Goal: Task Accomplishment & Management: Complete application form

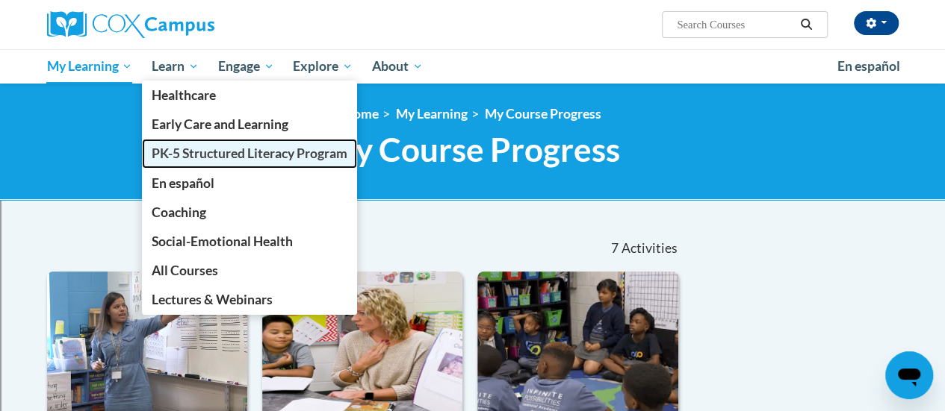
click at [155, 158] on span "PK-5 Structured Literacy Program" at bounding box center [250, 154] width 196 height 16
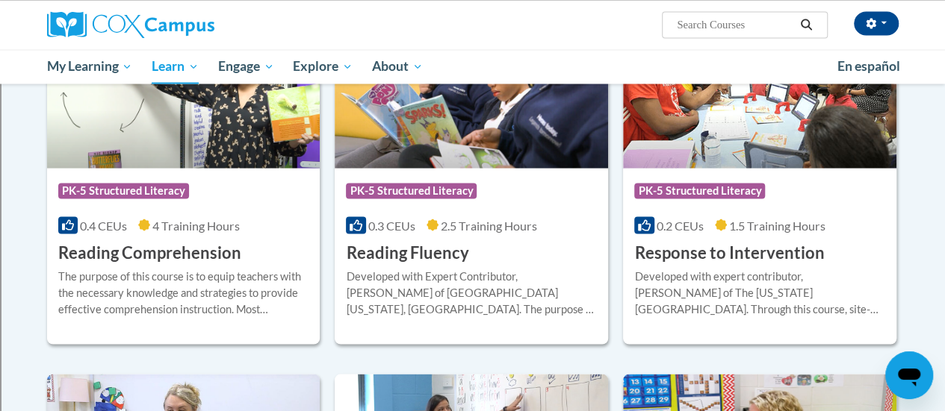
scroll to position [1344, 0]
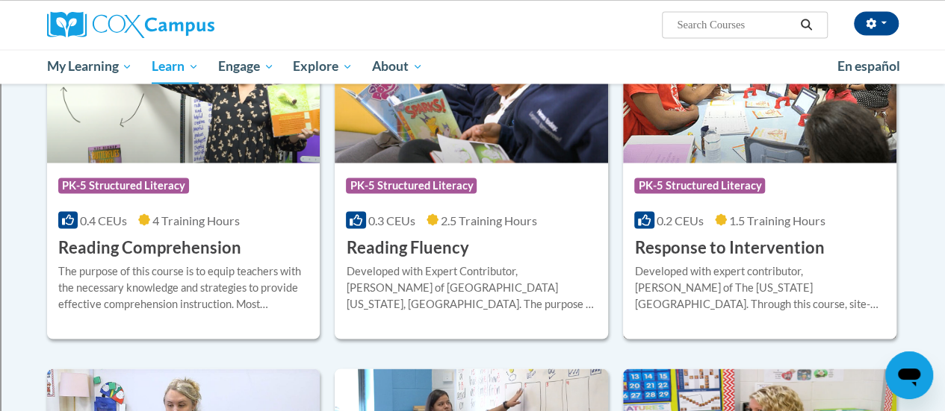
click at [762, 250] on h3 "Response to Intervention" at bounding box center [729, 247] width 190 height 23
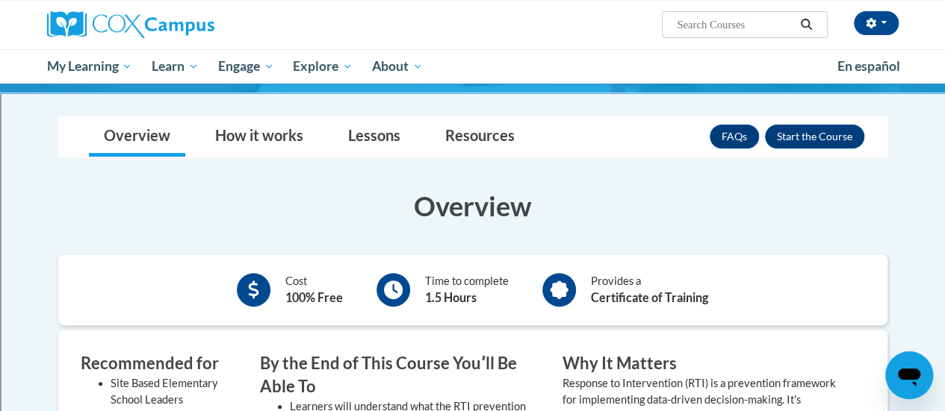
scroll to position [224, 0]
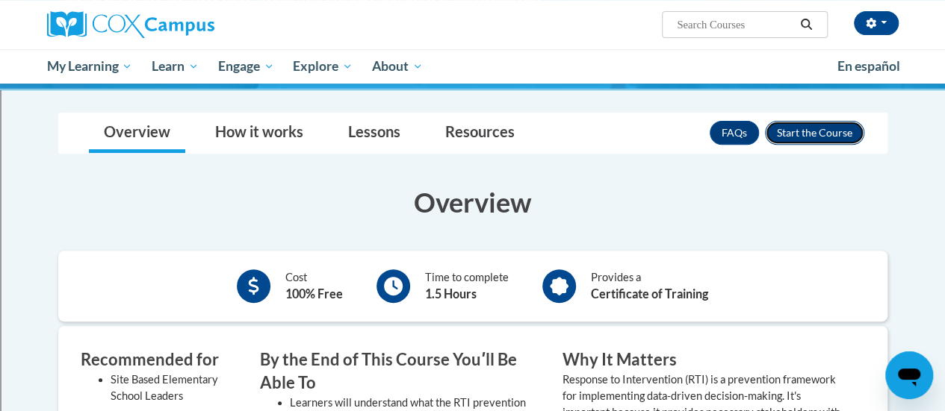
click at [817, 134] on button "Enroll" at bounding box center [814, 133] width 99 height 24
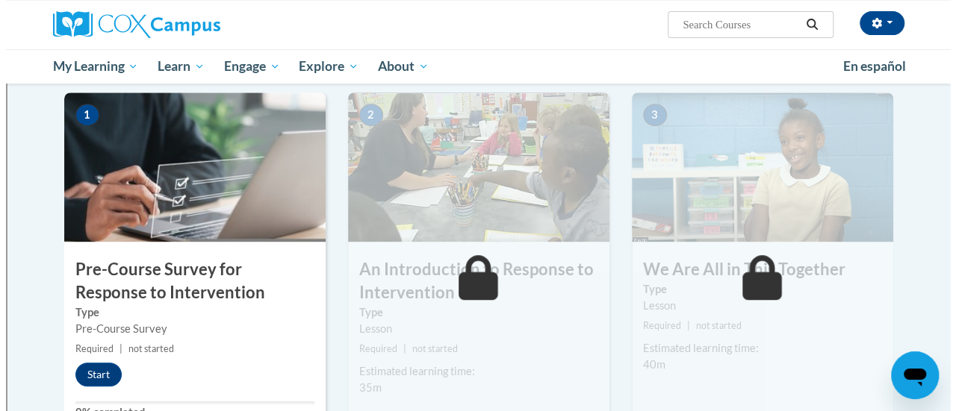
scroll to position [299, 0]
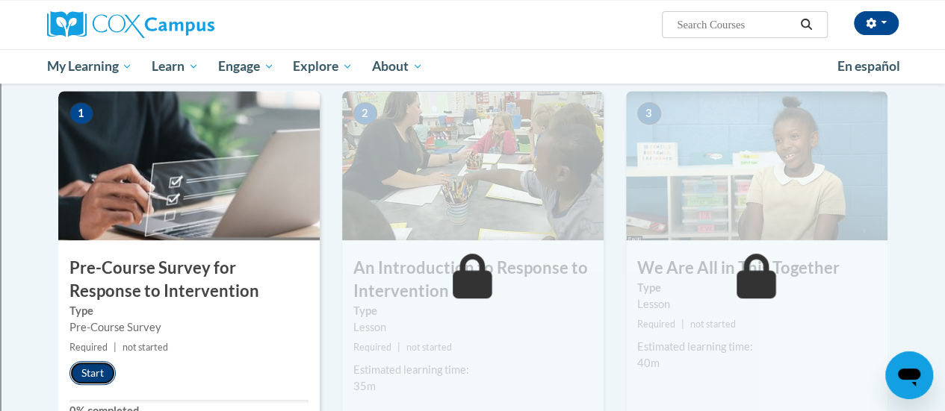
click at [101, 365] on button "Start" at bounding box center [92, 373] width 46 height 24
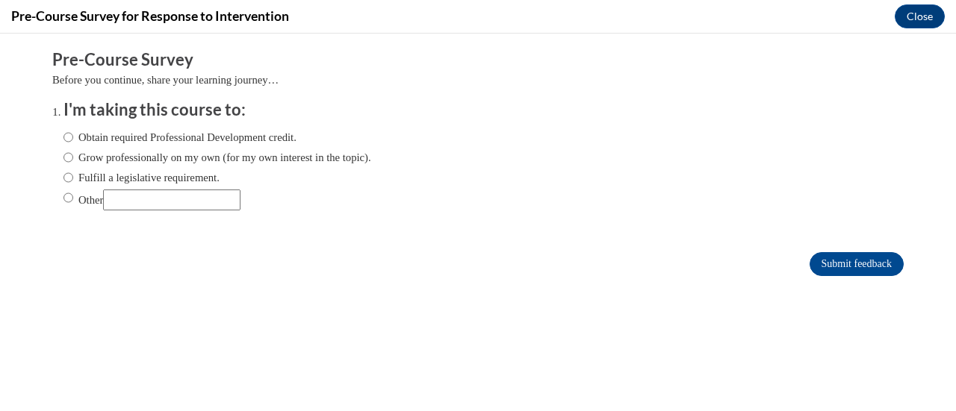
scroll to position [0, 0]
click at [129, 137] on label "Obtain required Professional Development credit." at bounding box center [179, 137] width 233 height 16
click at [73, 137] on input "Obtain required Professional Development credit." at bounding box center [68, 137] width 10 height 16
radio input "true"
click at [844, 267] on input "Submit feedback" at bounding box center [856, 264] width 94 height 24
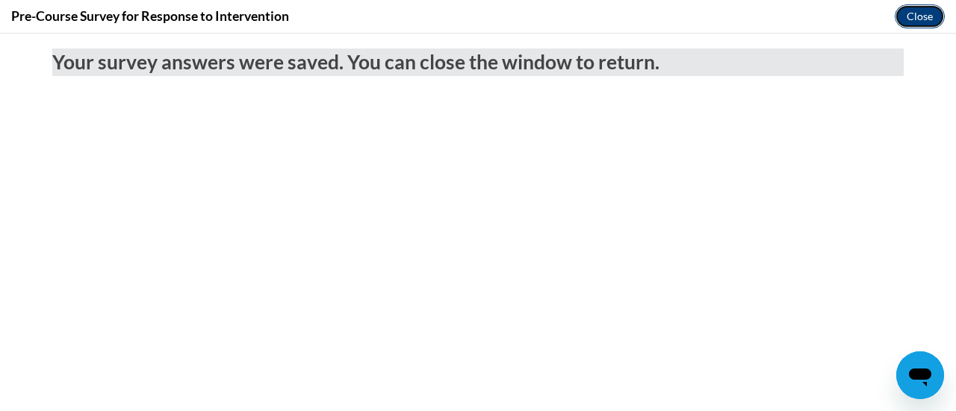
click at [917, 22] on button "Close" at bounding box center [920, 16] width 50 height 24
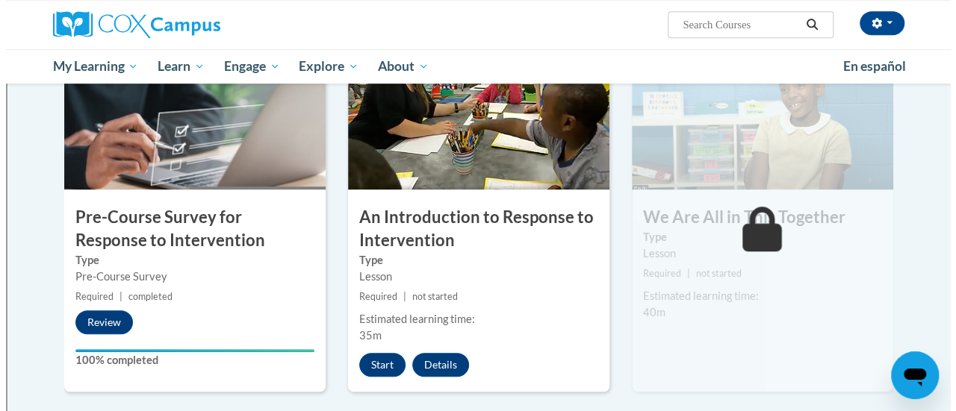
scroll to position [373, 0]
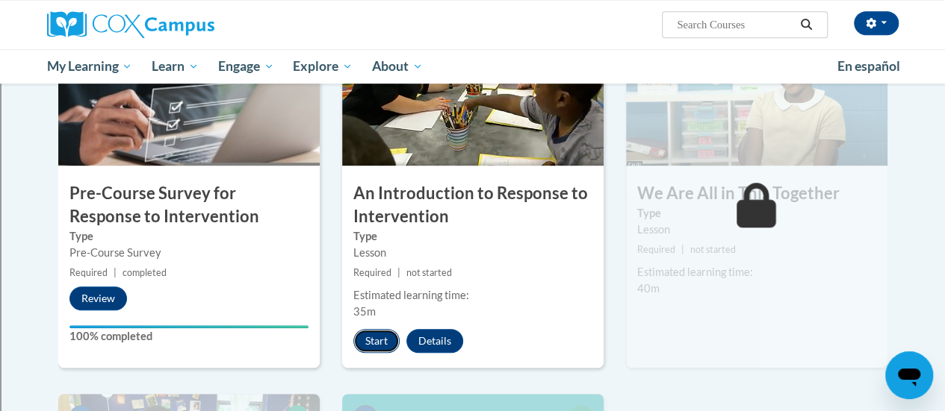
click at [384, 337] on button "Start" at bounding box center [376, 341] width 46 height 24
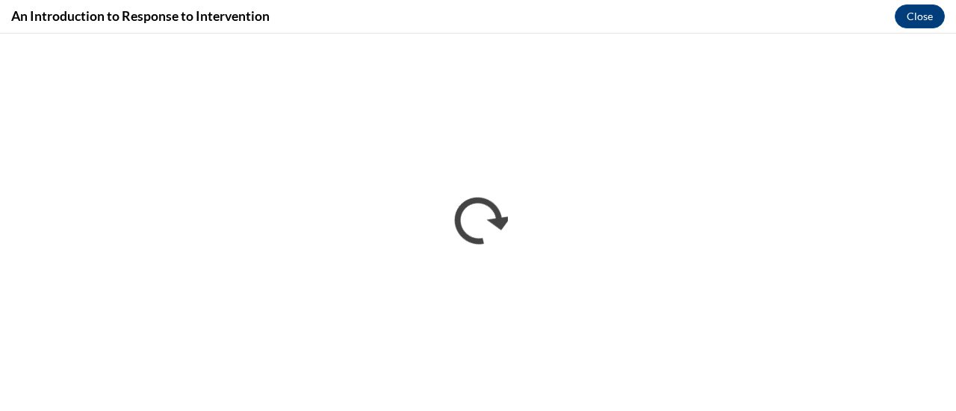
scroll to position [0, 0]
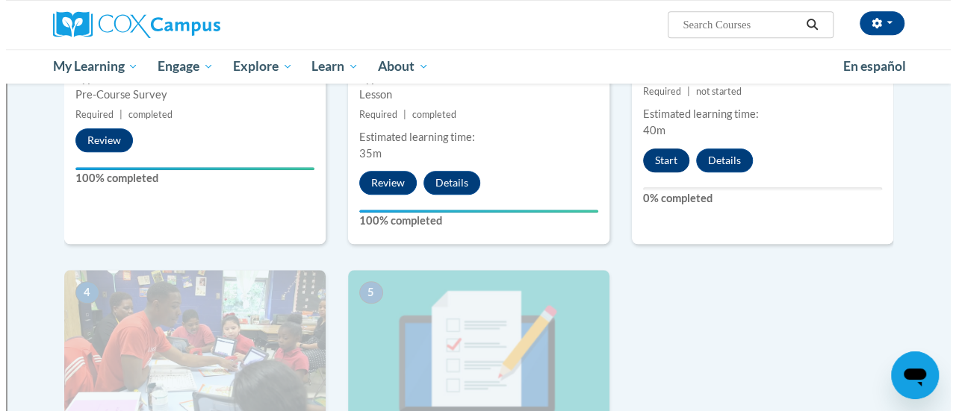
scroll to position [448, 0]
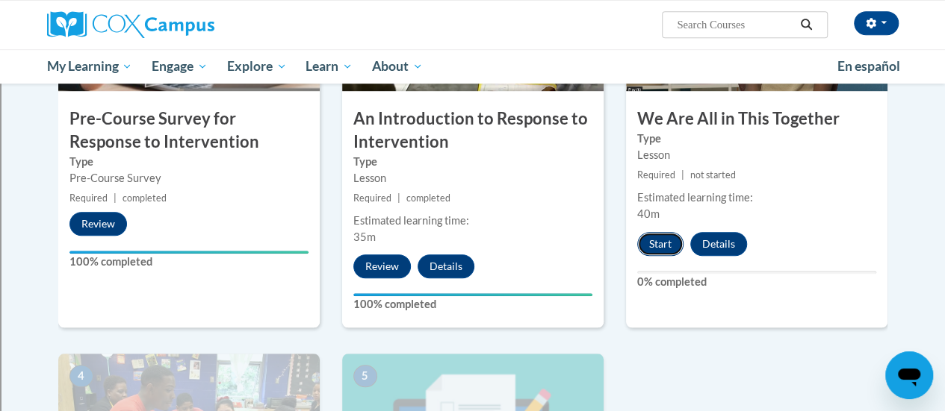
click at [660, 244] on button "Start" at bounding box center [660, 244] width 46 height 24
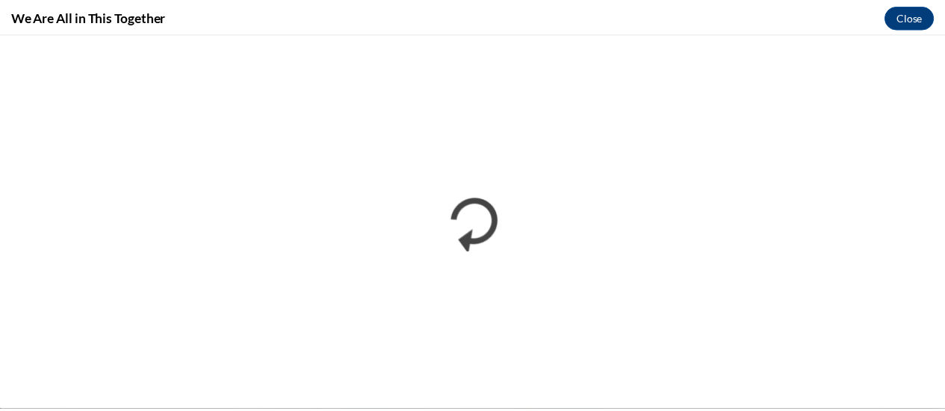
scroll to position [0, 0]
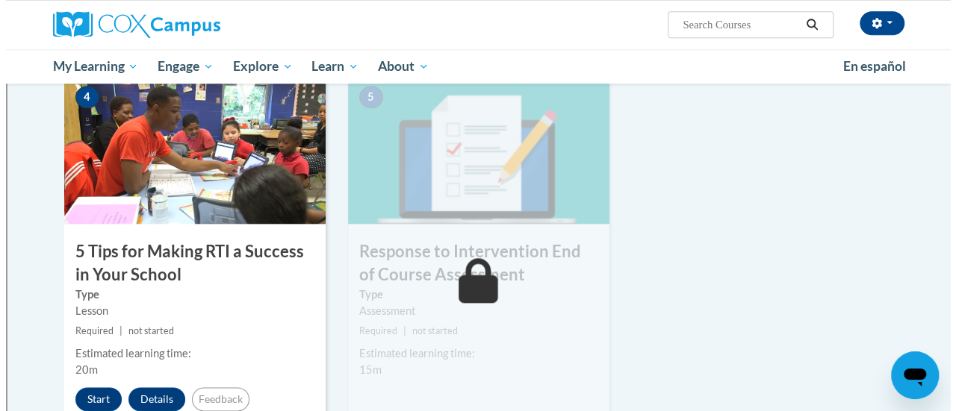
scroll to position [747, 0]
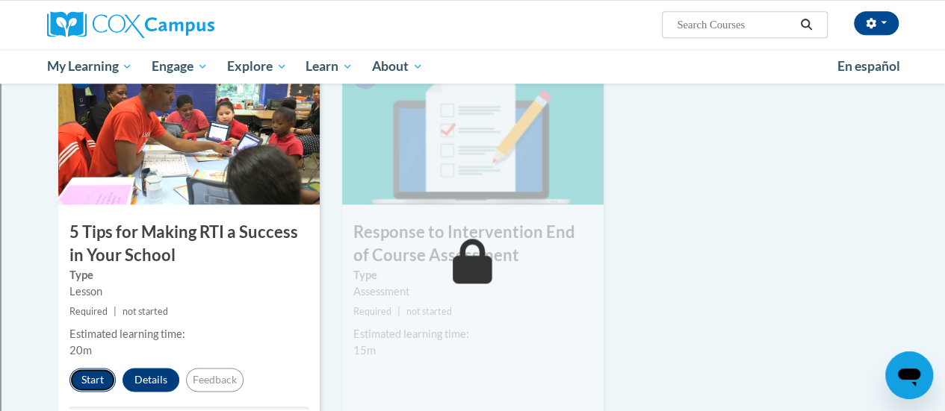
click at [90, 376] on button "Start" at bounding box center [92, 380] width 46 height 24
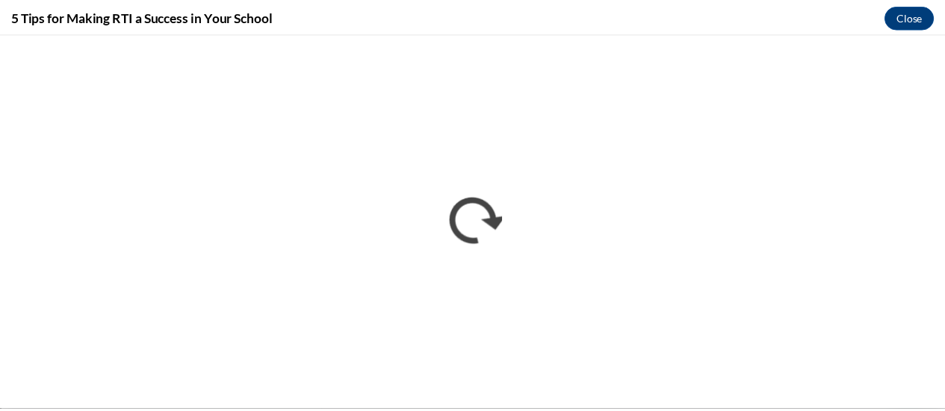
scroll to position [0, 0]
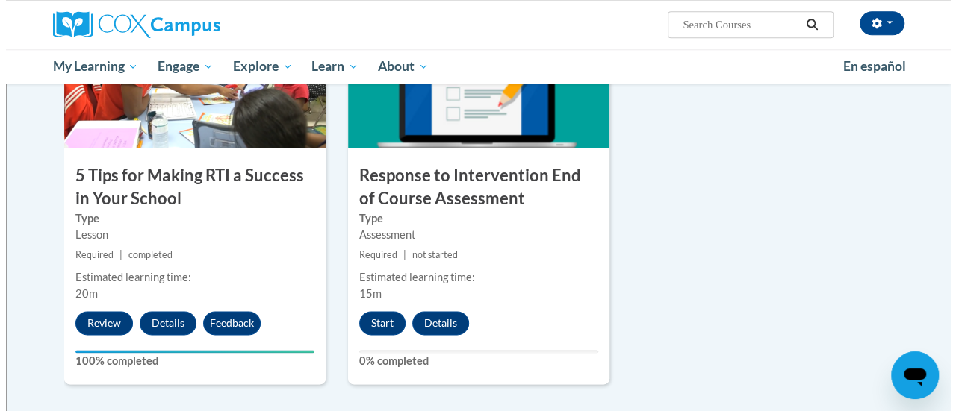
scroll to position [821, 0]
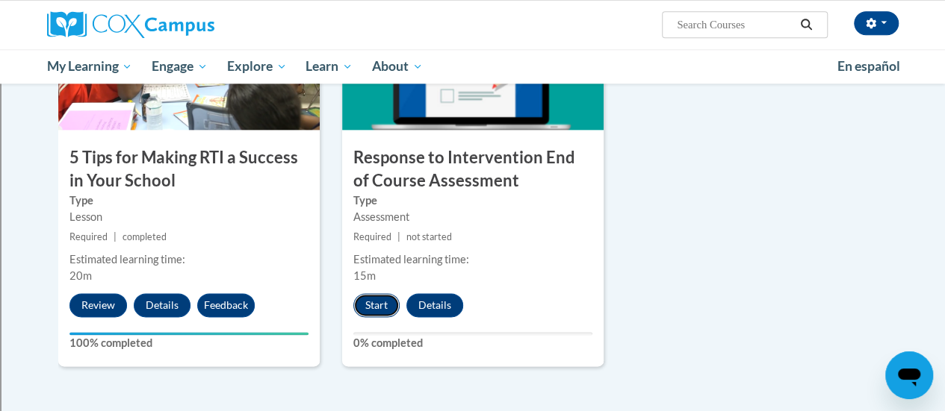
click at [384, 304] on button "Start" at bounding box center [376, 305] width 46 height 24
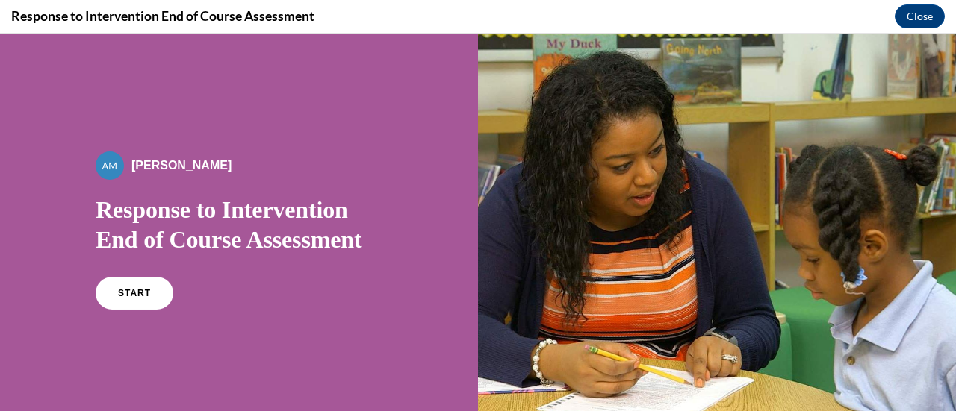
scroll to position [0, 0]
click at [121, 283] on link "START" at bounding box center [133, 293] width 81 height 34
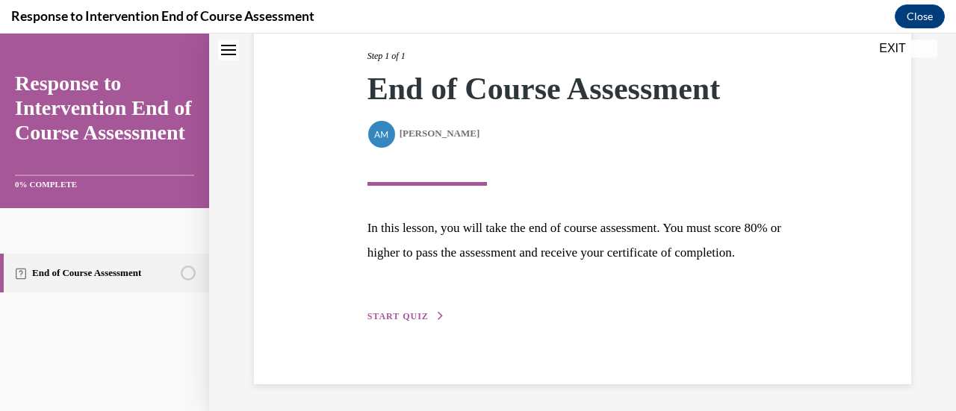
scroll to position [219, 0]
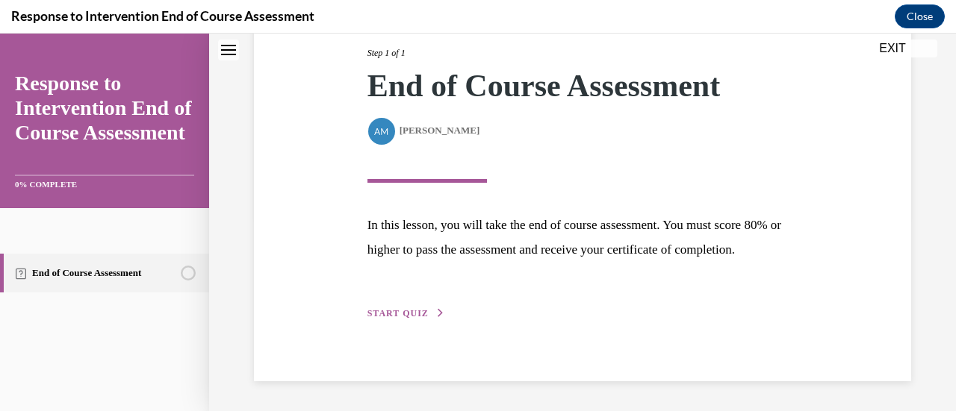
click at [412, 308] on button "START QUIZ" at bounding box center [406, 313] width 78 height 13
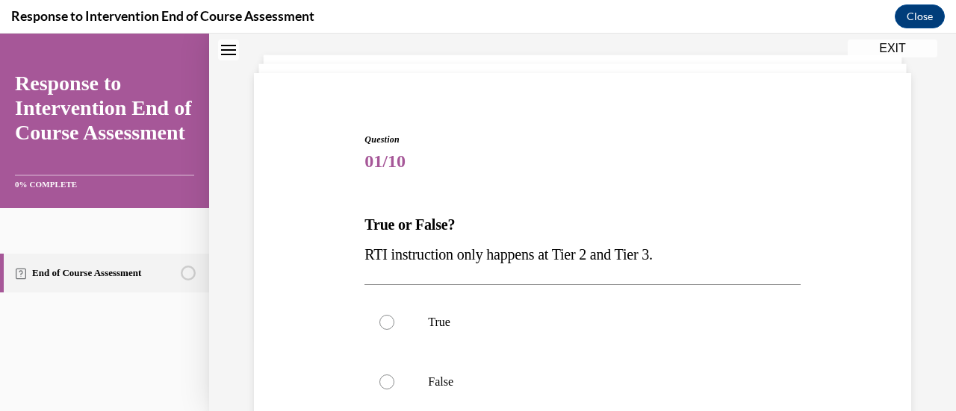
scroll to position [149, 0]
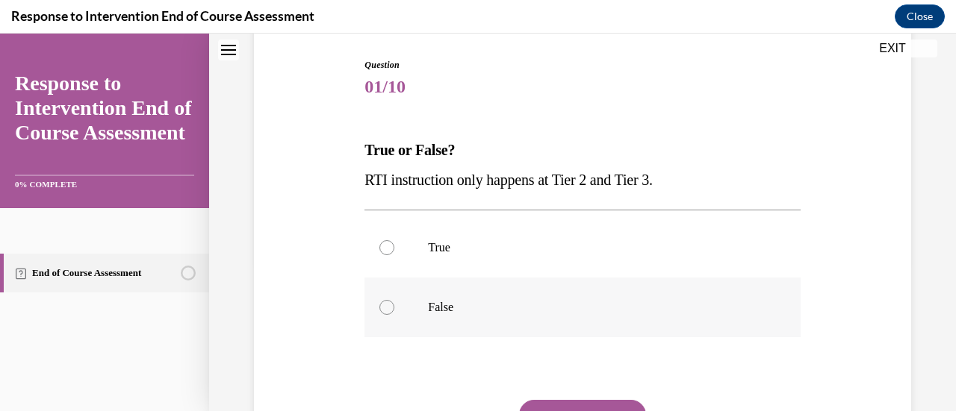
click at [423, 302] on label "False" at bounding box center [581, 308] width 435 height 60
click at [394, 302] on input "False" at bounding box center [386, 307] width 15 height 15
radio input "true"
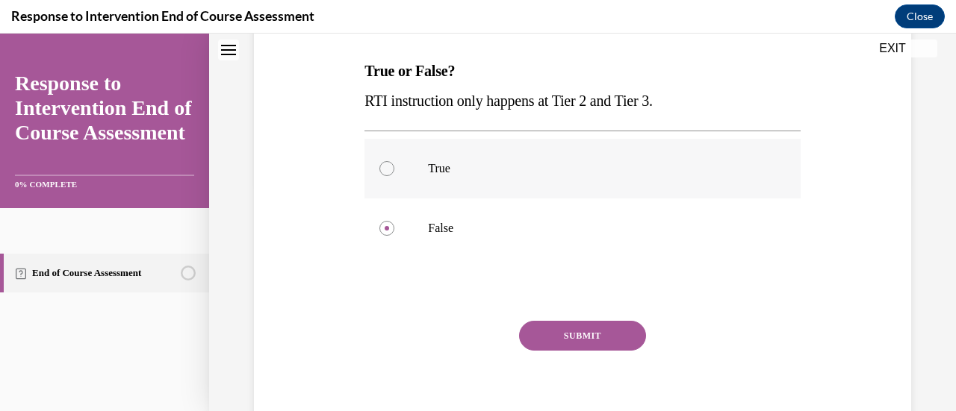
scroll to position [290, 0]
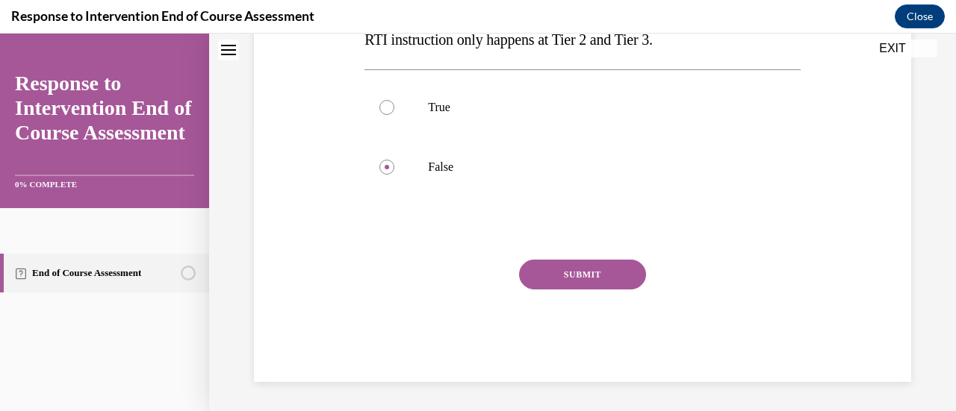
click at [629, 274] on button "SUBMIT" at bounding box center [582, 275] width 127 height 30
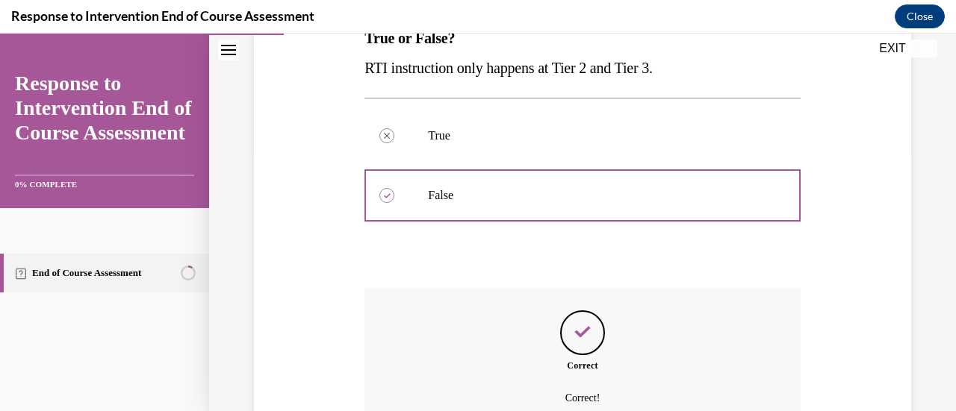
scroll to position [411, 0]
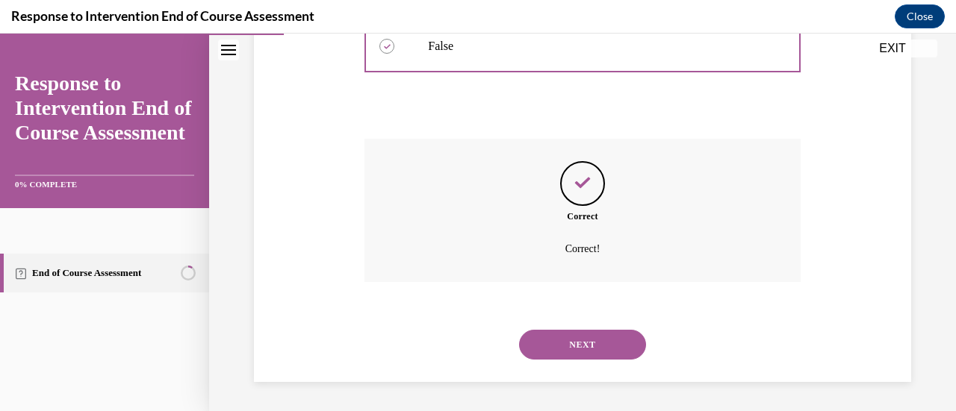
click at [609, 338] on button "NEXT" at bounding box center [582, 345] width 127 height 30
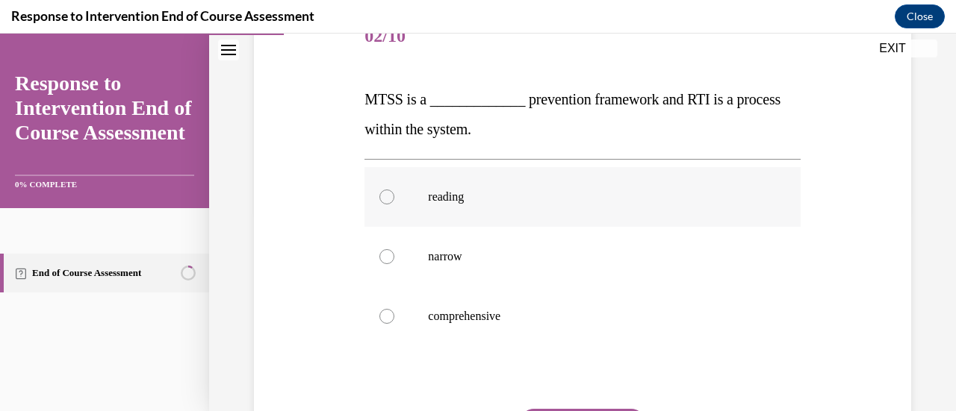
scroll to position [224, 0]
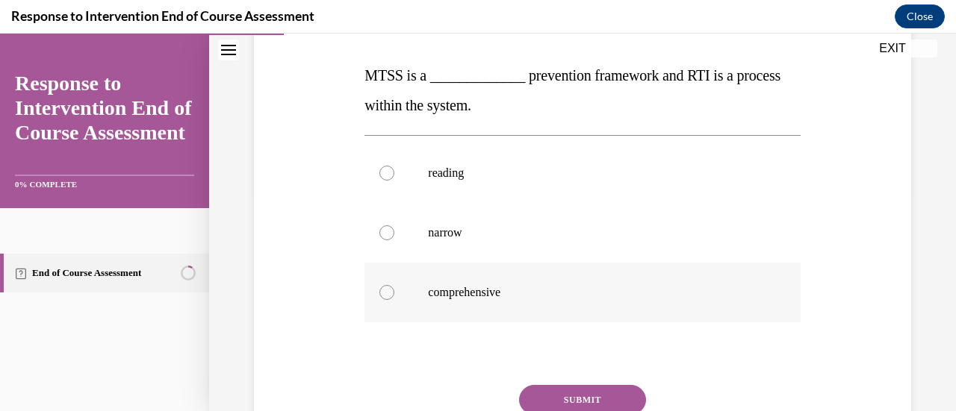
click at [617, 292] on p "comprehensive" at bounding box center [595, 292] width 335 height 15
click at [394, 292] on input "comprehensive" at bounding box center [386, 292] width 15 height 15
radio input "true"
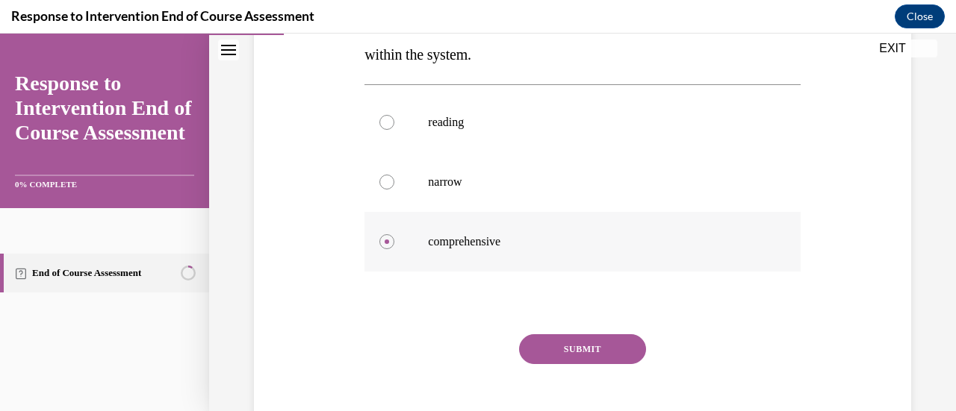
scroll to position [299, 0]
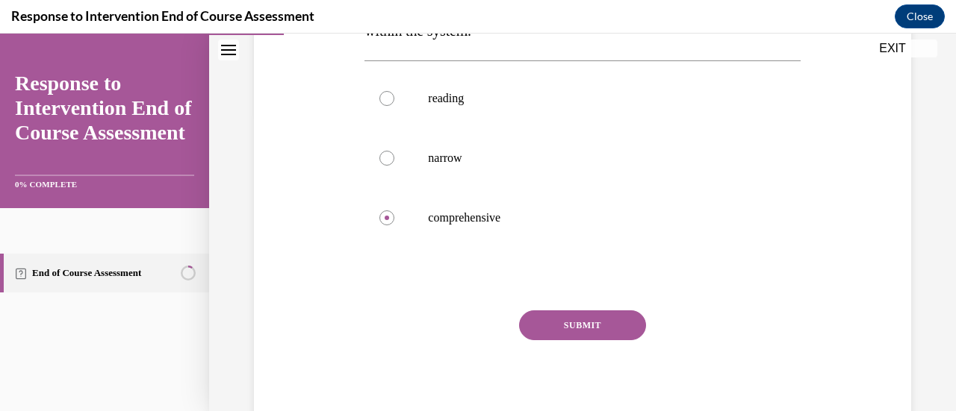
click at [611, 316] on button "SUBMIT" at bounding box center [582, 326] width 127 height 30
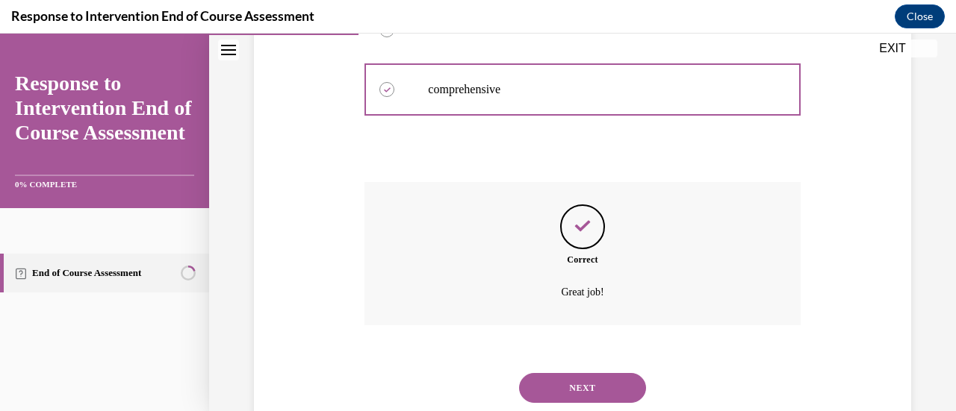
scroll to position [470, 0]
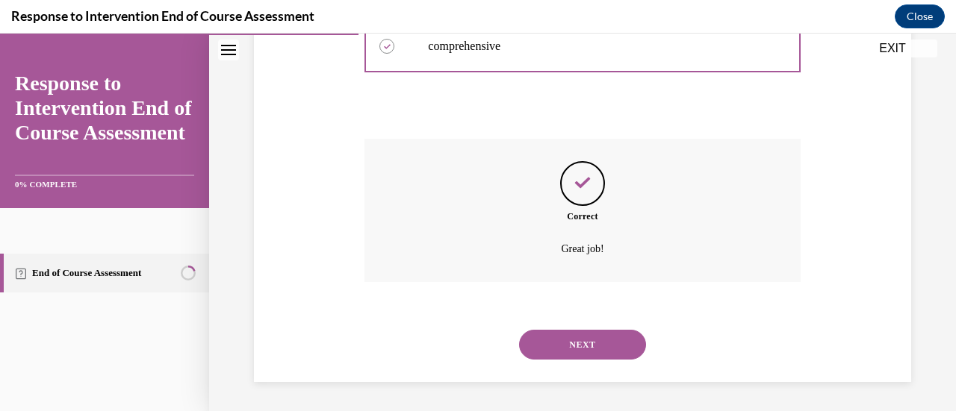
click at [567, 342] on button "NEXT" at bounding box center [582, 345] width 127 height 30
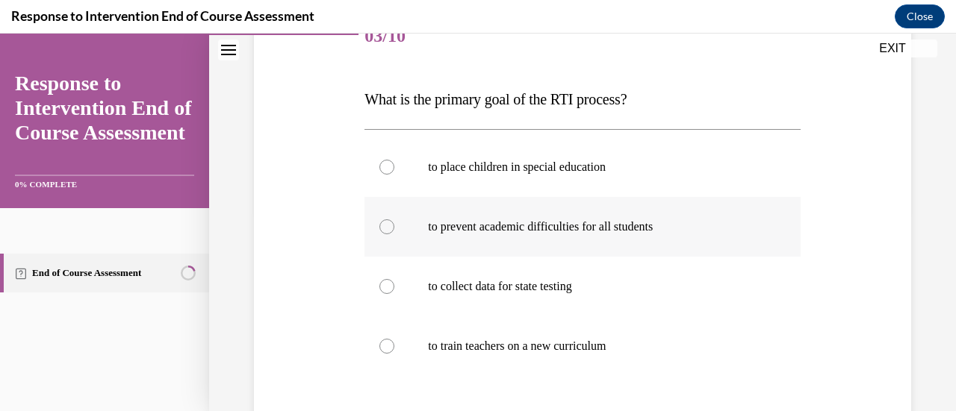
scroll to position [224, 0]
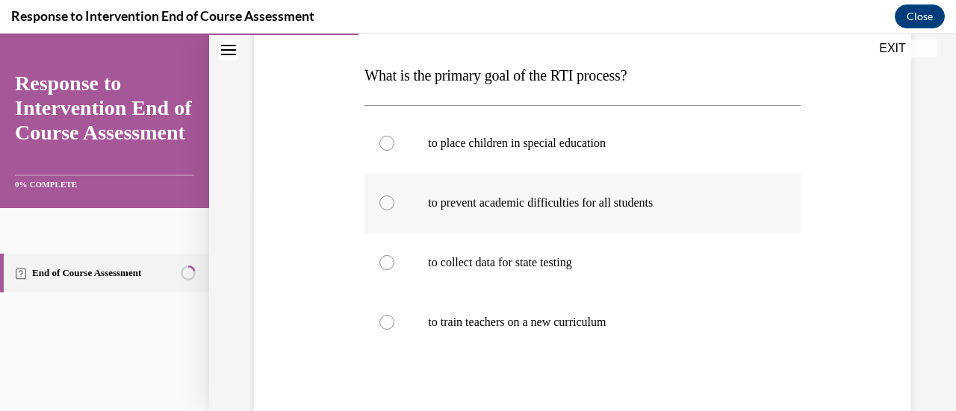
click at [674, 204] on p "to prevent academic difficulties for all students" at bounding box center [595, 203] width 335 height 15
click at [394, 204] on input "to prevent academic difficulties for all students" at bounding box center [386, 203] width 15 height 15
radio input "true"
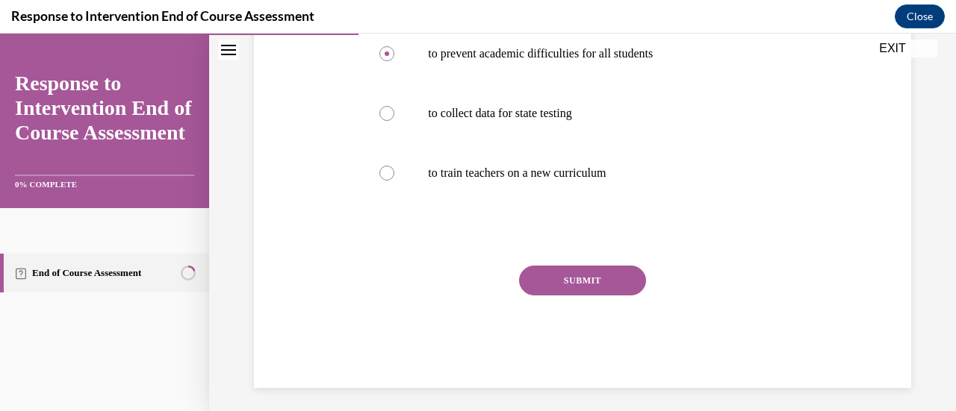
click at [603, 278] on button "SUBMIT" at bounding box center [582, 281] width 127 height 30
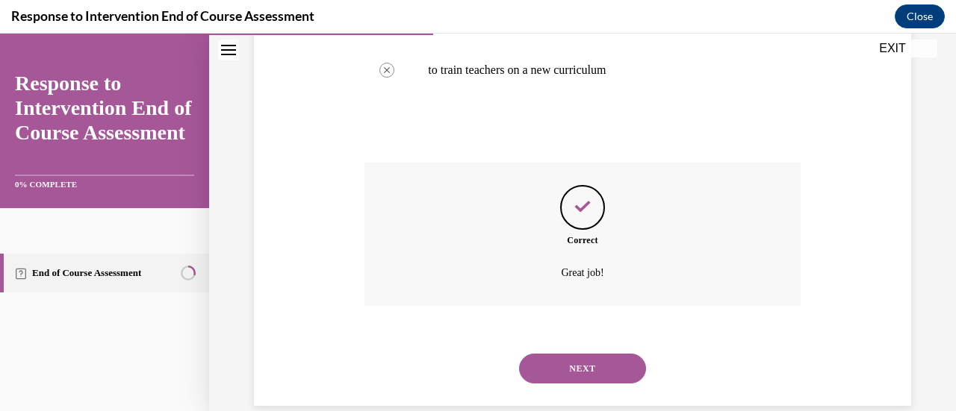
scroll to position [500, 0]
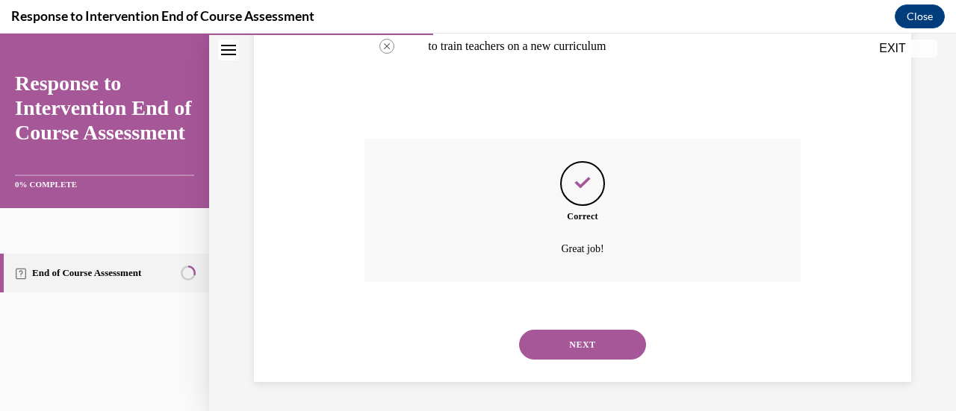
click at [606, 345] on button "NEXT" at bounding box center [582, 345] width 127 height 30
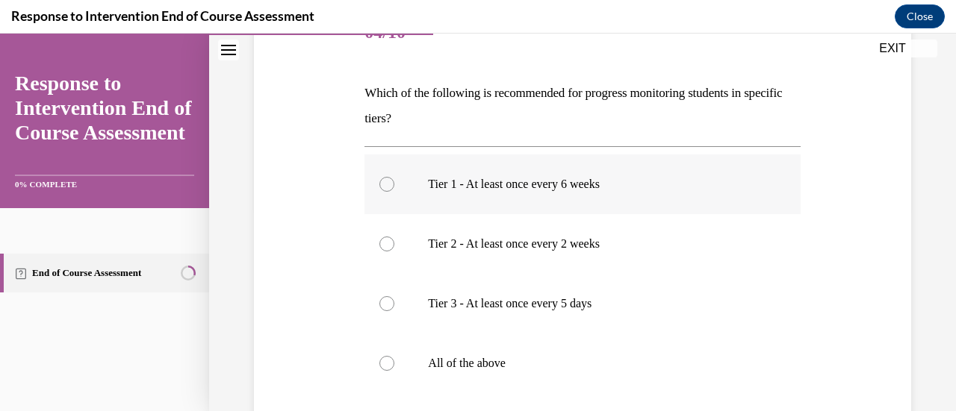
scroll to position [224, 0]
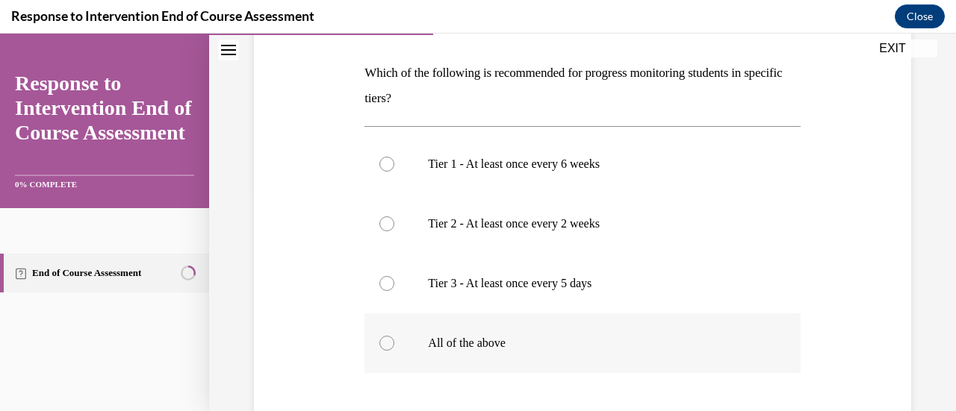
click at [553, 341] on p "All of the above" at bounding box center [595, 343] width 335 height 15
click at [394, 341] on input "All of the above" at bounding box center [386, 343] width 15 height 15
radio input "true"
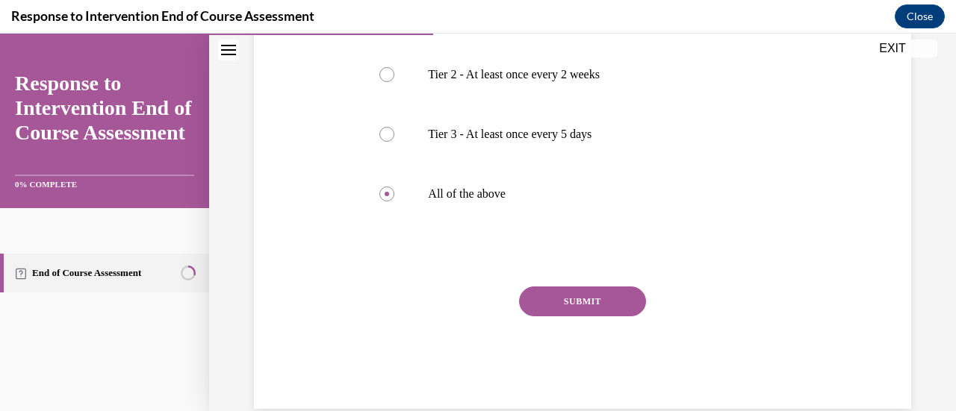
click at [574, 299] on button "SUBMIT" at bounding box center [582, 302] width 127 height 30
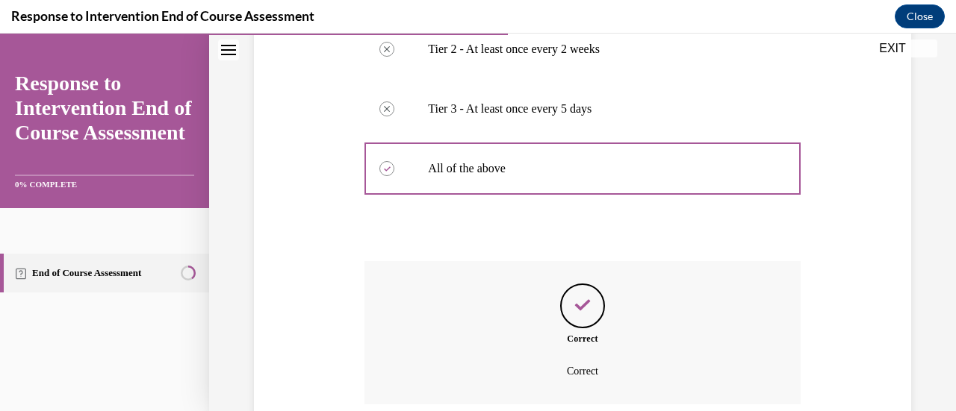
scroll to position [521, 0]
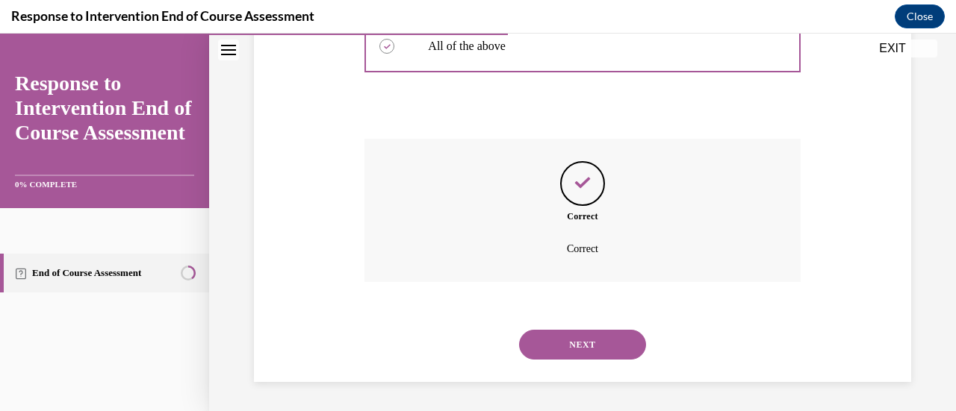
click at [594, 339] on button "NEXT" at bounding box center [582, 345] width 127 height 30
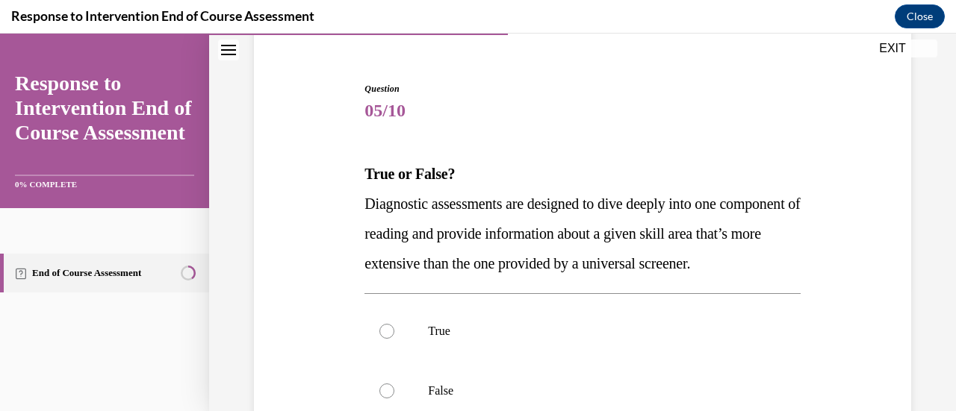
scroll to position [149, 0]
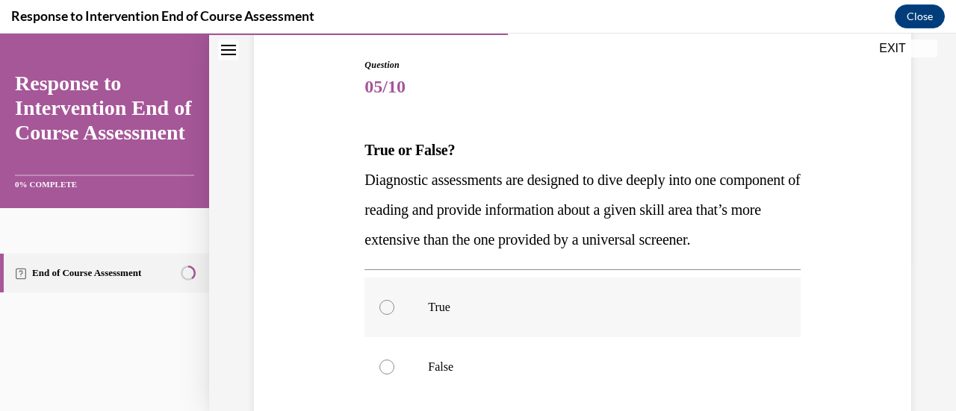
click at [485, 315] on p "True" at bounding box center [595, 307] width 335 height 15
click at [394, 315] on input "True" at bounding box center [386, 307] width 15 height 15
radio input "true"
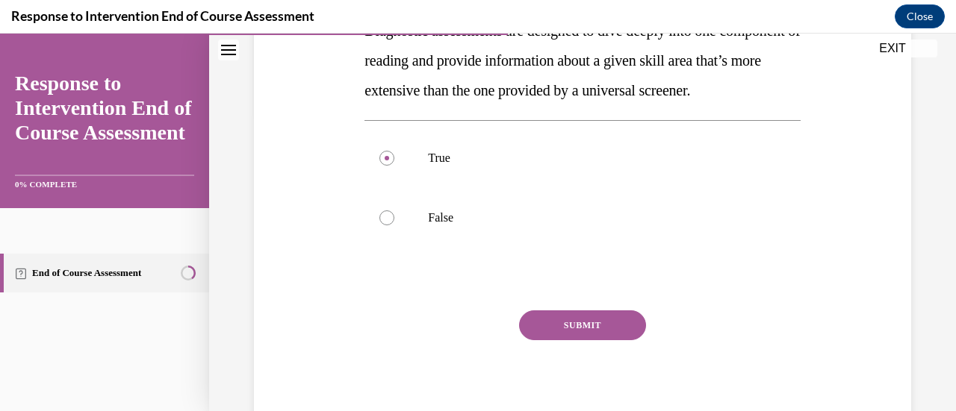
click at [612, 340] on button "SUBMIT" at bounding box center [582, 326] width 127 height 30
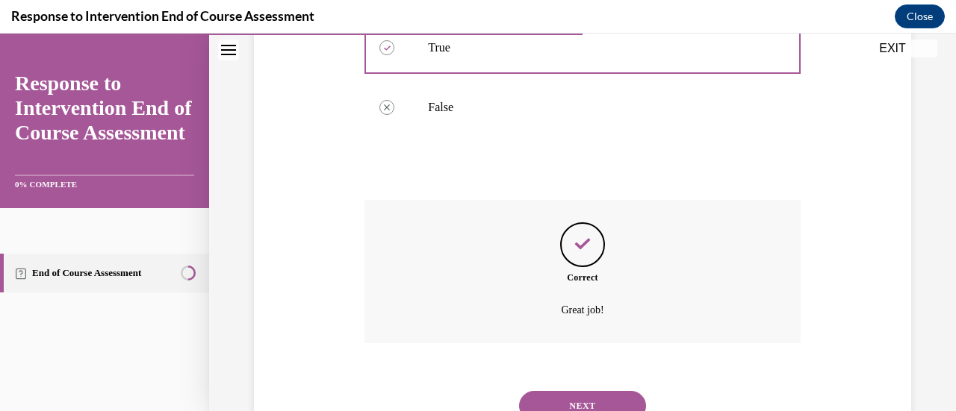
scroll to position [500, 0]
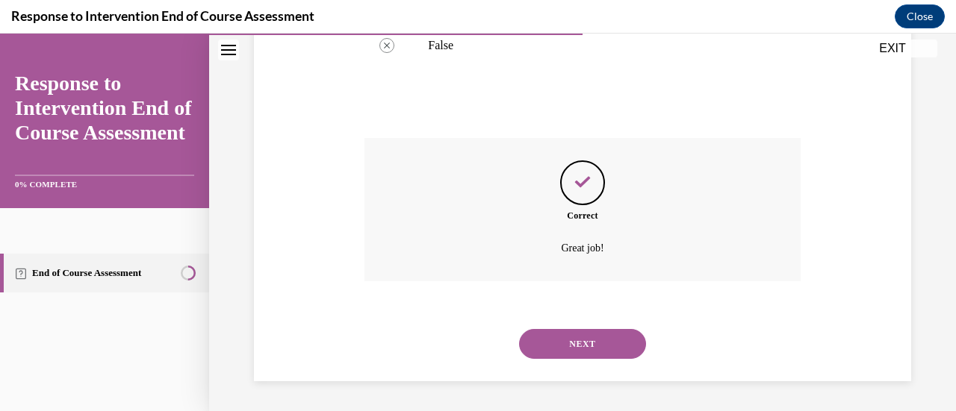
click at [556, 355] on button "NEXT" at bounding box center [582, 344] width 127 height 30
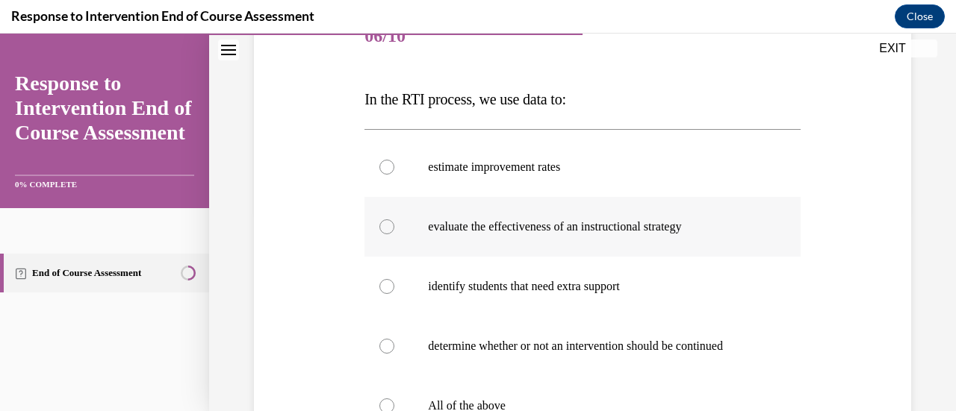
scroll to position [224, 0]
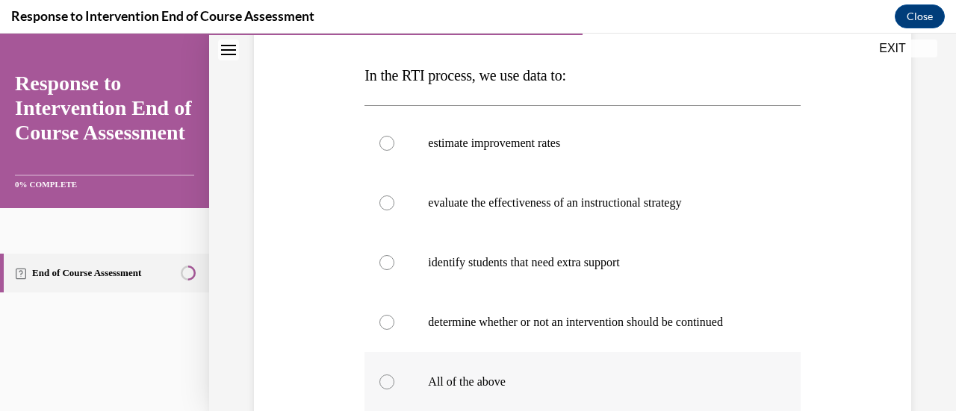
click at [608, 366] on label "All of the above" at bounding box center [581, 382] width 435 height 60
click at [394, 375] on input "All of the above" at bounding box center [386, 382] width 15 height 15
radio input "true"
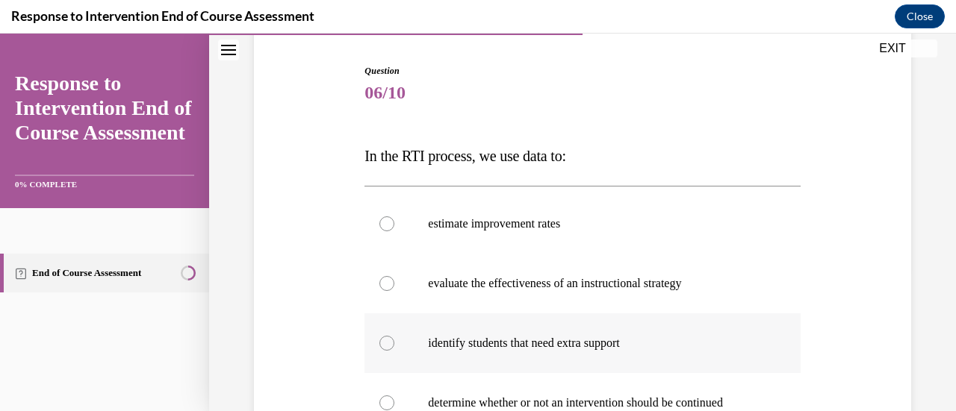
scroll to position [75, 0]
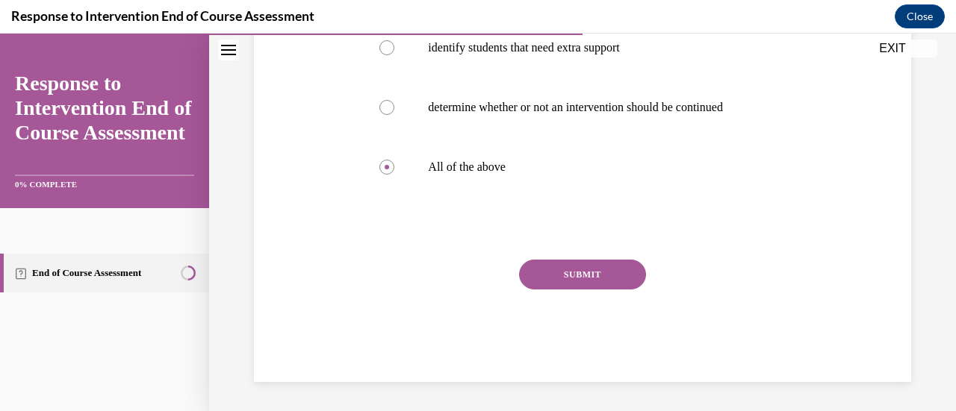
click at [633, 276] on button "SUBMIT" at bounding box center [582, 275] width 127 height 30
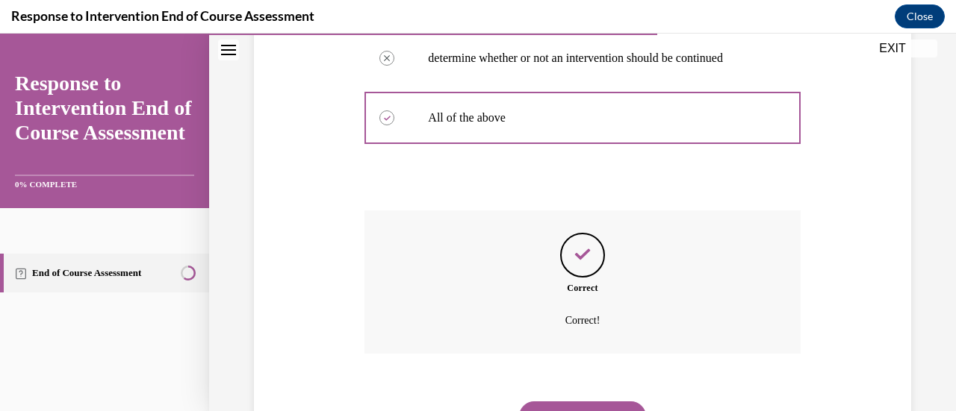
scroll to position [560, 0]
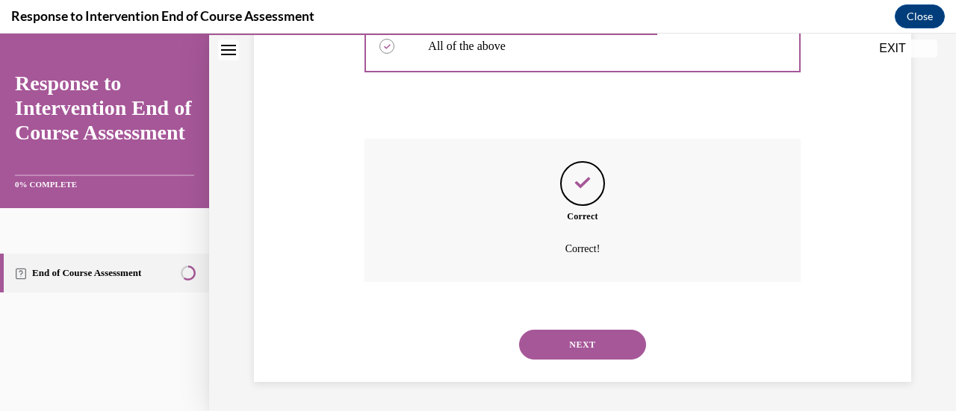
click at [587, 341] on button "NEXT" at bounding box center [582, 345] width 127 height 30
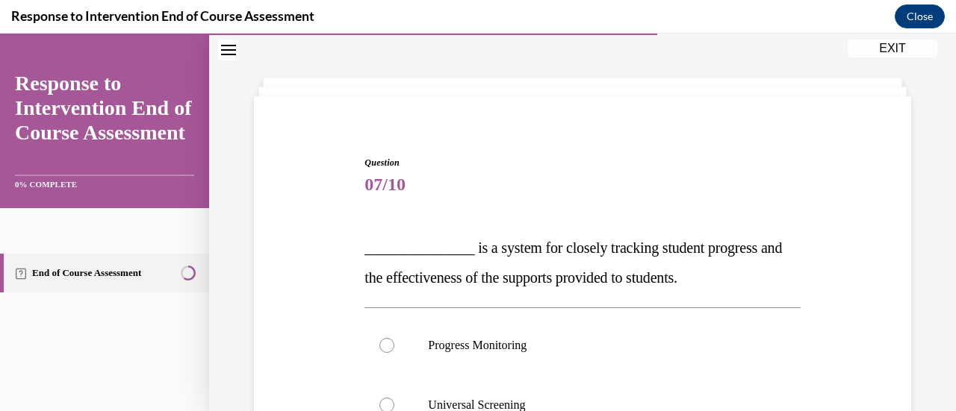
scroll to position [75, 0]
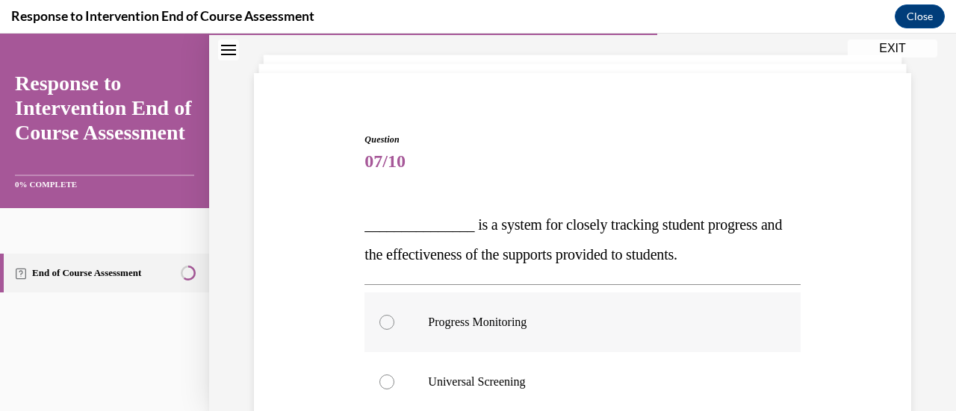
click at [493, 326] on p "Progress Monitoring" at bounding box center [595, 322] width 335 height 15
click at [394, 326] on input "Progress Monitoring" at bounding box center [386, 322] width 15 height 15
radio input "true"
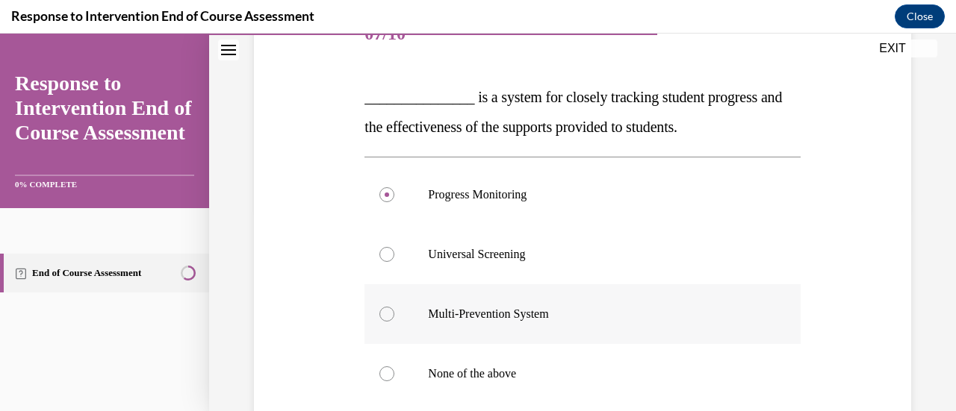
scroll to position [224, 0]
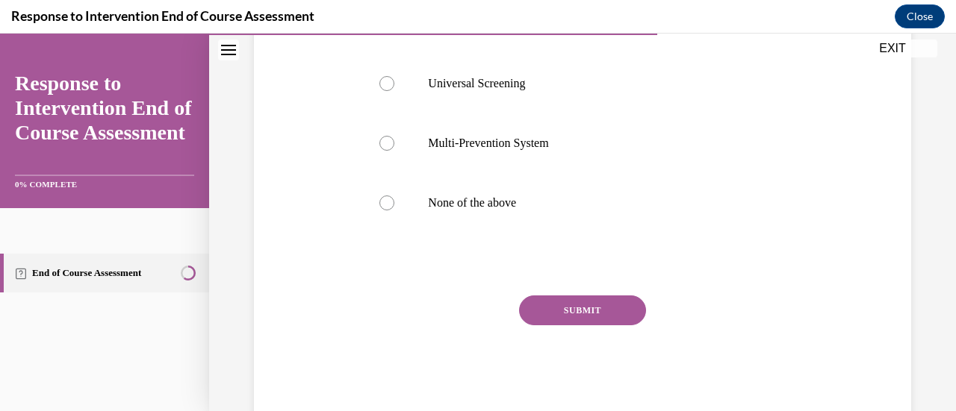
click at [609, 305] on button "SUBMIT" at bounding box center [582, 311] width 127 height 30
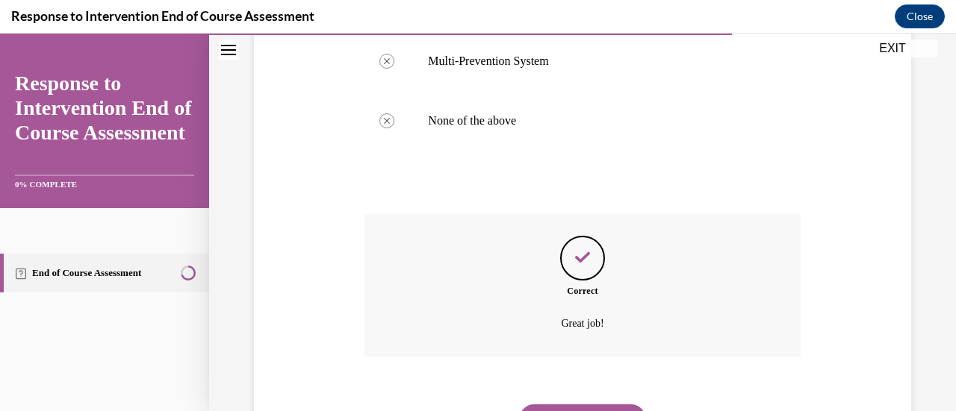
scroll to position [530, 0]
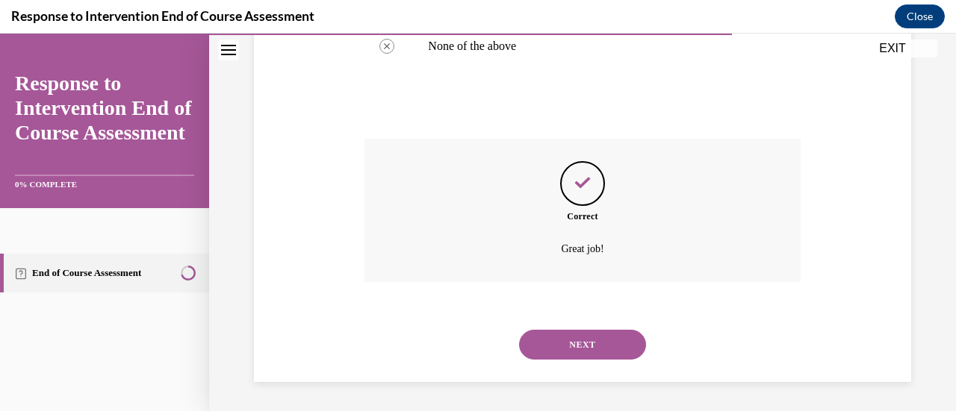
click at [587, 337] on button "NEXT" at bounding box center [582, 345] width 127 height 30
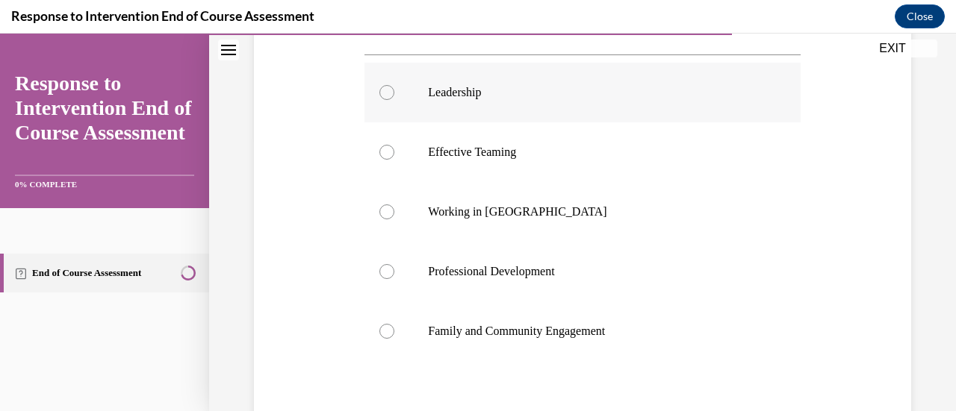
scroll to position [299, 0]
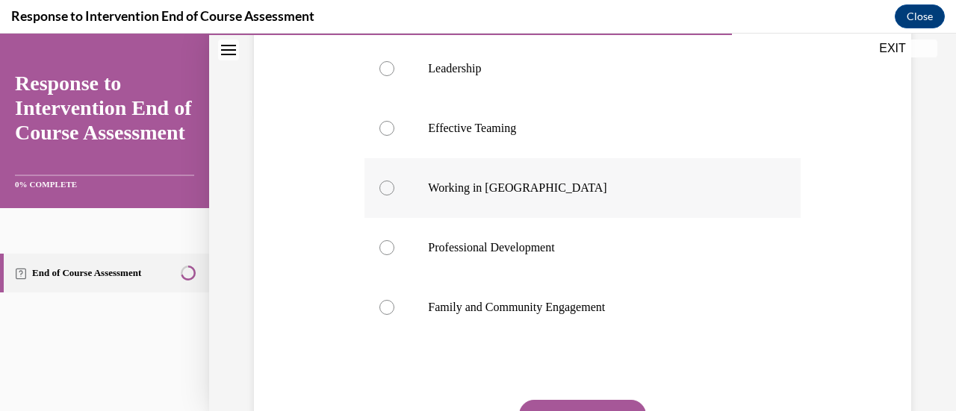
click at [680, 213] on label "Working in Silos" at bounding box center [581, 188] width 435 height 60
click at [394, 196] on input "Working in Silos" at bounding box center [386, 188] width 15 height 15
radio input "true"
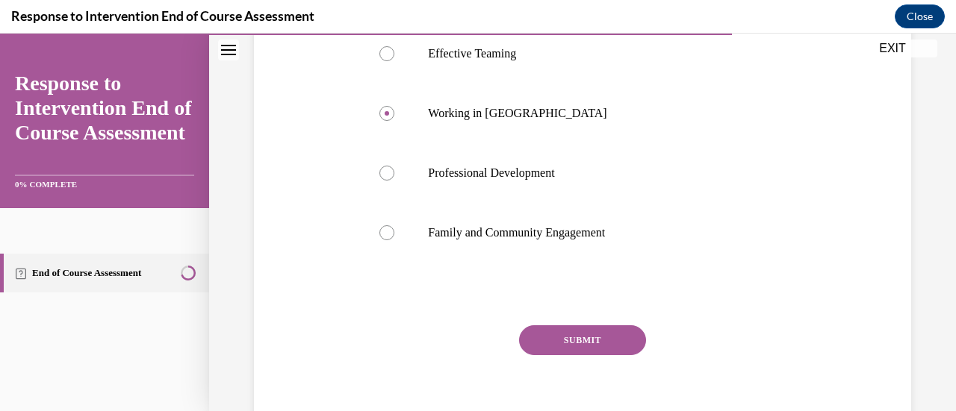
click at [624, 341] on button "SUBMIT" at bounding box center [582, 341] width 127 height 30
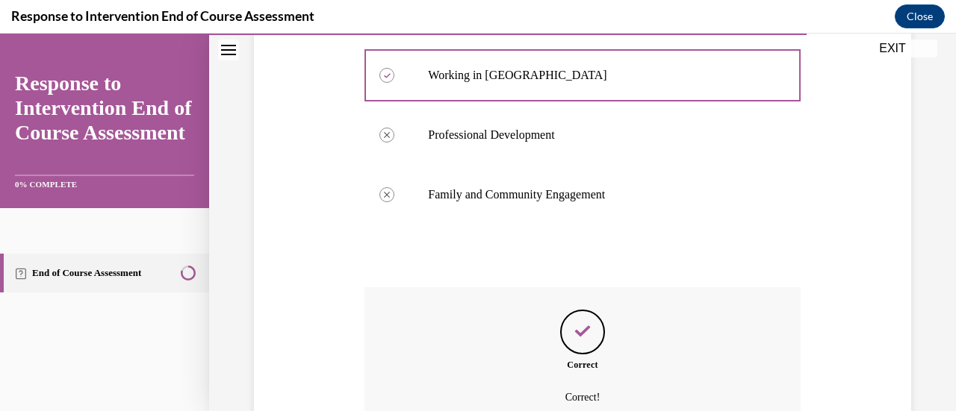
scroll to position [560, 0]
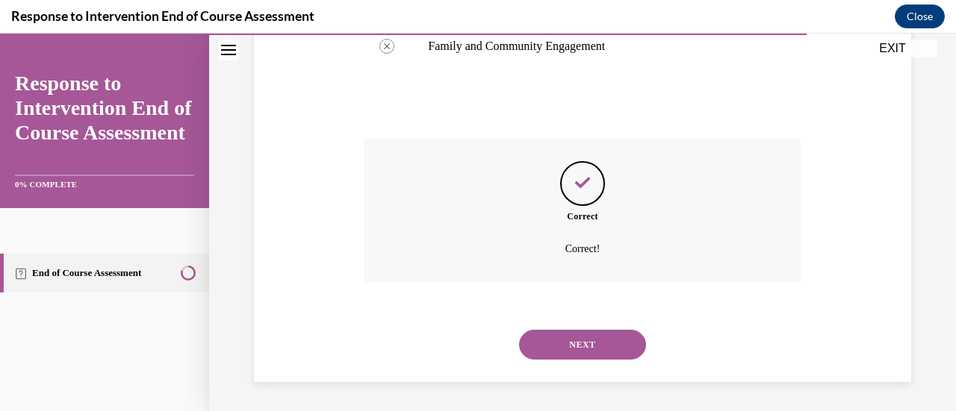
click at [597, 349] on button "NEXT" at bounding box center [582, 345] width 127 height 30
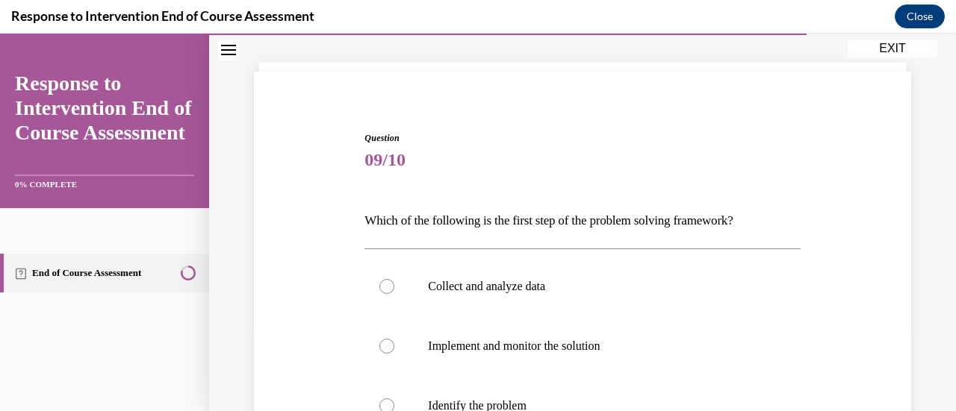
scroll to position [149, 0]
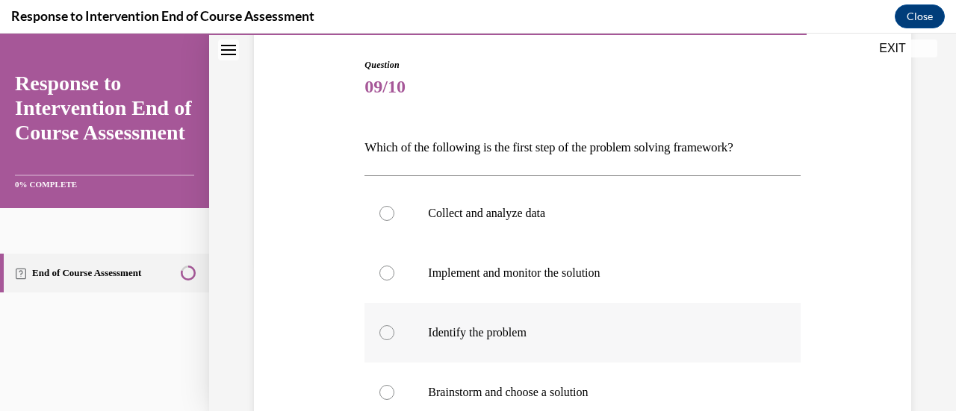
click at [520, 334] on p "Identify the problem" at bounding box center [595, 333] width 335 height 15
click at [394, 334] on input "Identify the problem" at bounding box center [386, 333] width 15 height 15
radio input "true"
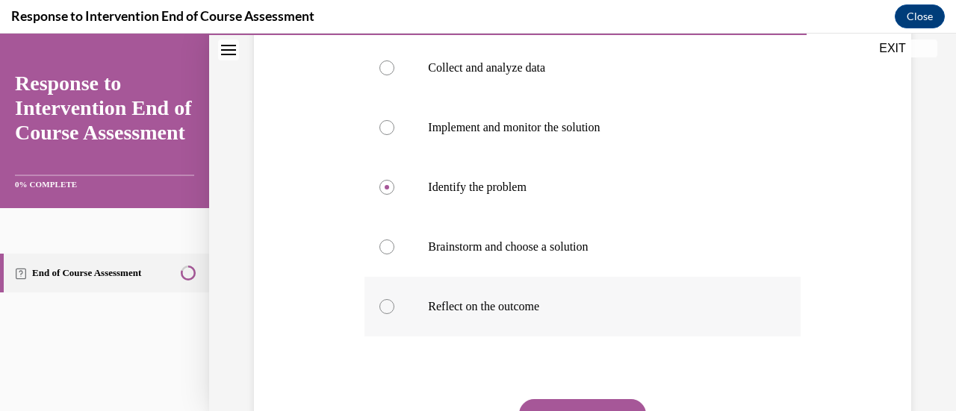
scroll to position [299, 0]
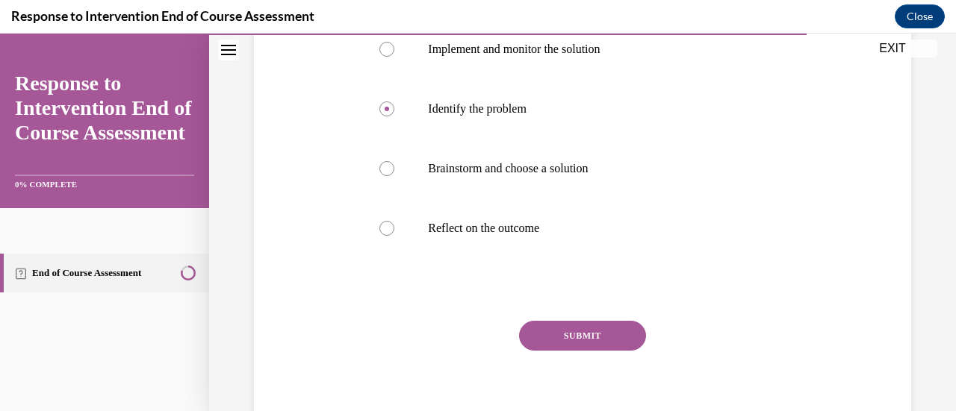
click at [614, 332] on button "SUBMIT" at bounding box center [582, 336] width 127 height 30
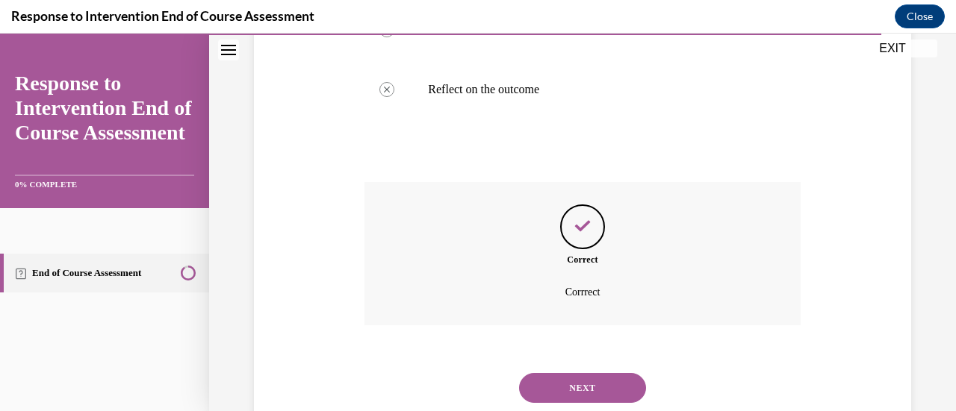
scroll to position [556, 0]
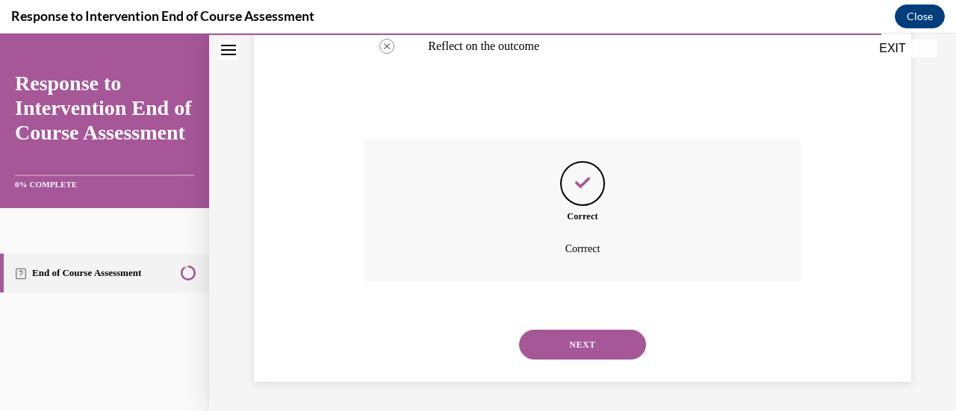
click at [574, 335] on button "NEXT" at bounding box center [582, 345] width 127 height 30
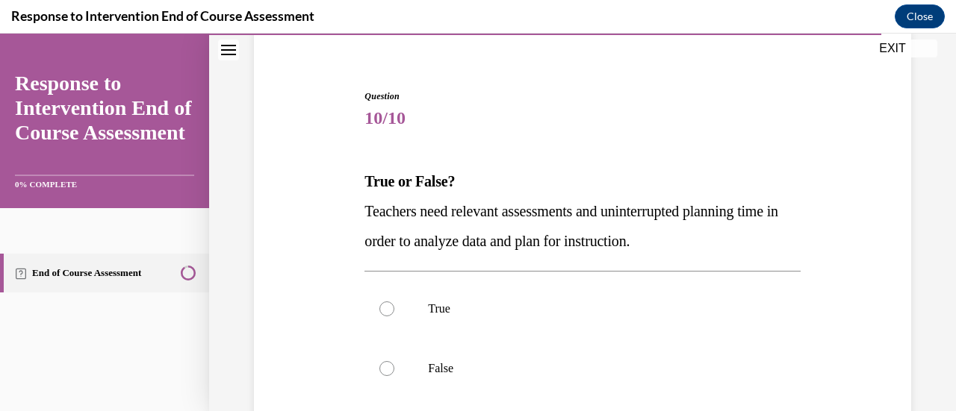
scroll to position [149, 0]
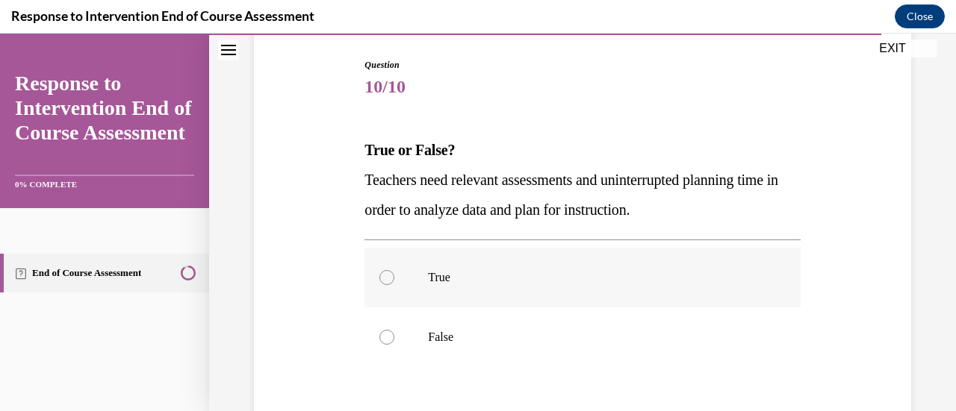
click at [488, 273] on p "True" at bounding box center [595, 277] width 335 height 15
click at [394, 273] on input "True" at bounding box center [386, 277] width 15 height 15
radio input "true"
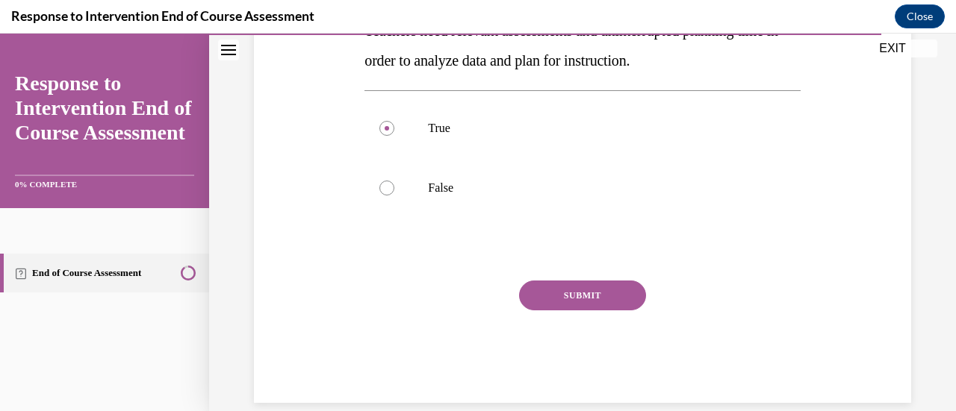
click at [539, 296] on button "SUBMIT" at bounding box center [582, 296] width 127 height 30
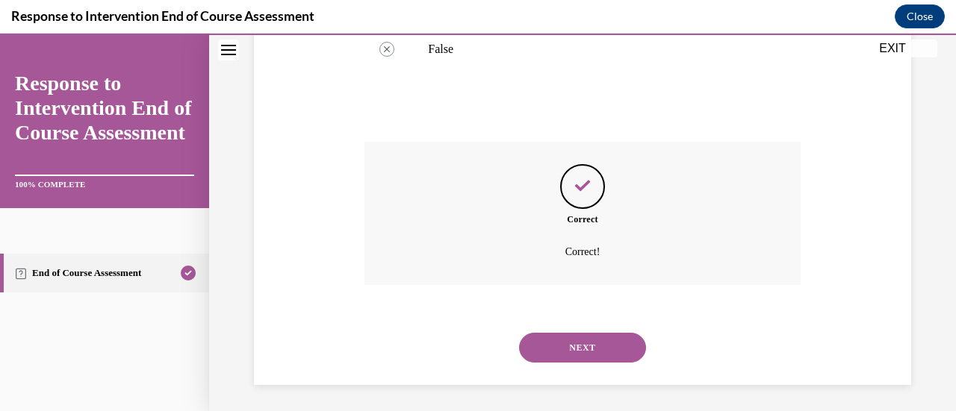
scroll to position [441, 0]
click at [608, 340] on button "NEXT" at bounding box center [582, 345] width 127 height 30
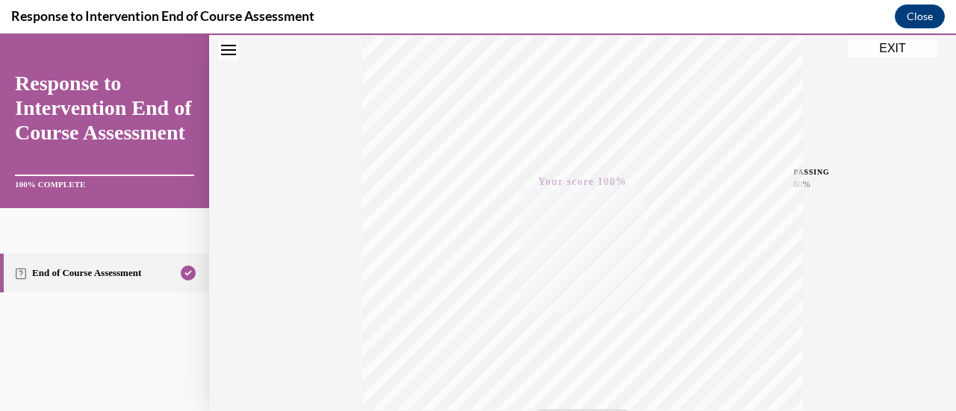
scroll to position [237, 0]
click at [877, 52] on button "EXIT" at bounding box center [892, 49] width 90 height 18
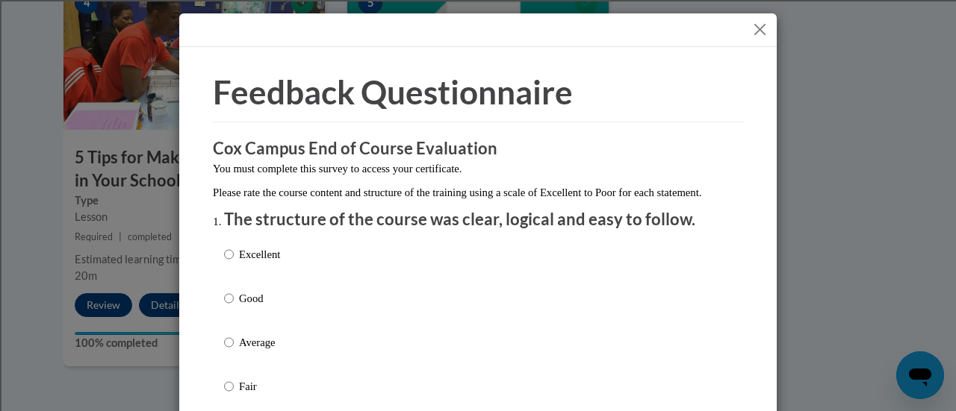
scroll to position [75, 0]
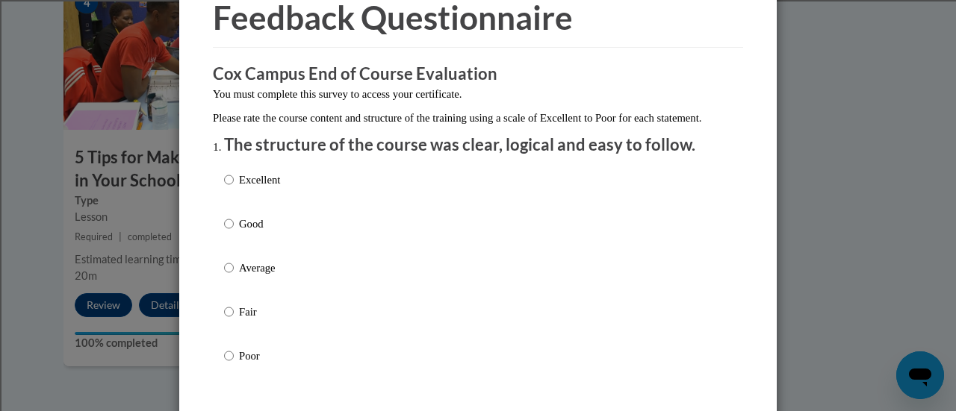
click at [270, 276] on p "Average" at bounding box center [259, 268] width 41 height 16
click at [234, 276] on input "Average" at bounding box center [229, 268] width 10 height 16
radio input "true"
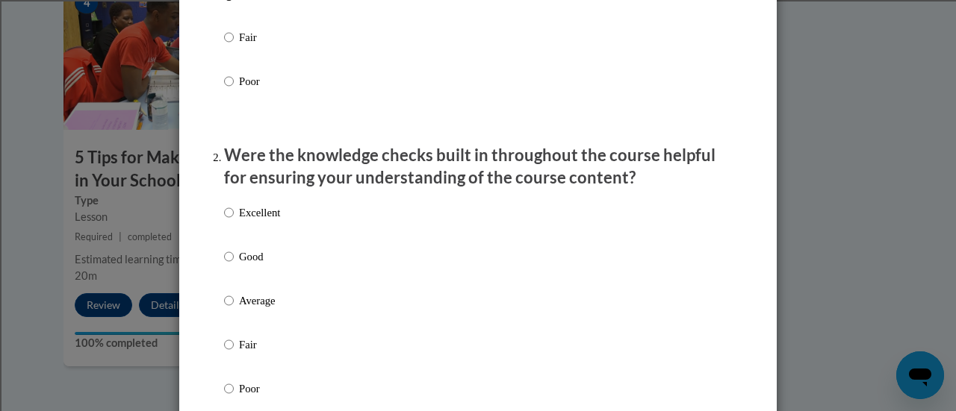
scroll to position [373, 0]
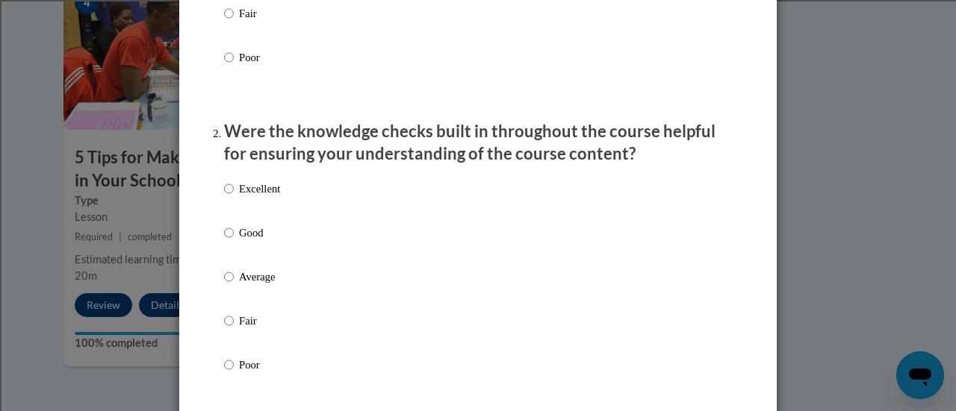
click at [261, 285] on p "Average" at bounding box center [259, 277] width 41 height 16
click at [234, 285] on input "Average" at bounding box center [229, 277] width 10 height 16
radio input "true"
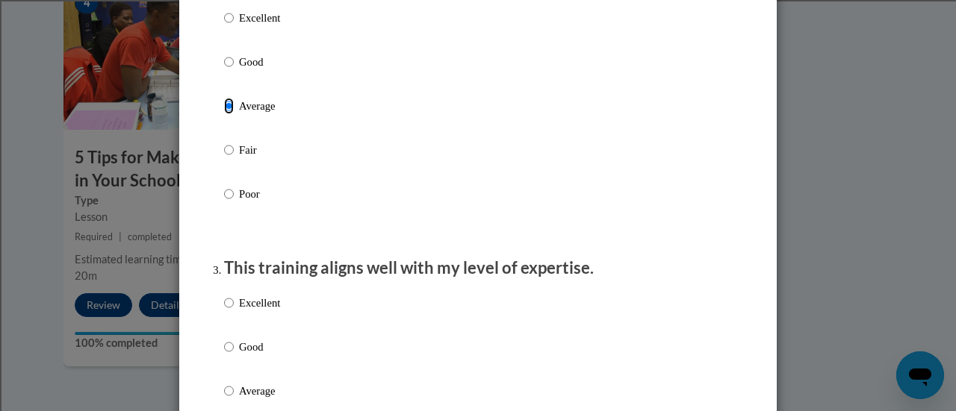
scroll to position [672, 0]
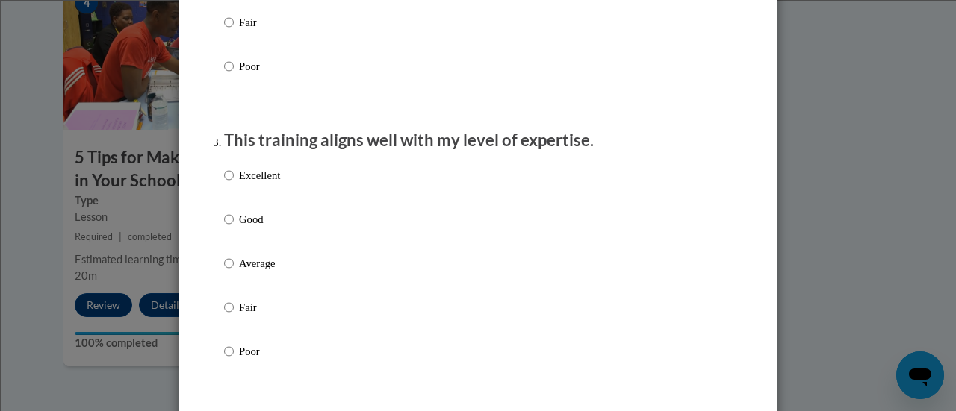
click at [269, 272] on p "Average" at bounding box center [259, 263] width 41 height 16
click at [234, 272] on input "Average" at bounding box center [229, 263] width 10 height 16
radio input "true"
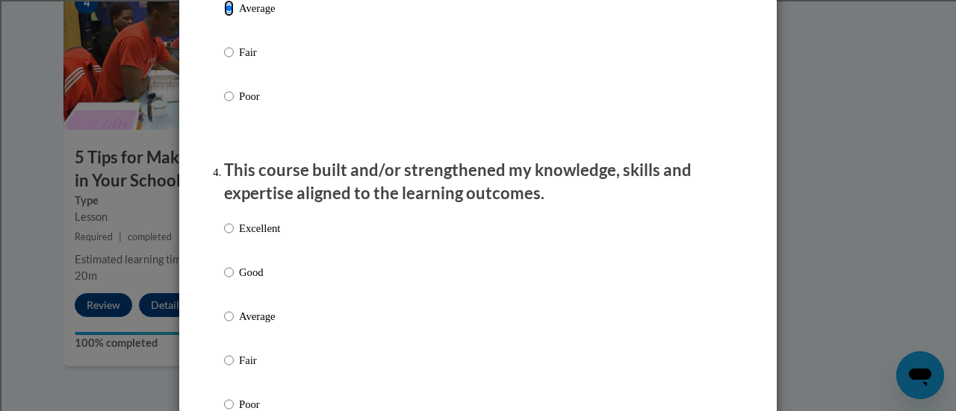
scroll to position [971, 0]
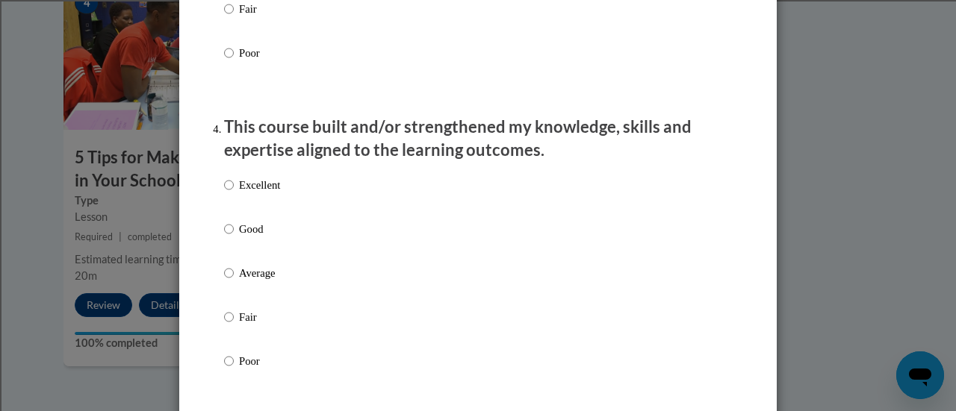
click at [264, 281] on p "Average" at bounding box center [259, 273] width 41 height 16
click at [234, 281] on input "Average" at bounding box center [229, 273] width 10 height 16
radio input "true"
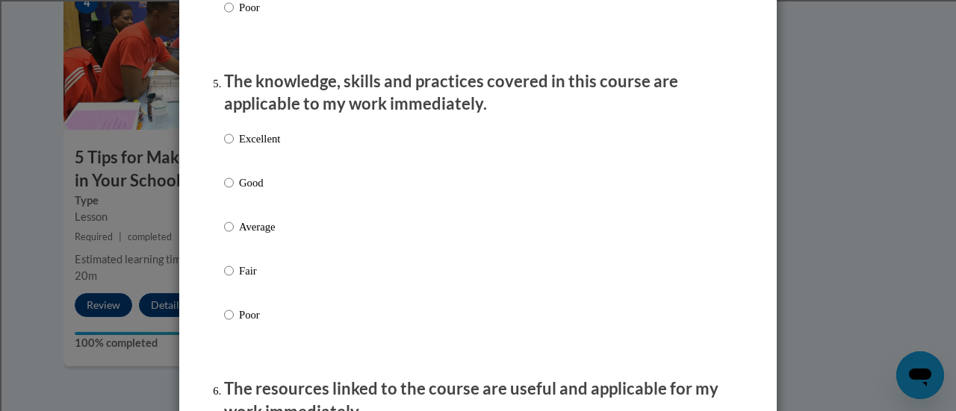
scroll to position [1344, 0]
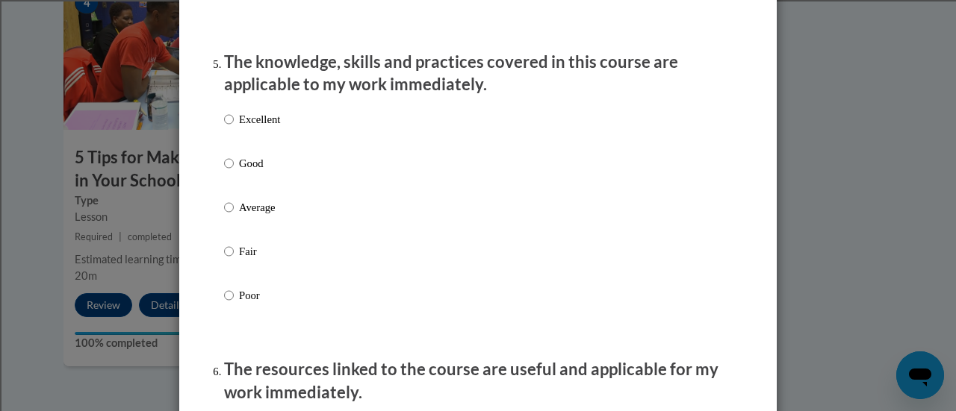
click at [275, 216] on p "Average" at bounding box center [259, 207] width 41 height 16
click at [234, 216] on input "Average" at bounding box center [229, 207] width 10 height 16
radio input "true"
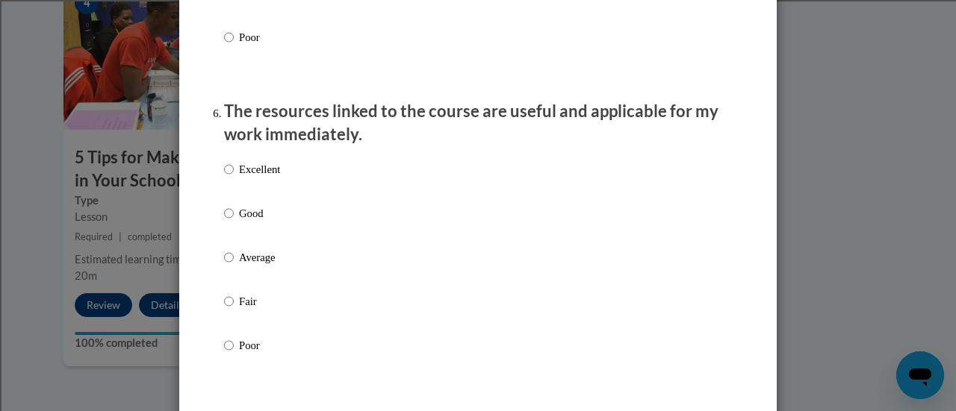
scroll to position [1643, 0]
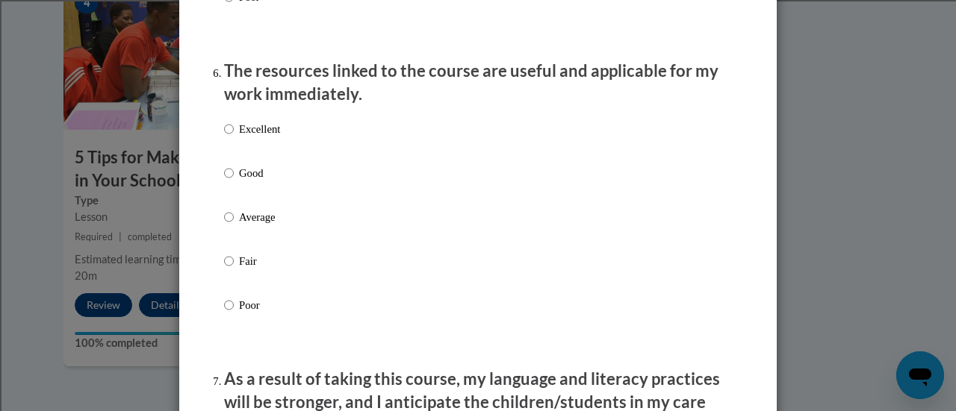
click at [264, 223] on p "Average" at bounding box center [259, 217] width 41 height 16
click at [234, 223] on input "Average" at bounding box center [229, 217] width 10 height 16
radio input "true"
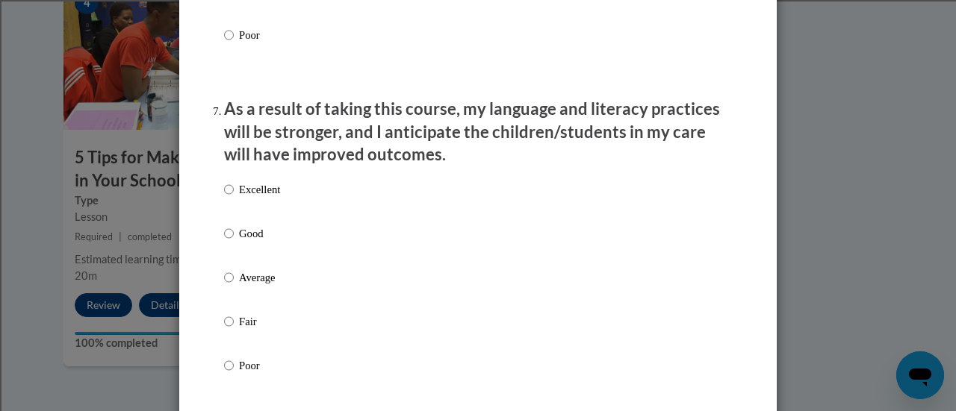
scroll to position [1941, 0]
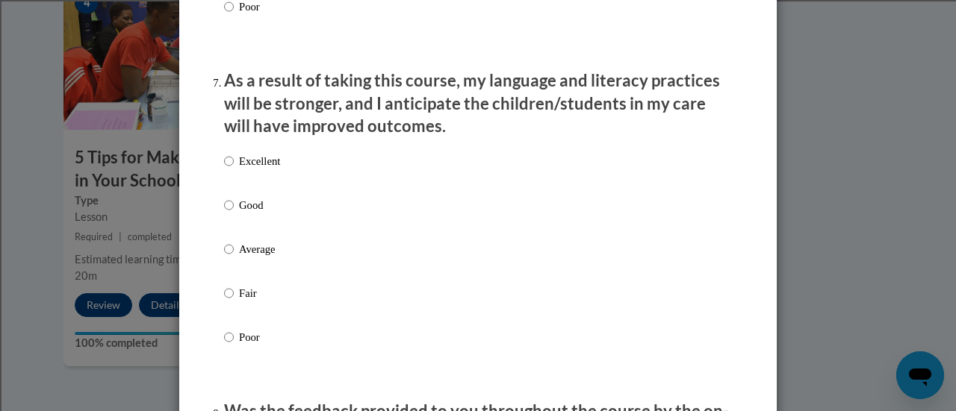
click at [261, 258] on p "Average" at bounding box center [259, 249] width 41 height 16
click at [234, 258] on input "Average" at bounding box center [229, 249] width 10 height 16
radio input "true"
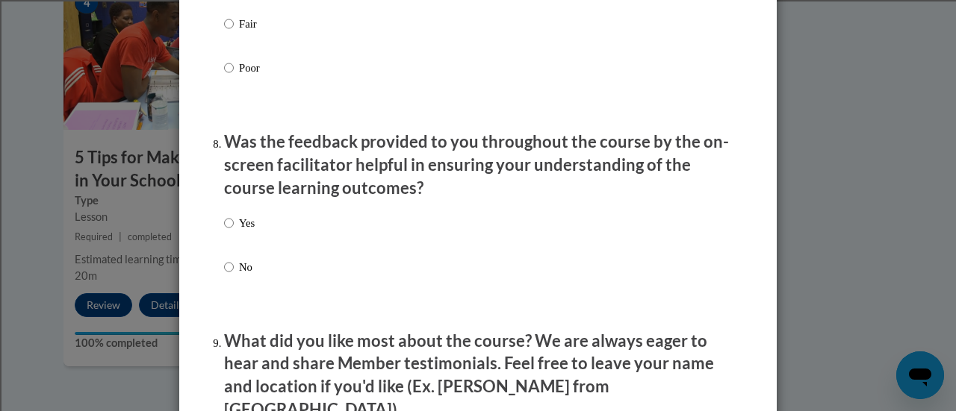
scroll to position [2240, 0]
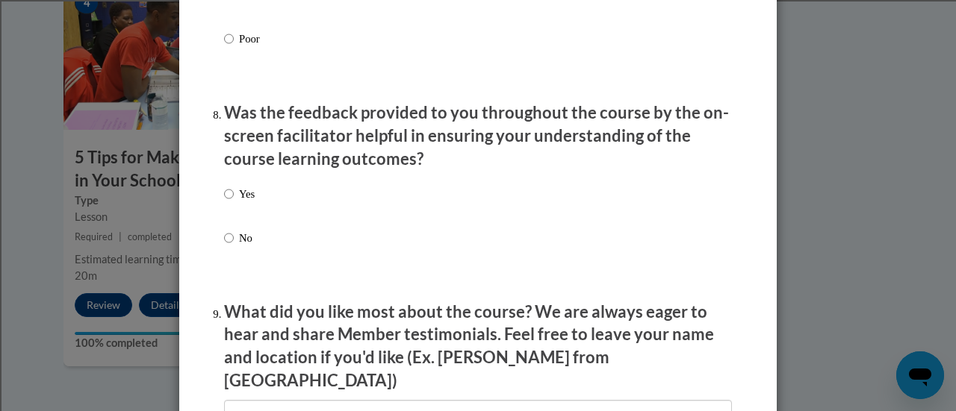
click at [241, 218] on label "Yes" at bounding box center [239, 206] width 31 height 40
click at [234, 202] on input "Yes" at bounding box center [229, 194] width 10 height 16
radio input "true"
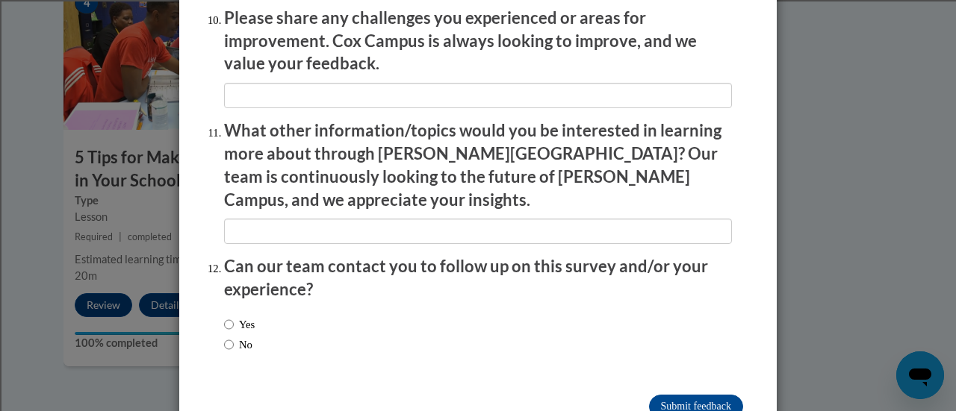
scroll to position [2688, 0]
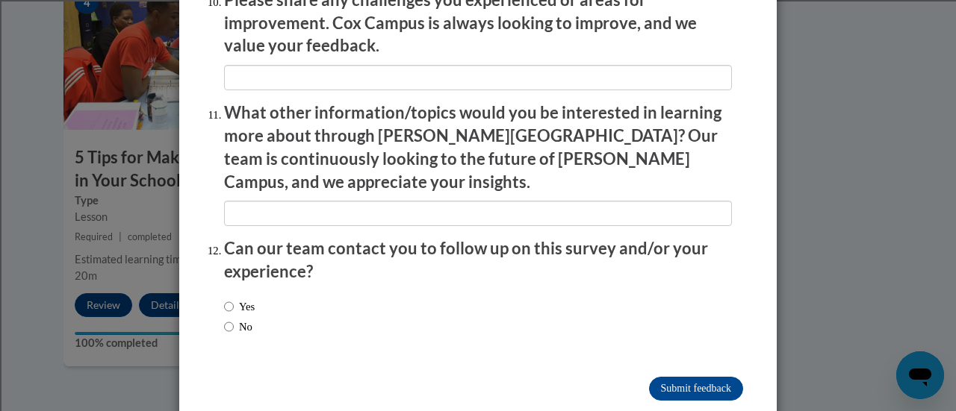
click at [229, 319] on label "No" at bounding box center [238, 327] width 28 height 16
click at [229, 319] on input "No" at bounding box center [229, 327] width 10 height 16
radio input "true"
click at [668, 377] on input "Submit feedback" at bounding box center [696, 389] width 94 height 24
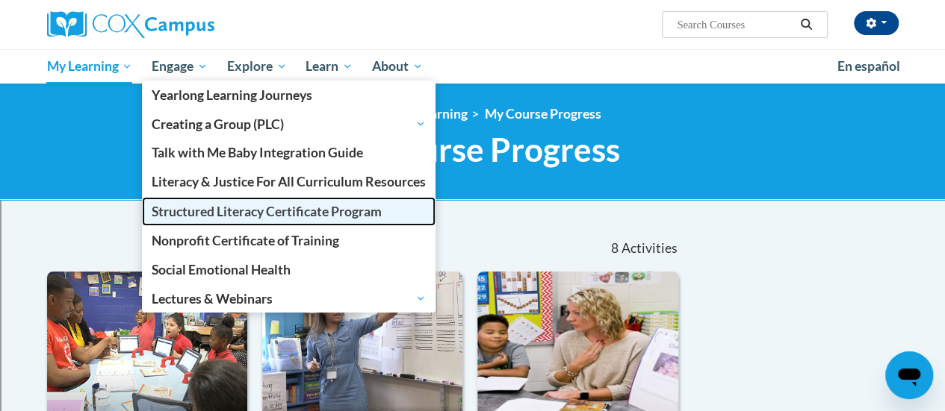
click at [197, 214] on span "Structured Literacy Certificate Program" at bounding box center [267, 212] width 230 height 16
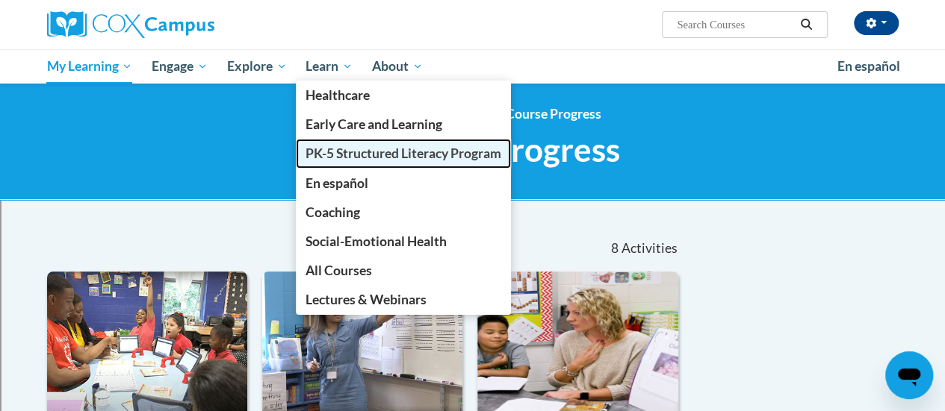
click at [333, 155] on span "PK-5 Structured Literacy Program" at bounding box center [403, 154] width 196 height 16
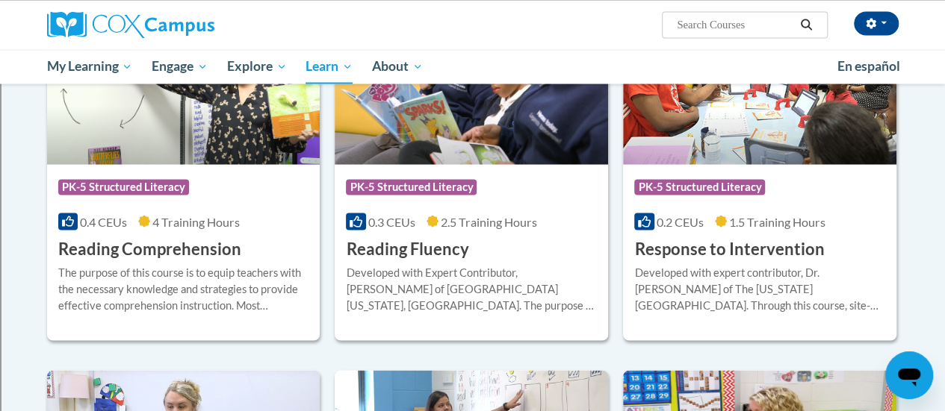
scroll to position [1344, 0]
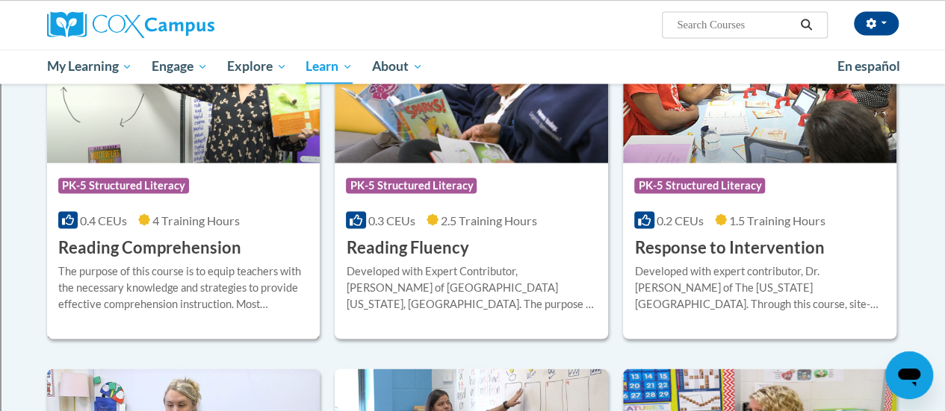
click at [230, 247] on h3 "Reading Comprehension" at bounding box center [149, 247] width 183 height 23
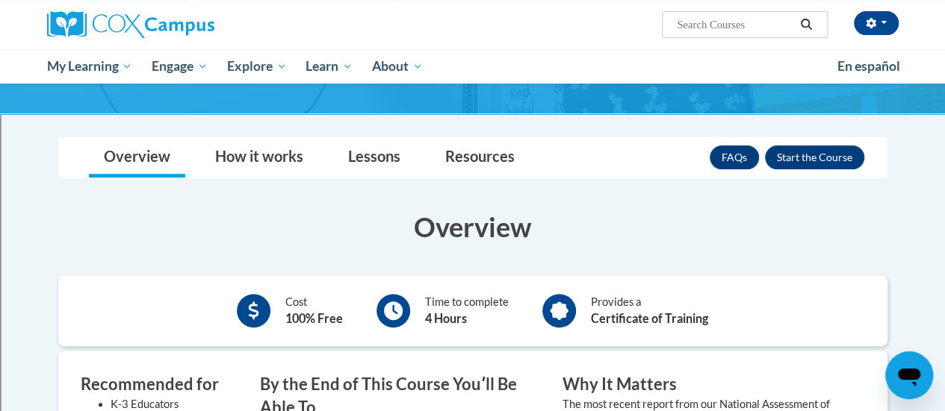
scroll to position [149, 0]
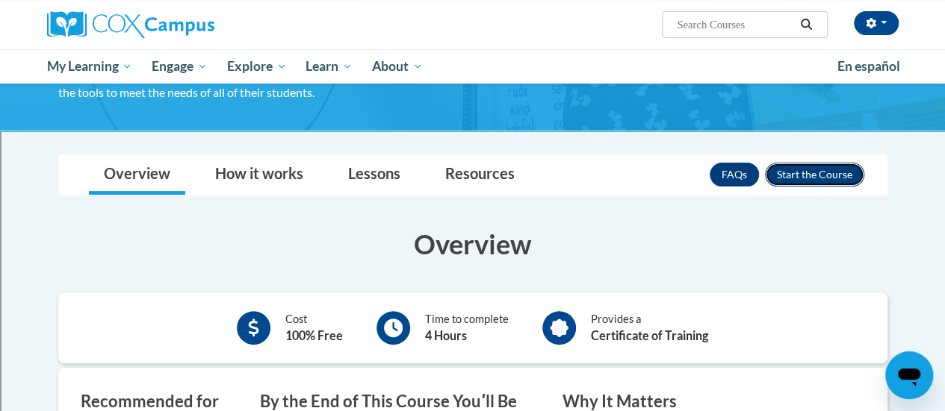
click at [837, 172] on button "Enroll" at bounding box center [814, 175] width 99 height 24
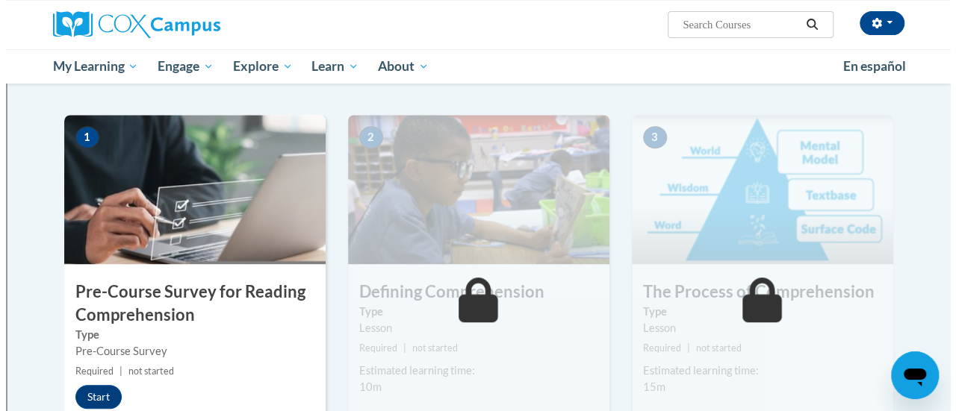
scroll to position [299, 0]
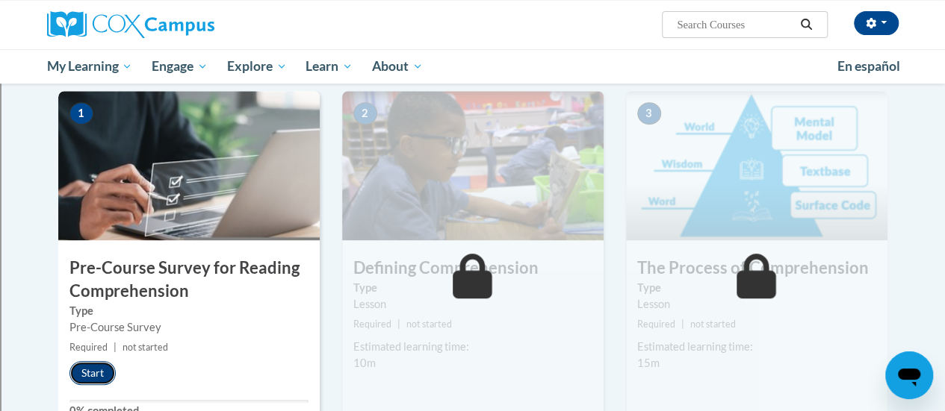
click at [84, 371] on button "Start" at bounding box center [92, 373] width 46 height 24
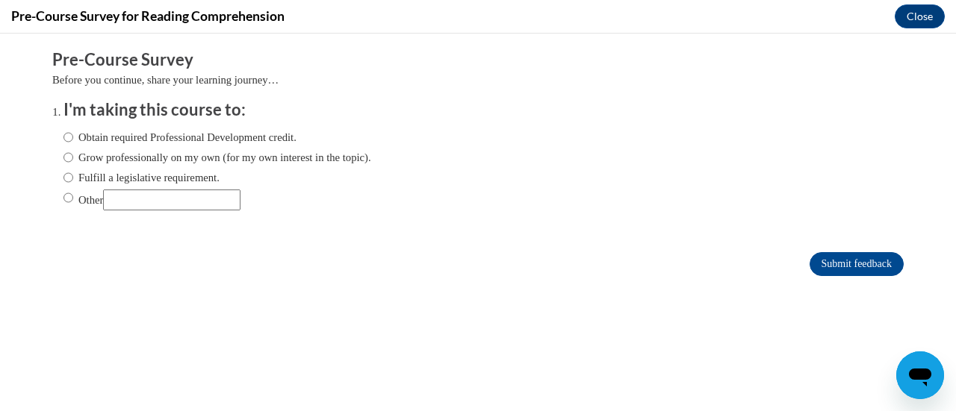
scroll to position [0, 0]
click at [69, 141] on label "Obtain required Professional Development credit." at bounding box center [179, 137] width 233 height 16
click at [69, 141] on input "Obtain required Professional Development credit." at bounding box center [68, 137] width 10 height 16
radio input "true"
click at [833, 271] on input "Submit feedback" at bounding box center [856, 264] width 94 height 24
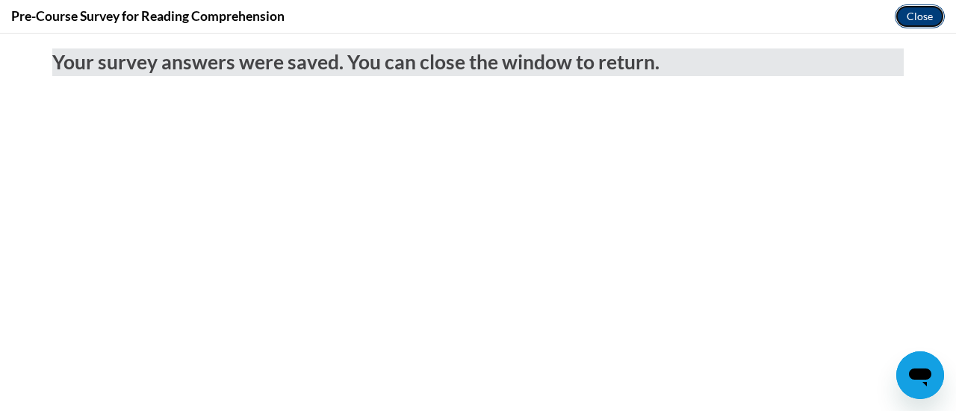
click at [914, 16] on button "Close" at bounding box center [920, 16] width 50 height 24
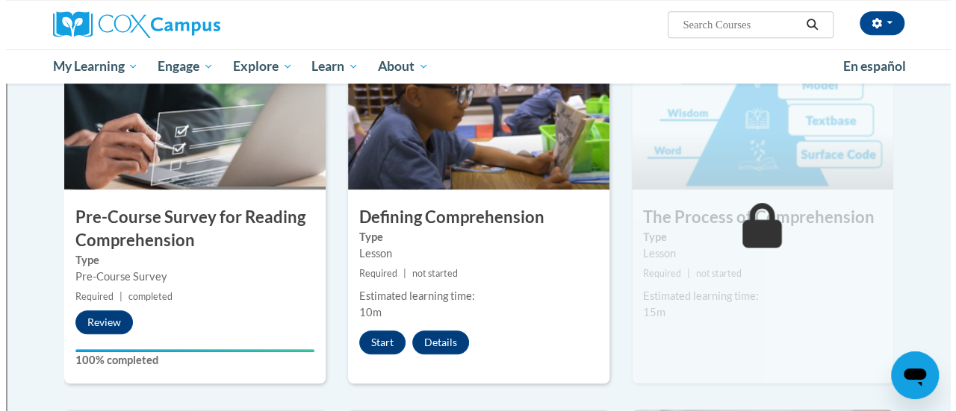
scroll to position [373, 0]
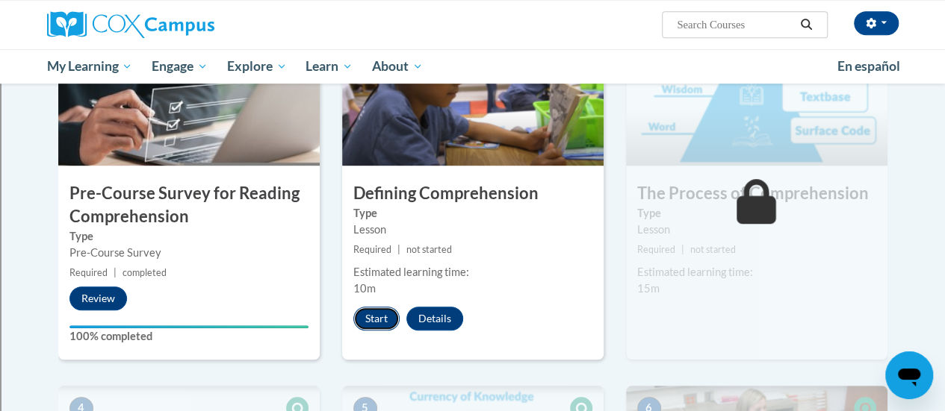
click at [379, 312] on button "Start" at bounding box center [376, 319] width 46 height 24
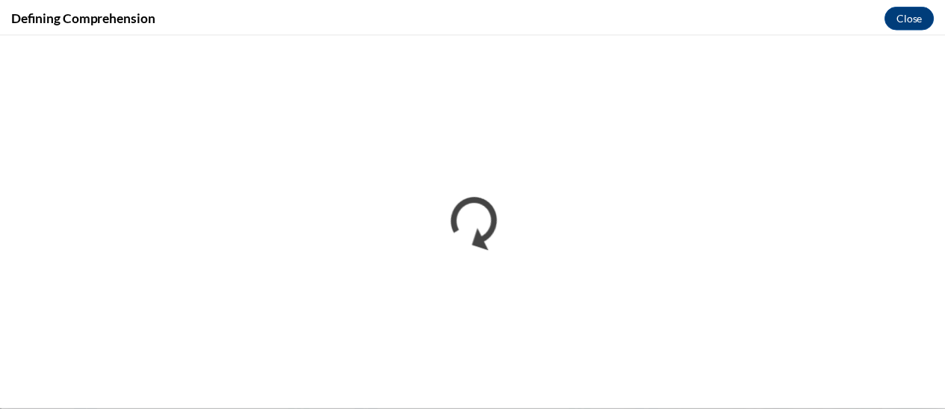
scroll to position [0, 0]
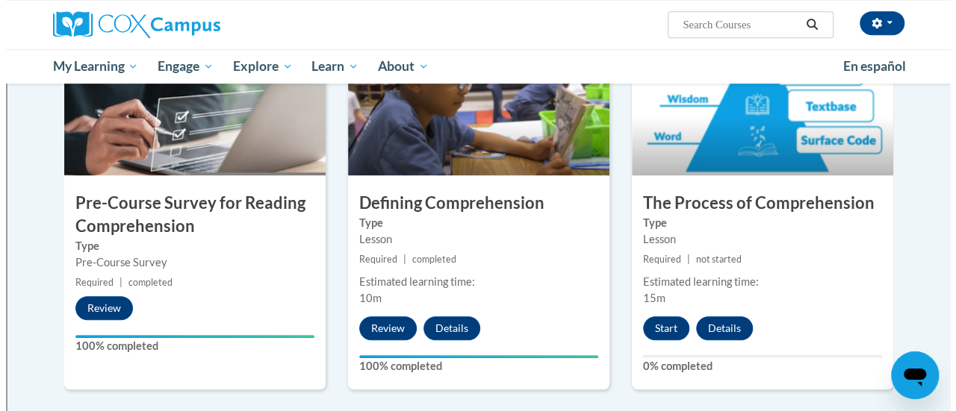
scroll to position [373, 0]
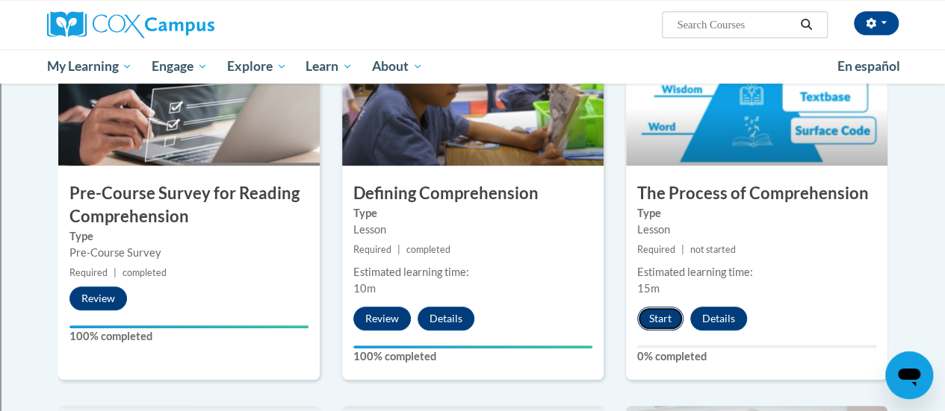
click at [650, 313] on button "Start" at bounding box center [660, 319] width 46 height 24
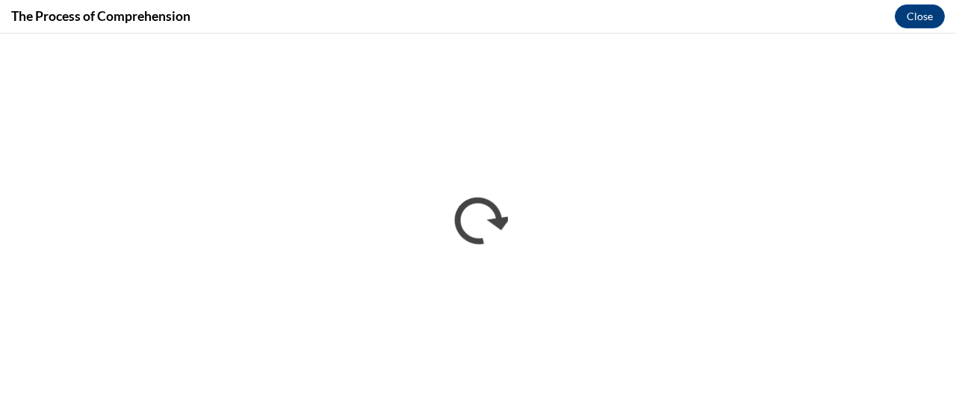
scroll to position [0, 0]
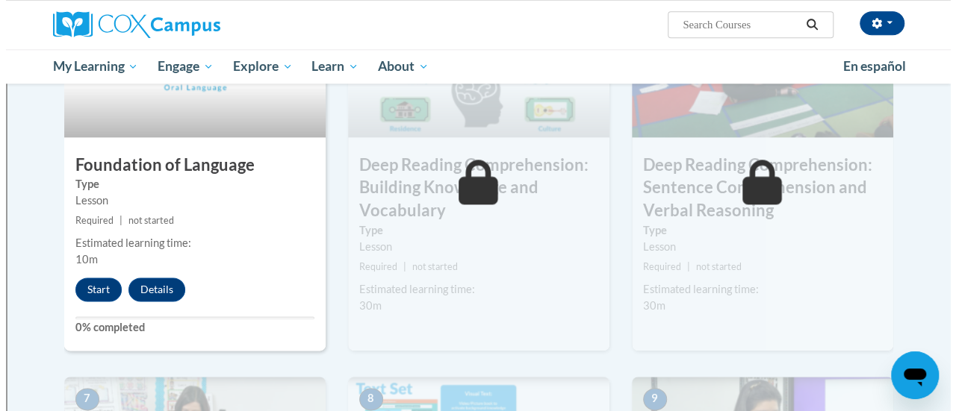
scroll to position [747, 0]
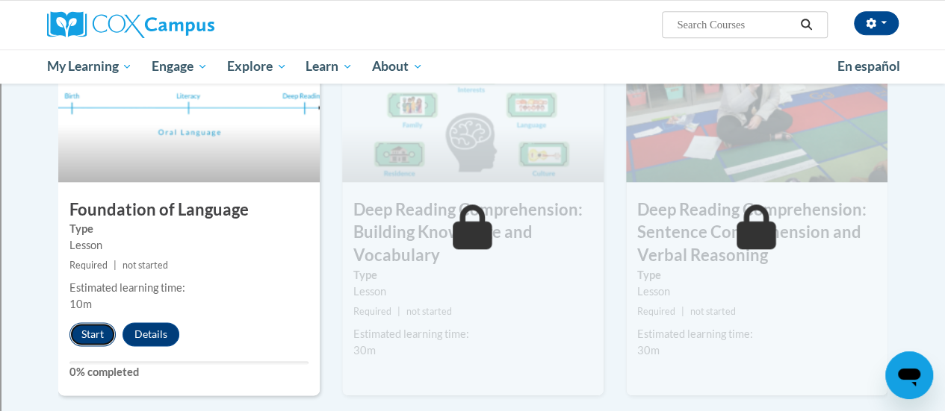
click at [95, 325] on button "Start" at bounding box center [92, 335] width 46 height 24
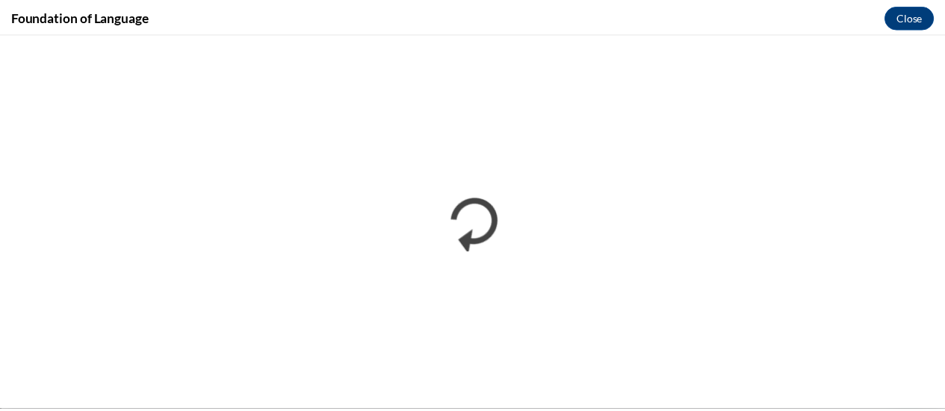
scroll to position [0, 0]
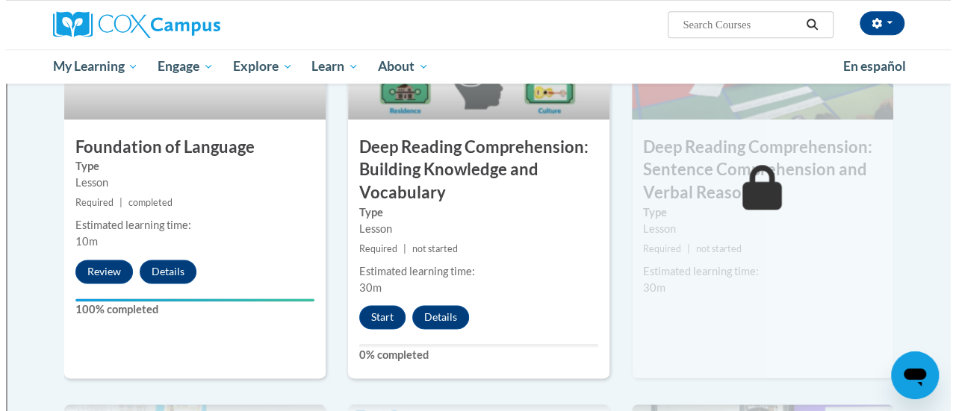
scroll to position [821, 0]
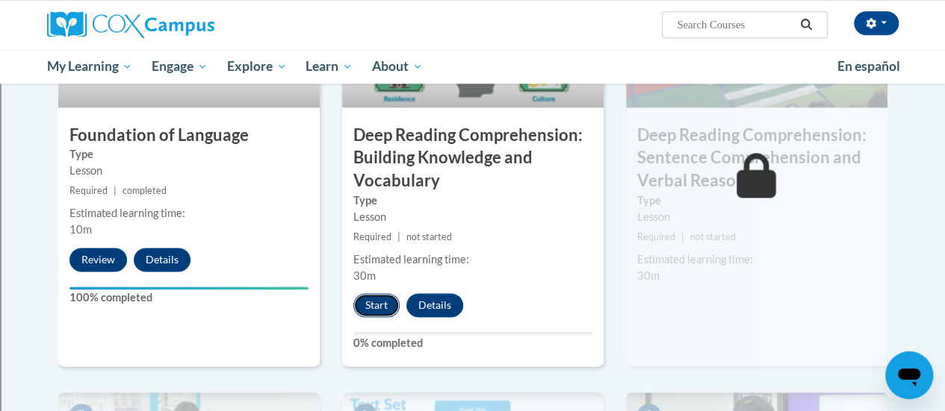
click at [382, 302] on button "Start" at bounding box center [376, 305] width 46 height 24
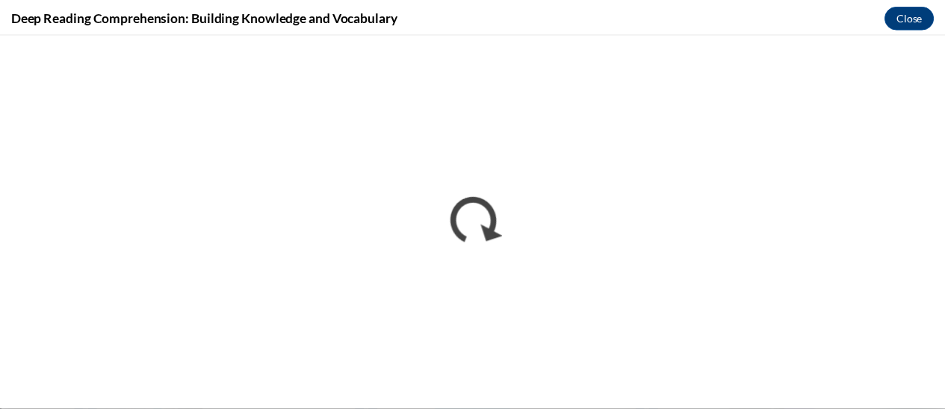
scroll to position [0, 0]
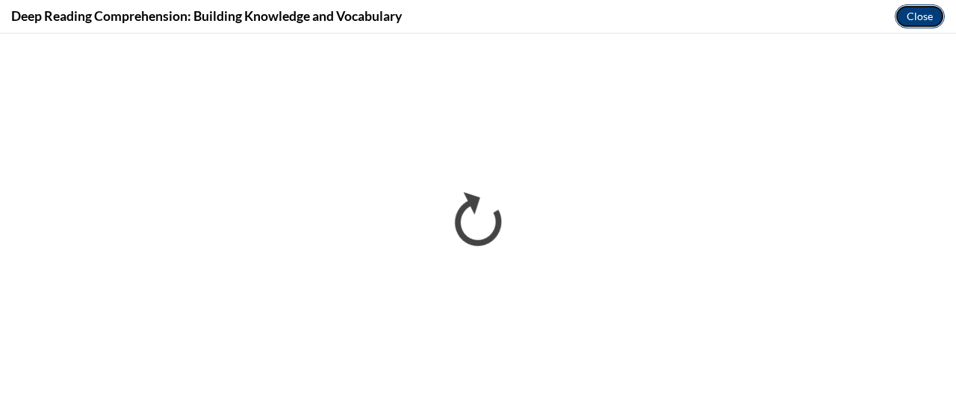
click at [911, 18] on button "Close" at bounding box center [920, 16] width 50 height 24
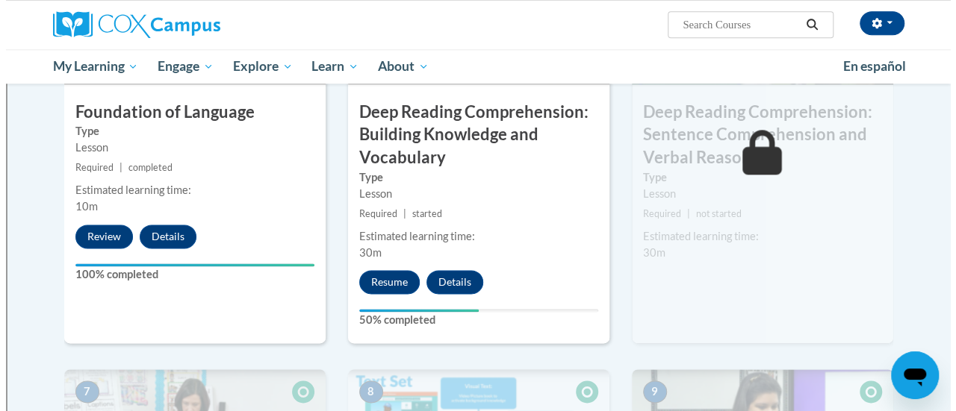
scroll to position [821, 0]
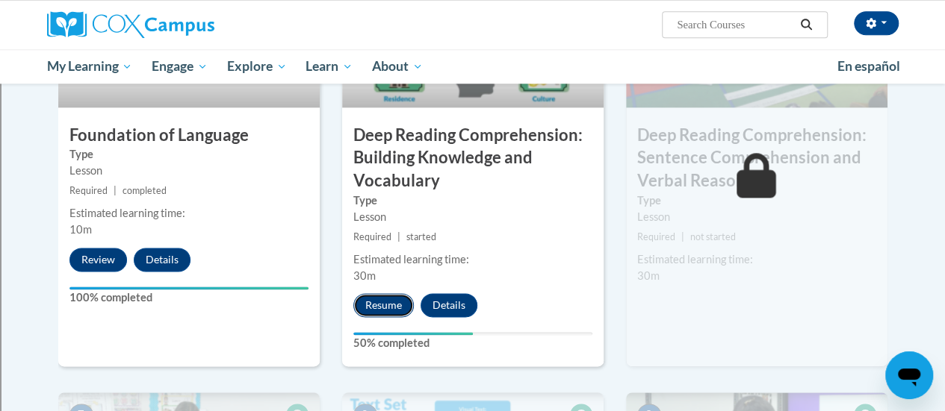
click at [392, 312] on button "Resume" at bounding box center [383, 305] width 60 height 24
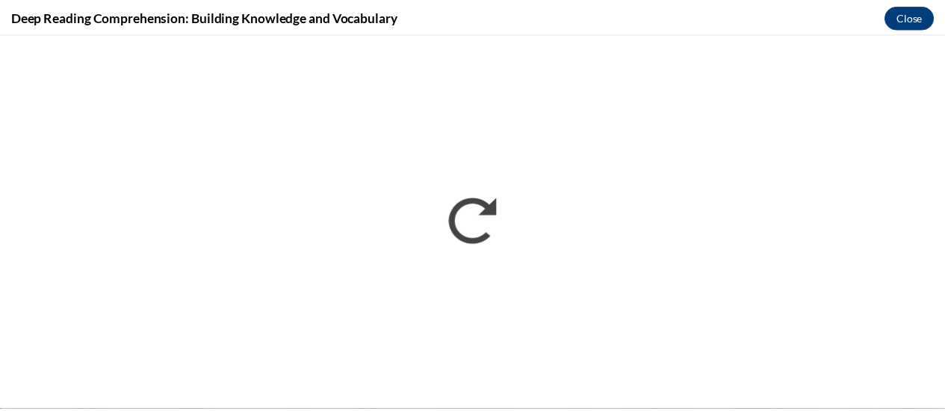
scroll to position [0, 0]
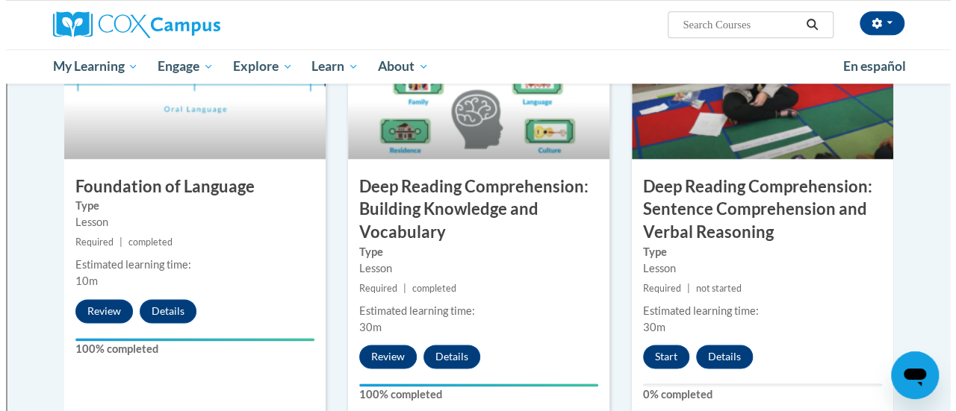
scroll to position [747, 0]
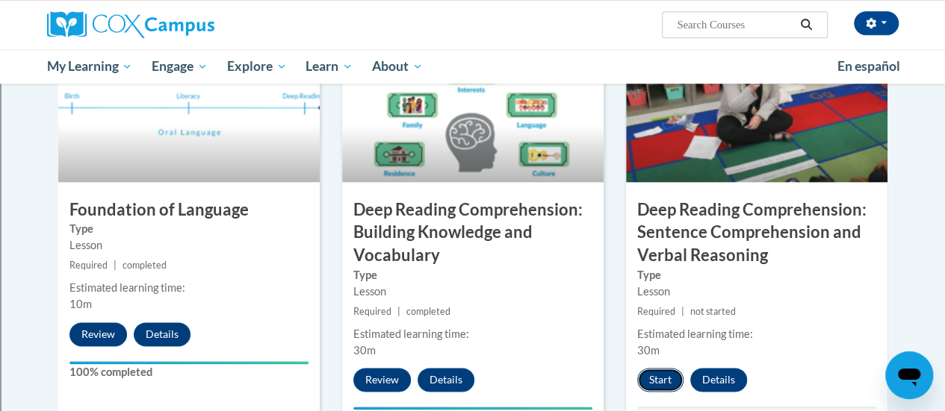
click at [665, 376] on button "Start" at bounding box center [660, 380] width 46 height 24
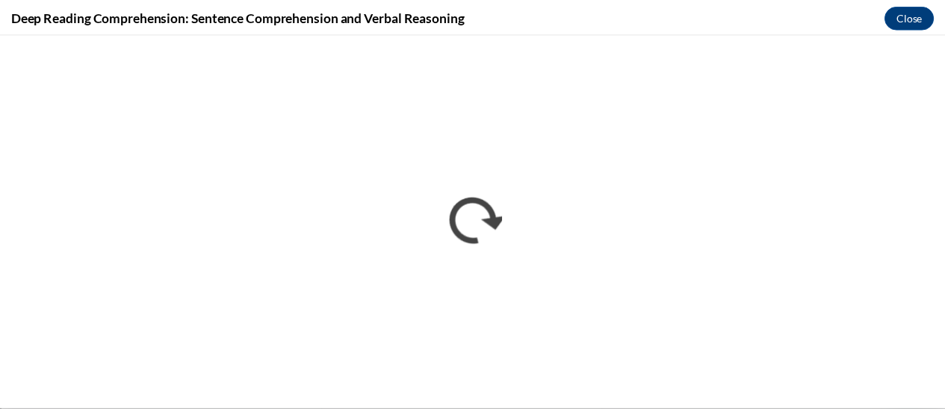
scroll to position [0, 0]
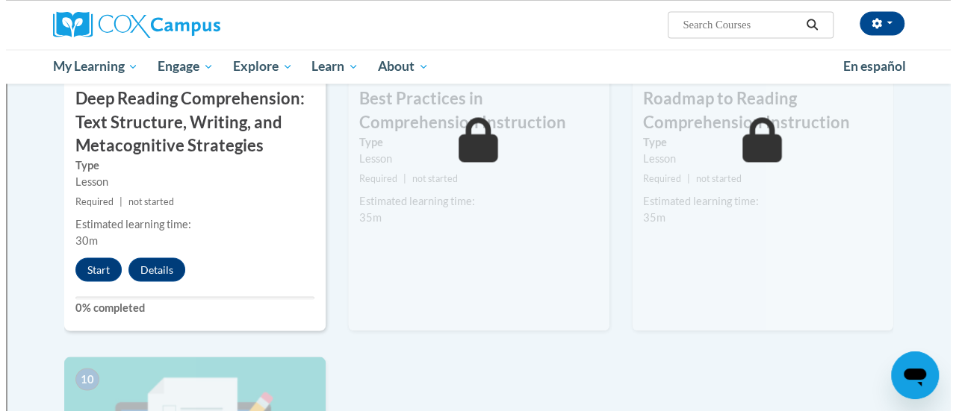
scroll to position [1269, 0]
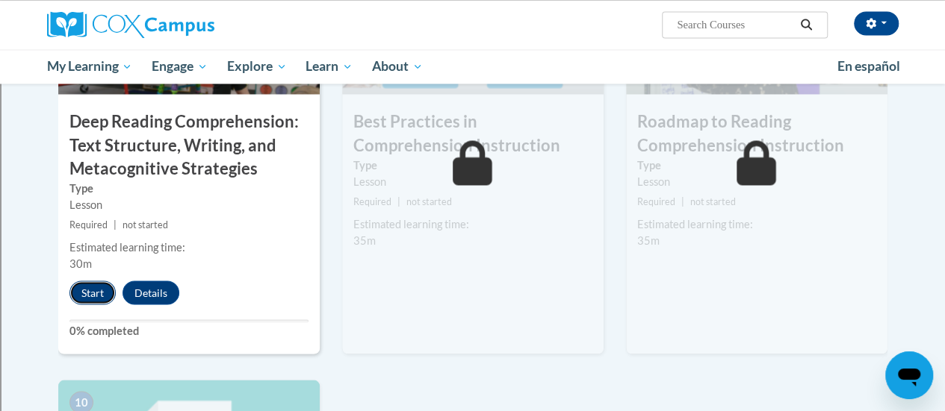
click at [86, 284] on button "Start" at bounding box center [92, 293] width 46 height 24
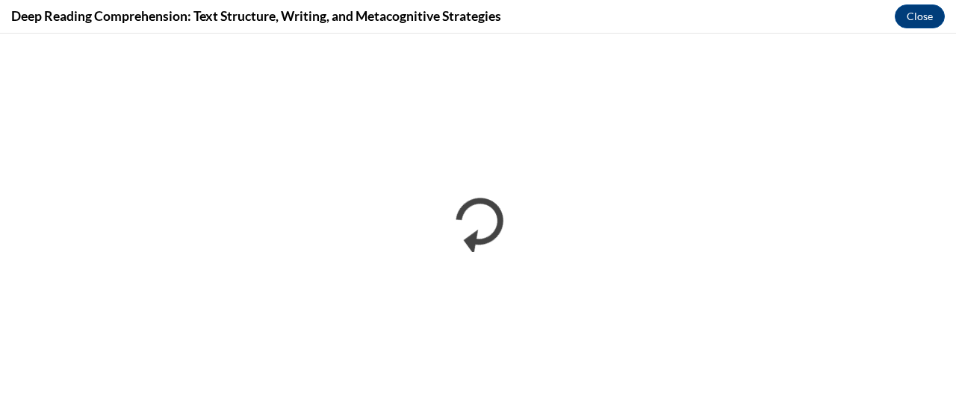
scroll to position [0, 0]
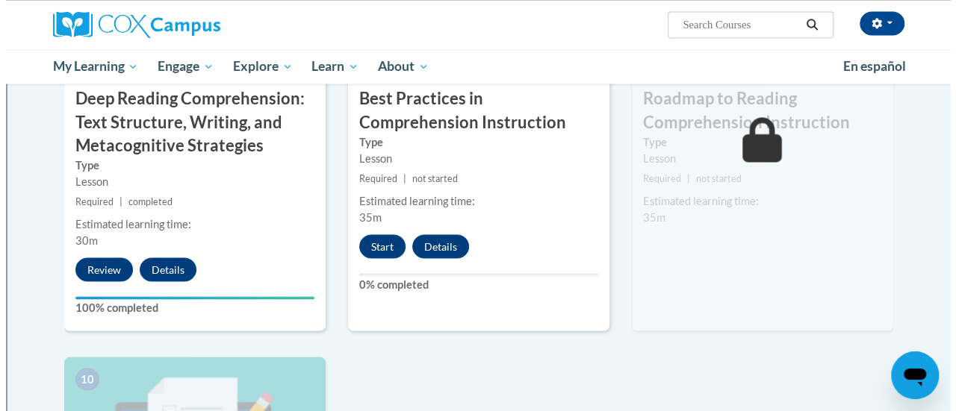
scroll to position [1269, 0]
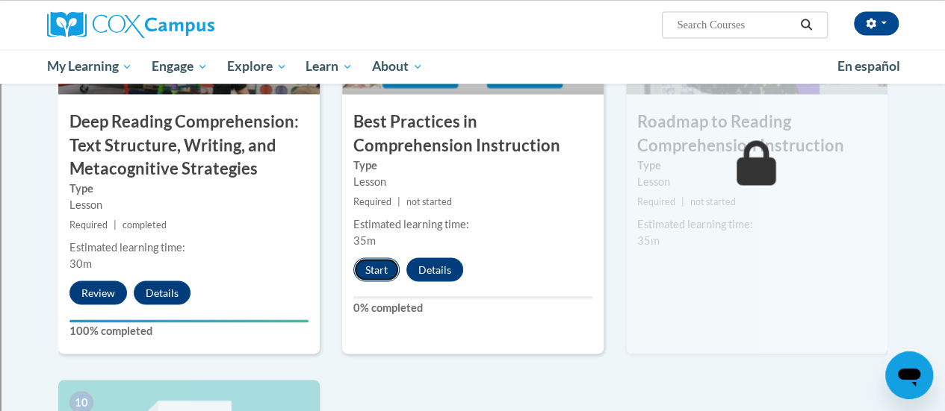
click at [385, 267] on button "Start" at bounding box center [376, 270] width 46 height 24
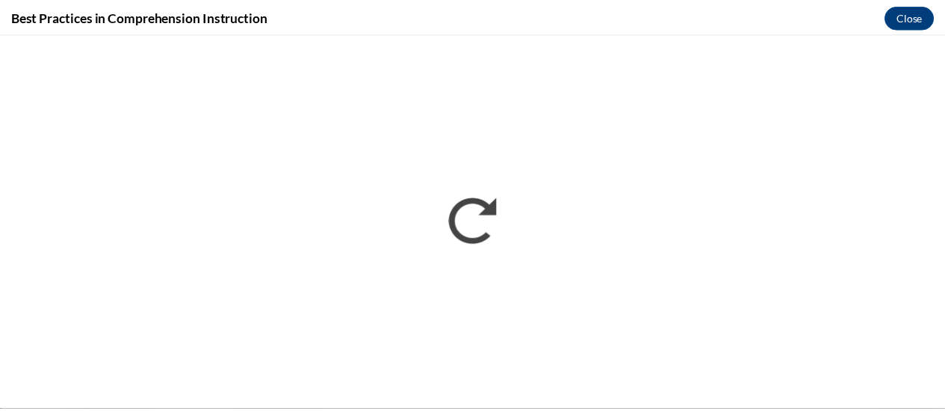
scroll to position [0, 0]
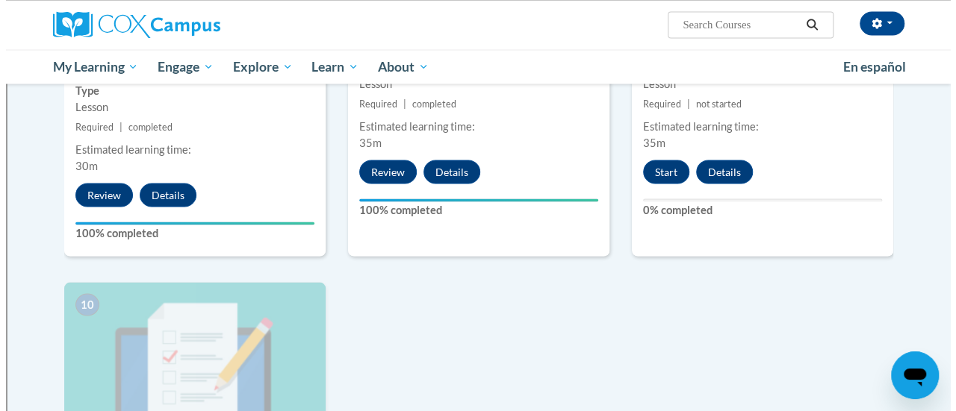
scroll to position [1344, 0]
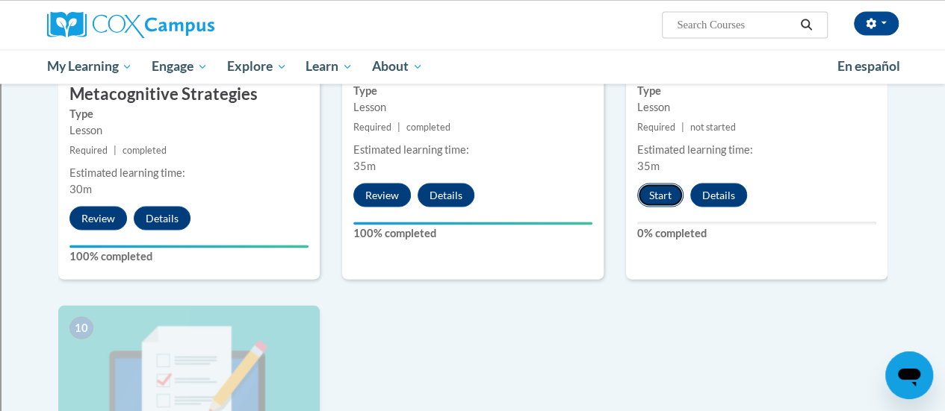
click at [658, 199] on button "Start" at bounding box center [660, 195] width 46 height 24
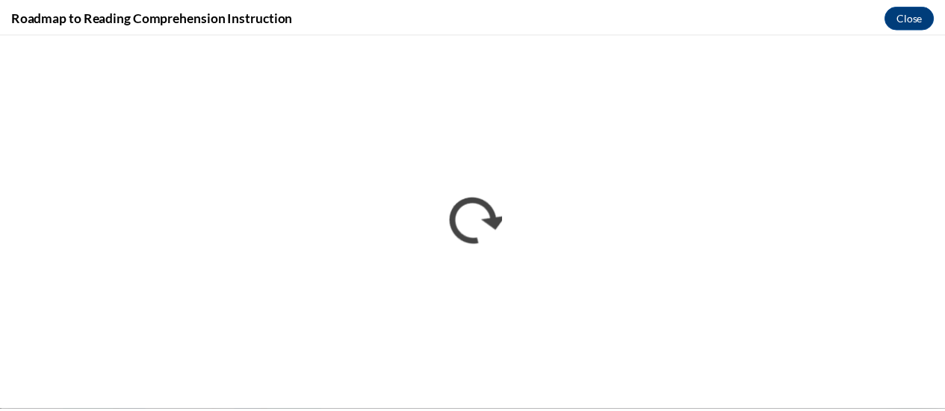
scroll to position [0, 0]
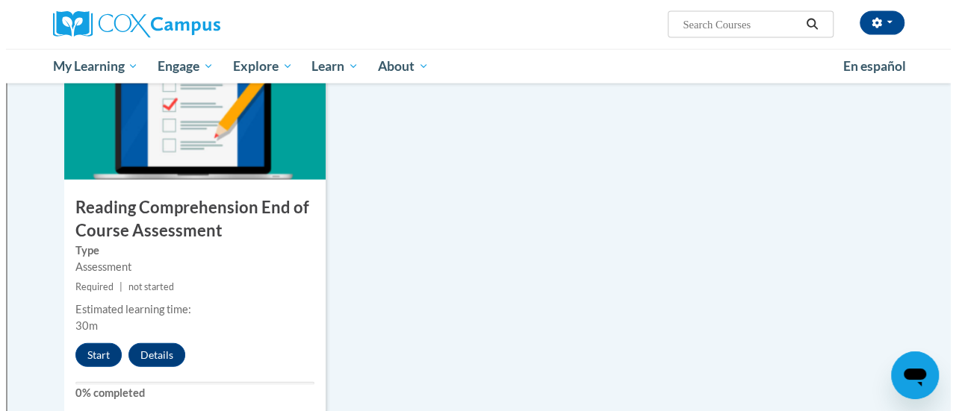
scroll to position [1643, 0]
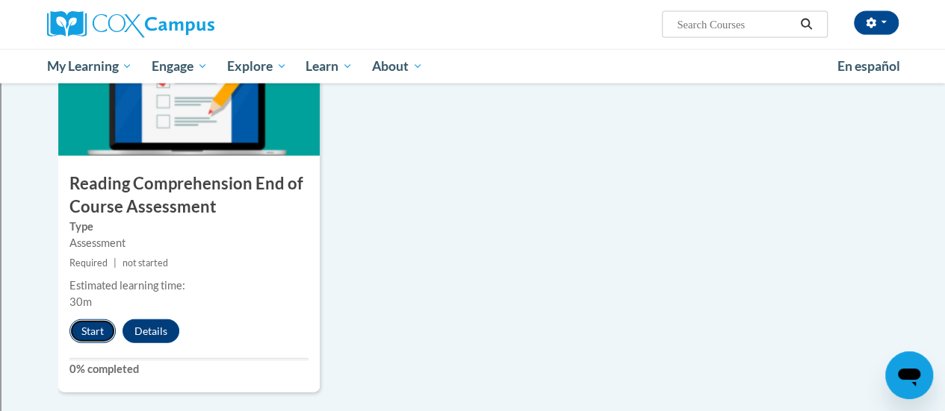
click at [87, 326] on button "Start" at bounding box center [92, 332] width 46 height 24
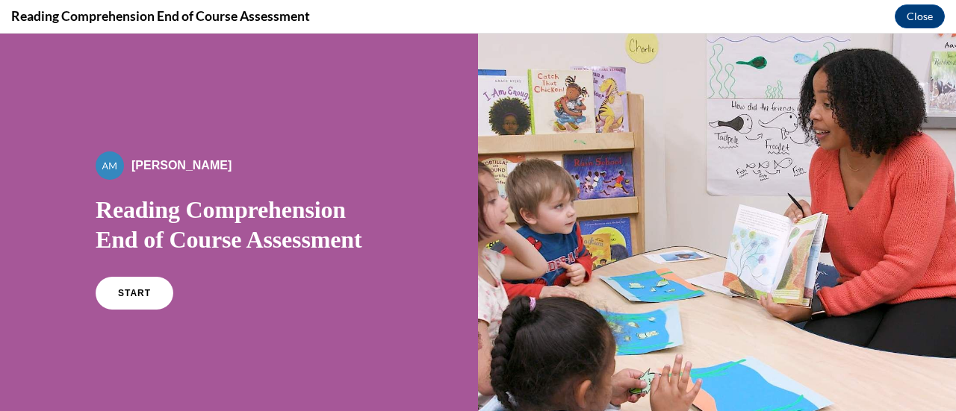
scroll to position [0, 0]
click at [131, 298] on link "START" at bounding box center [133, 293] width 81 height 34
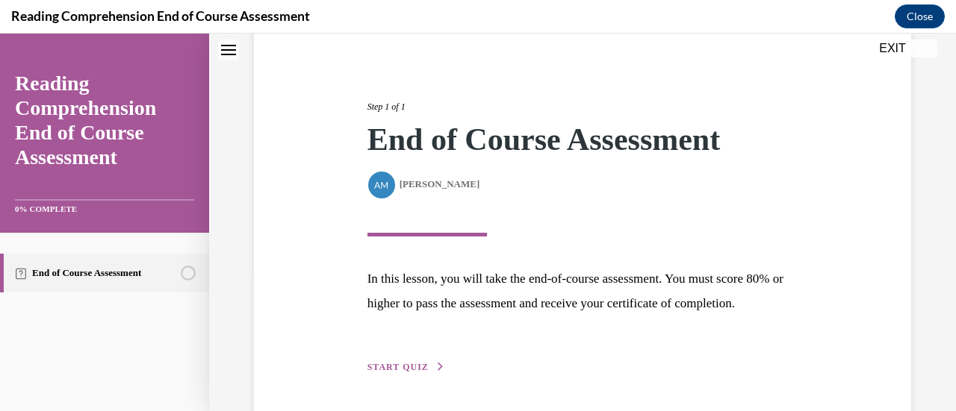
scroll to position [219, 0]
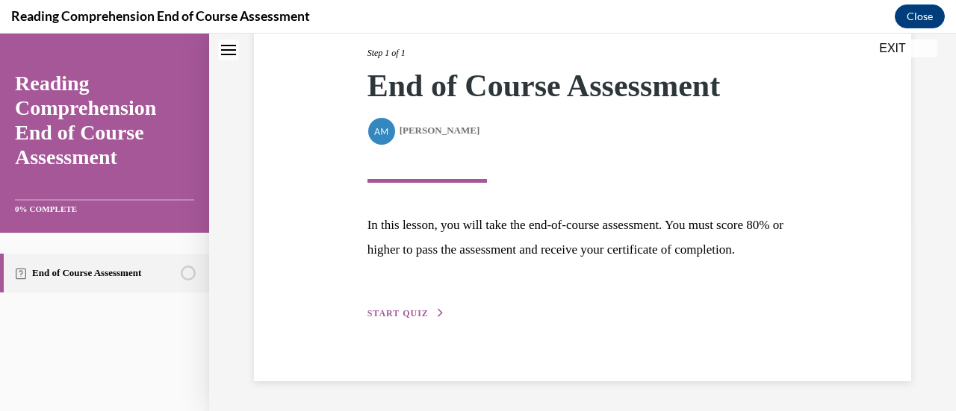
click at [403, 308] on button "START QUIZ" at bounding box center [406, 313] width 78 height 13
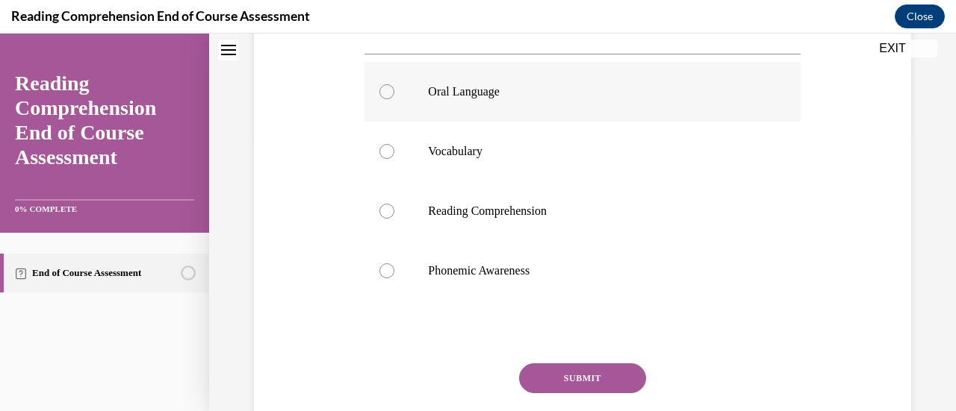
scroll to position [299, 0]
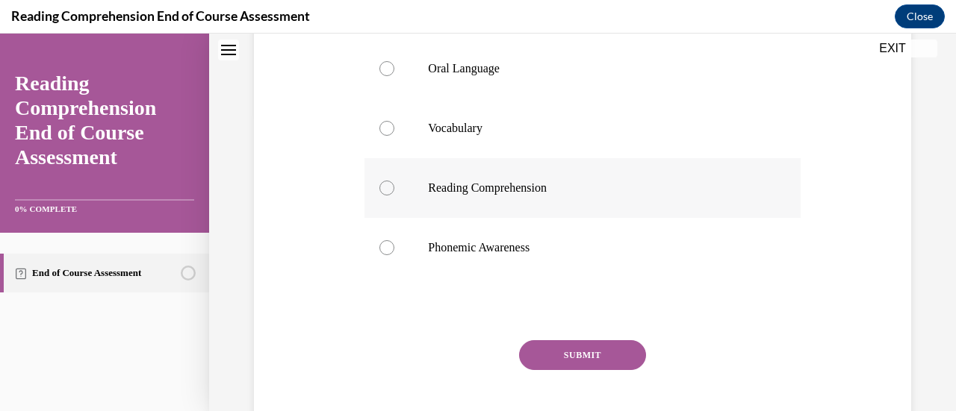
click at [579, 218] on label "Reading Comprehension" at bounding box center [581, 188] width 435 height 60
click at [394, 196] on input "Reading Comprehension" at bounding box center [386, 188] width 15 height 15
radio input "true"
click at [615, 370] on button "SUBMIT" at bounding box center [582, 355] width 127 height 30
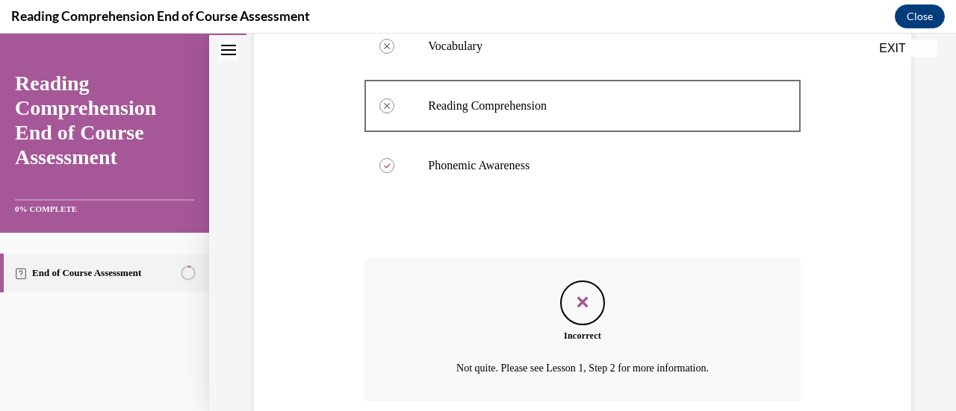
scroll to position [530, 0]
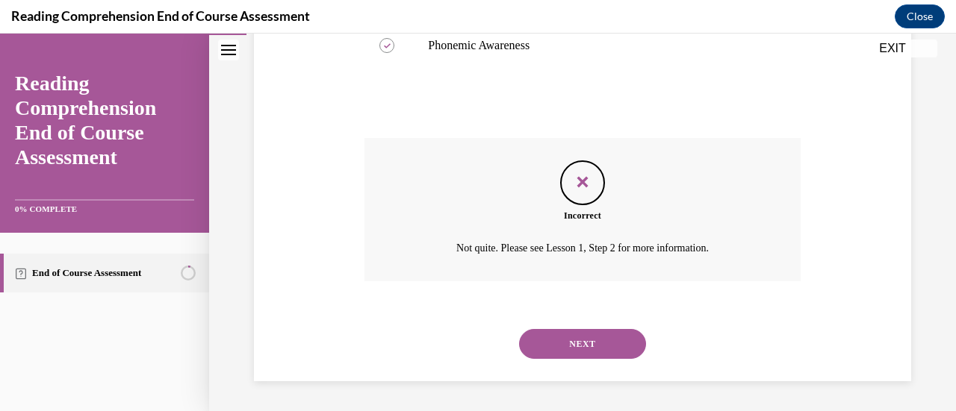
click at [898, 46] on button "EXIT" at bounding box center [892, 49] width 90 height 18
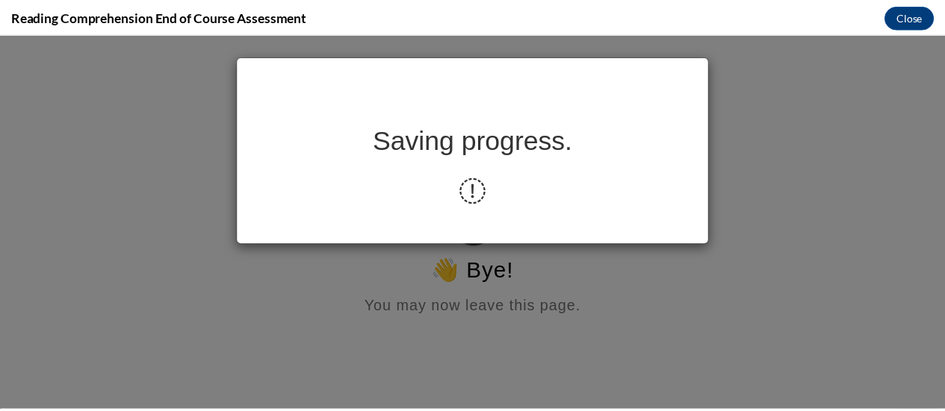
scroll to position [0, 0]
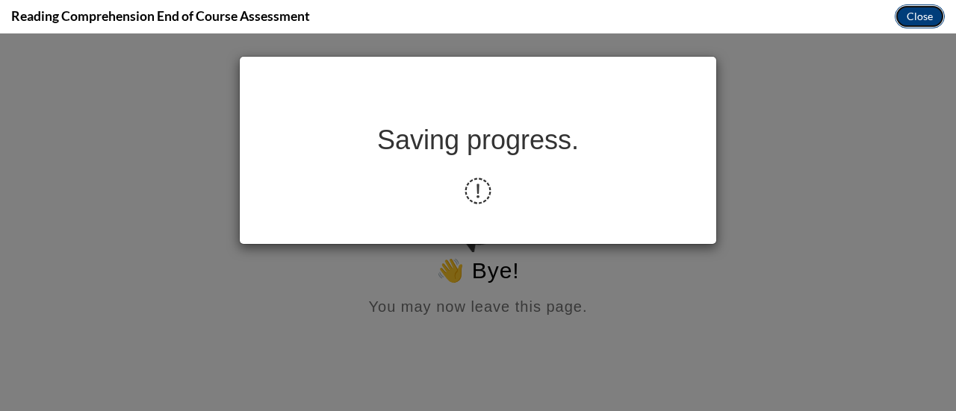
click at [915, 11] on button "Close" at bounding box center [920, 16] width 50 height 24
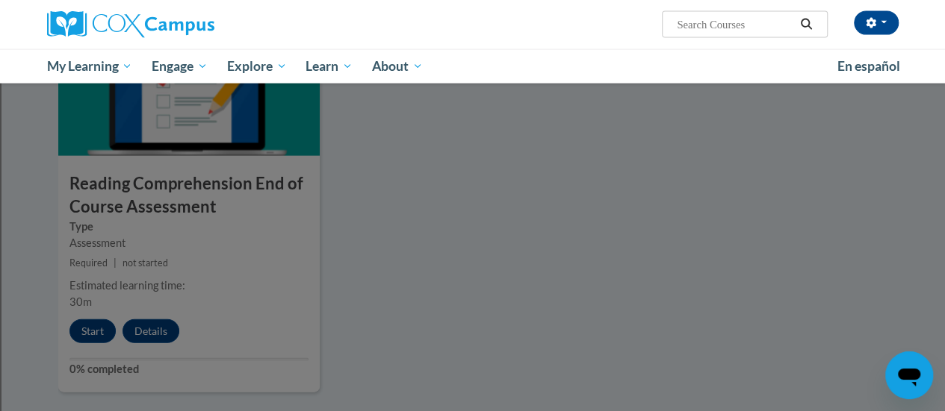
click at [96, 331] on div at bounding box center [472, 205] width 945 height 411
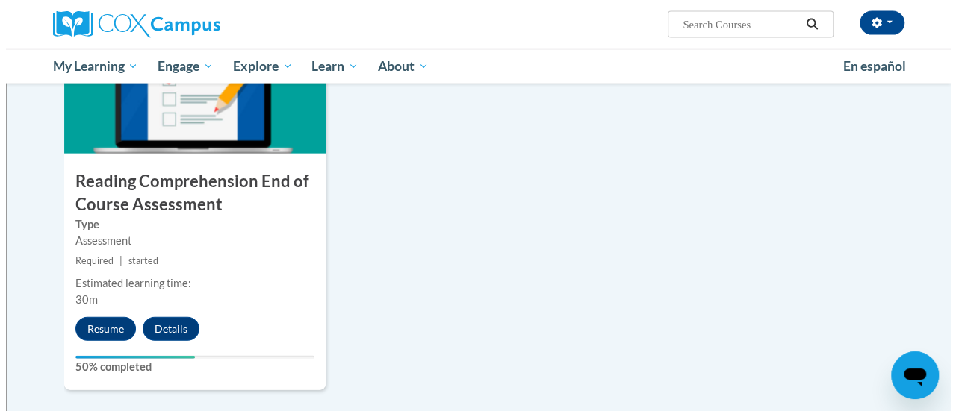
scroll to position [1643, 0]
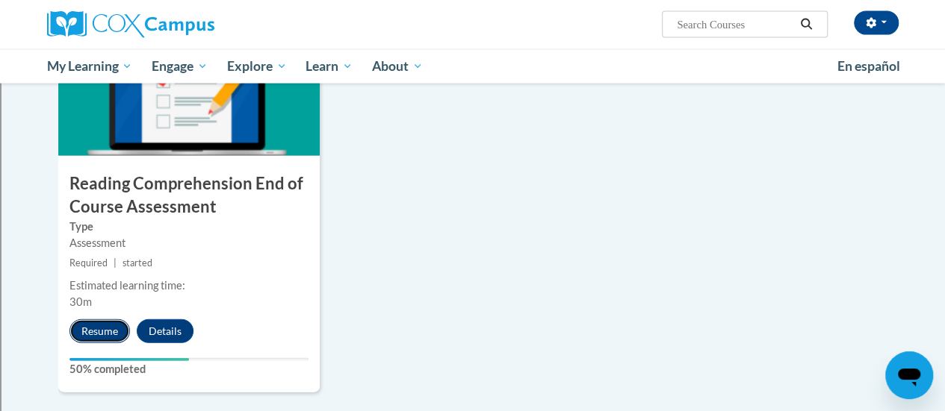
click at [84, 326] on button "Resume" at bounding box center [99, 332] width 60 height 24
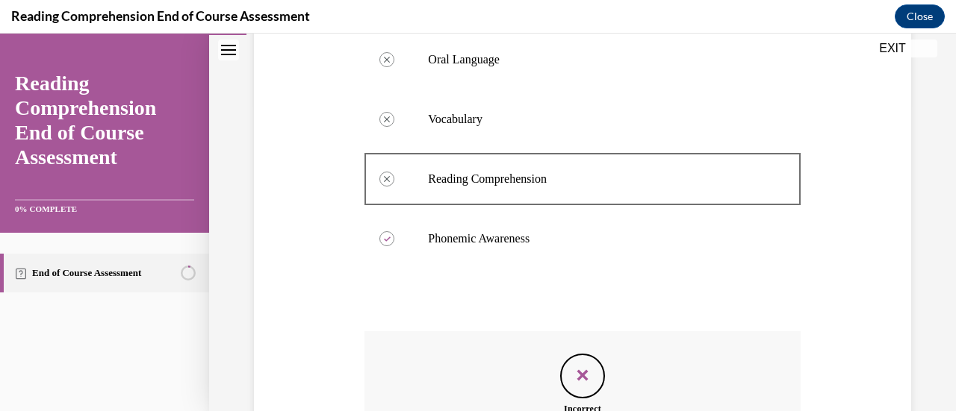
scroll to position [306, 0]
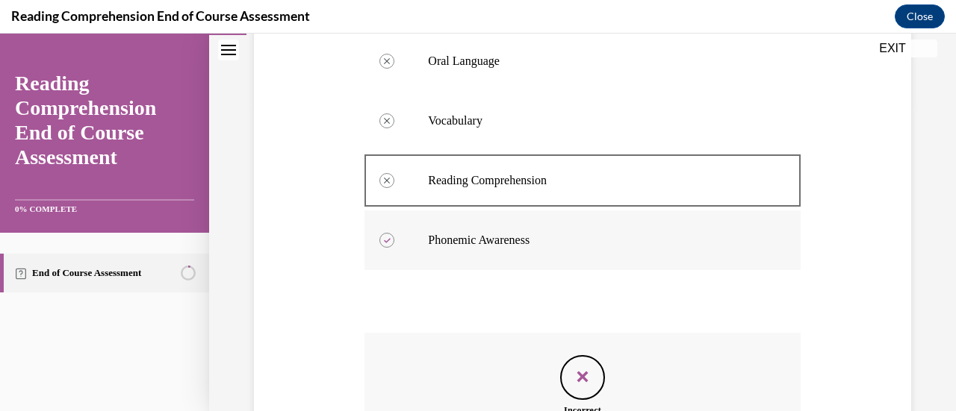
click at [393, 268] on label "Phonemic Awareness" at bounding box center [581, 241] width 435 height 60
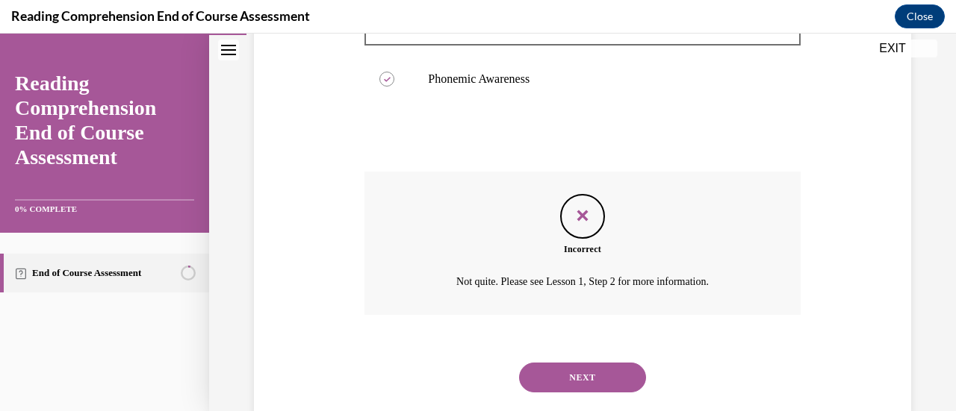
scroll to position [530, 0]
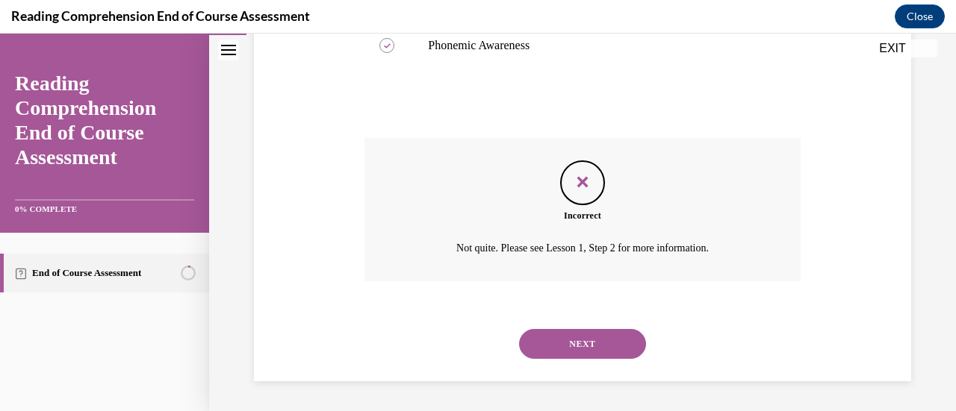
click at [588, 342] on button "NEXT" at bounding box center [582, 344] width 127 height 30
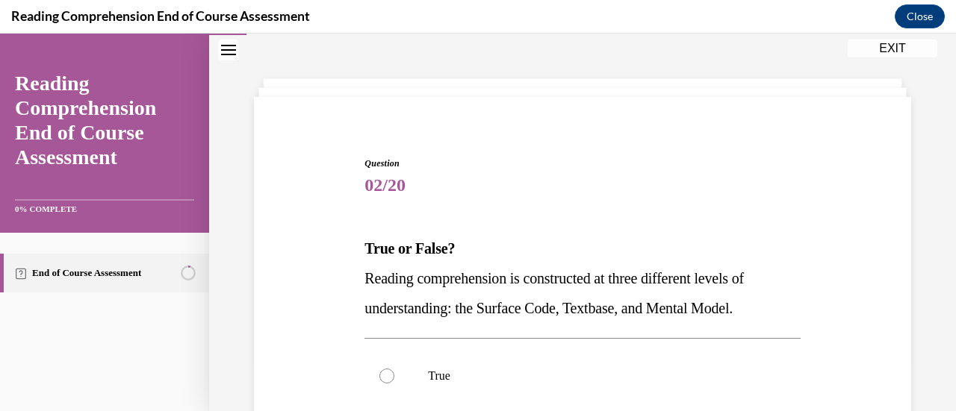
scroll to position [75, 0]
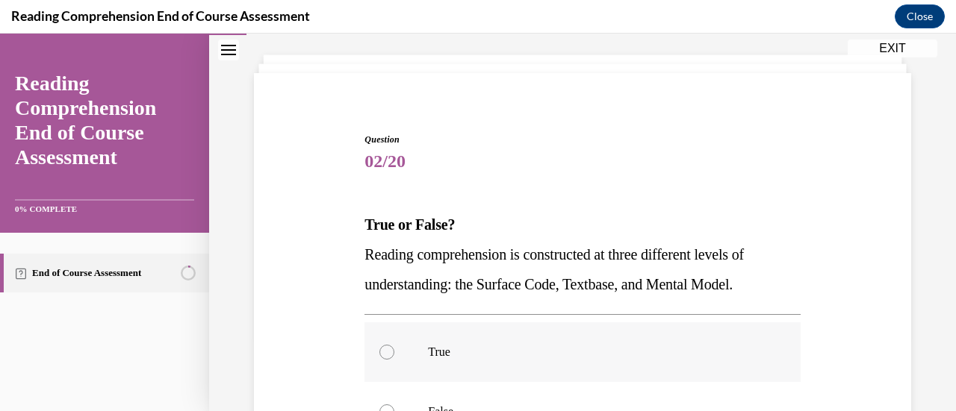
click at [442, 361] on label "True" at bounding box center [581, 353] width 435 height 60
click at [394, 360] on input "True" at bounding box center [386, 352] width 15 height 15
radio input "true"
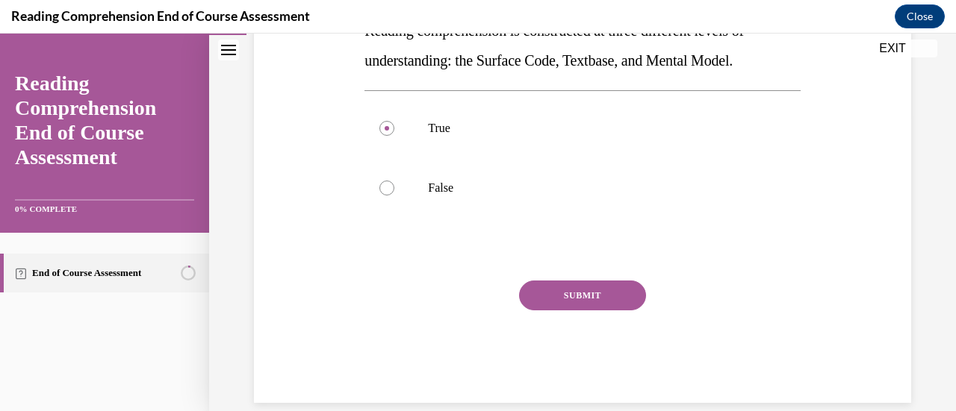
click at [607, 296] on button "SUBMIT" at bounding box center [582, 296] width 127 height 30
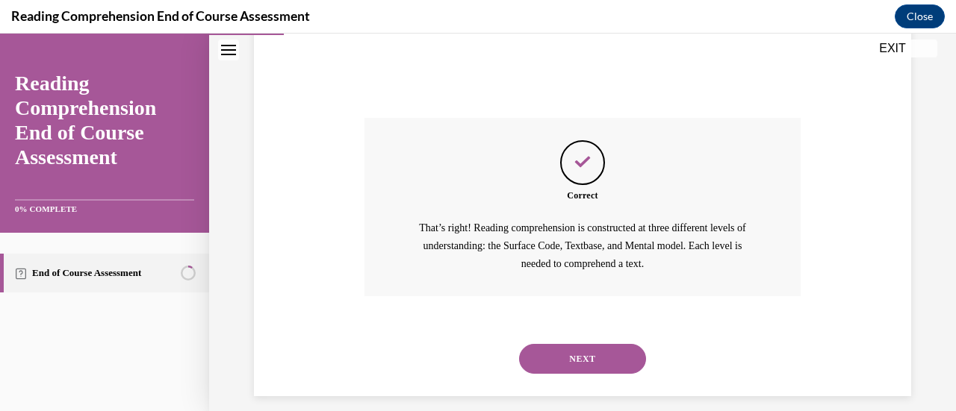
scroll to position [476, 0]
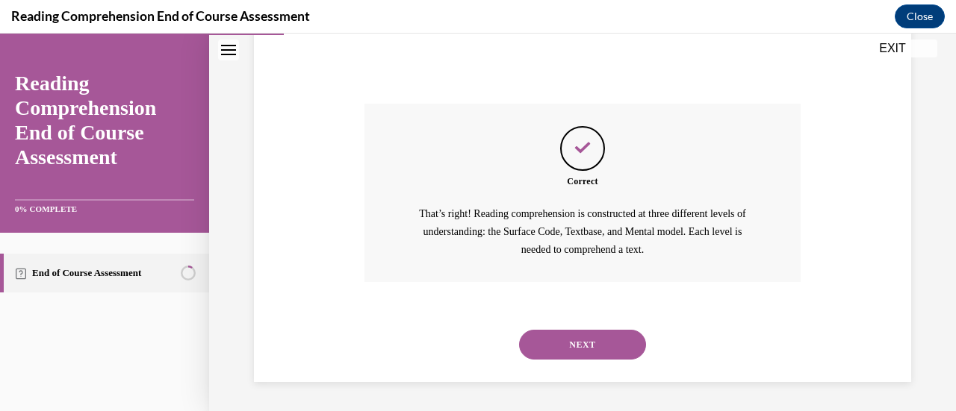
click at [568, 333] on button "NEXT" at bounding box center [582, 345] width 127 height 30
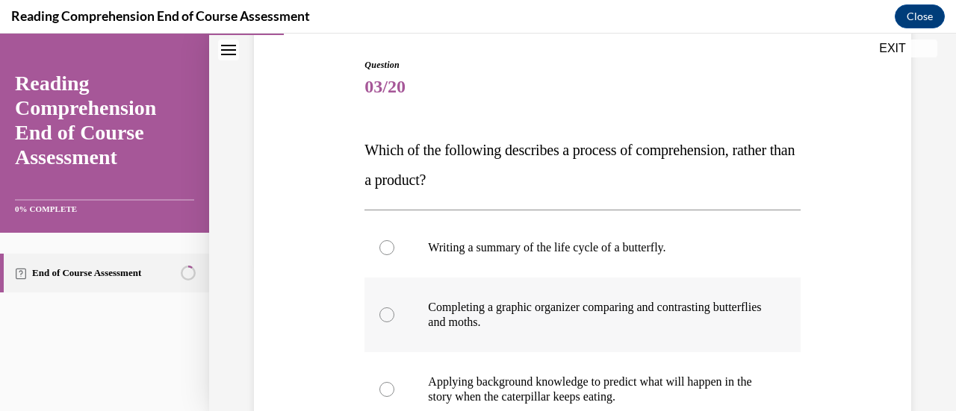
scroll to position [224, 0]
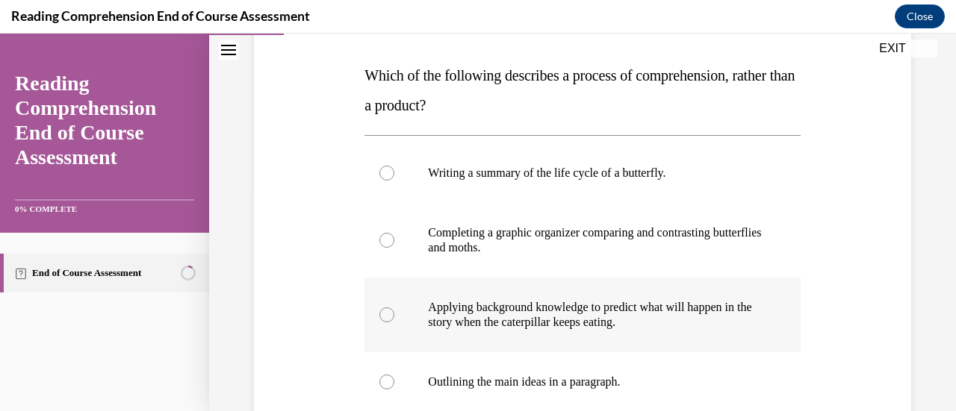
click at [727, 311] on p "Applying background knowledge to predict what will happen in the story when the…" at bounding box center [595, 315] width 335 height 30
click at [394, 311] on input "Applying background knowledge to predict what will happen in the story when the…" at bounding box center [386, 315] width 15 height 15
radio input "true"
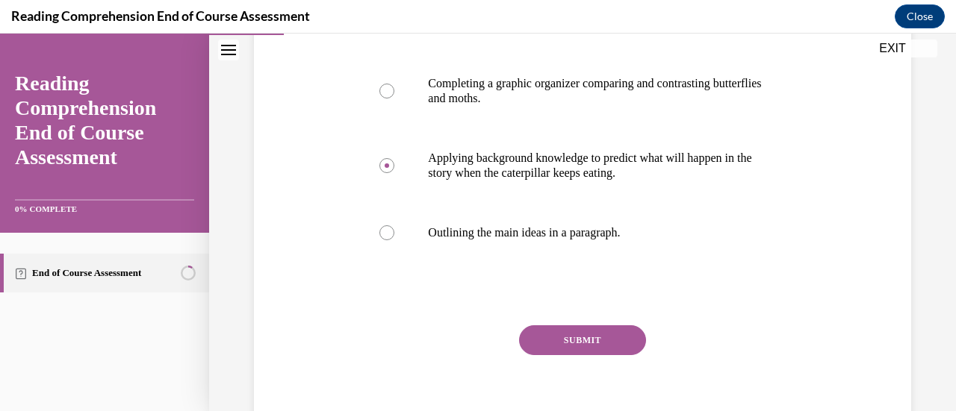
click at [614, 331] on button "SUBMIT" at bounding box center [582, 341] width 127 height 30
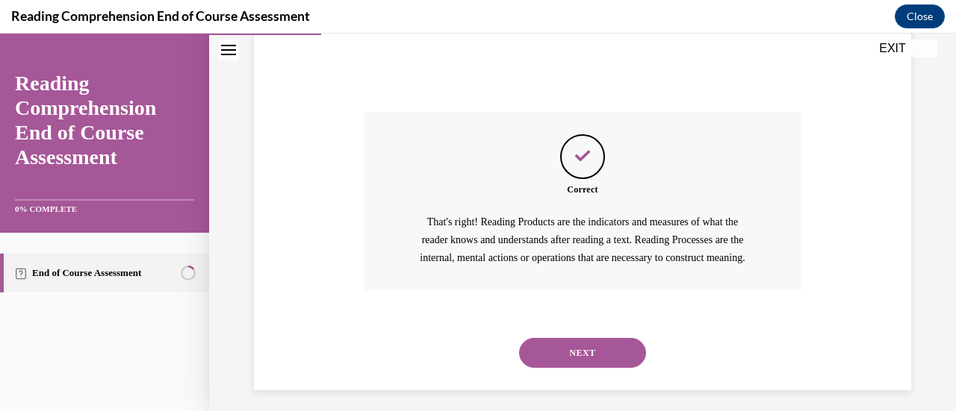
scroll to position [613, 0]
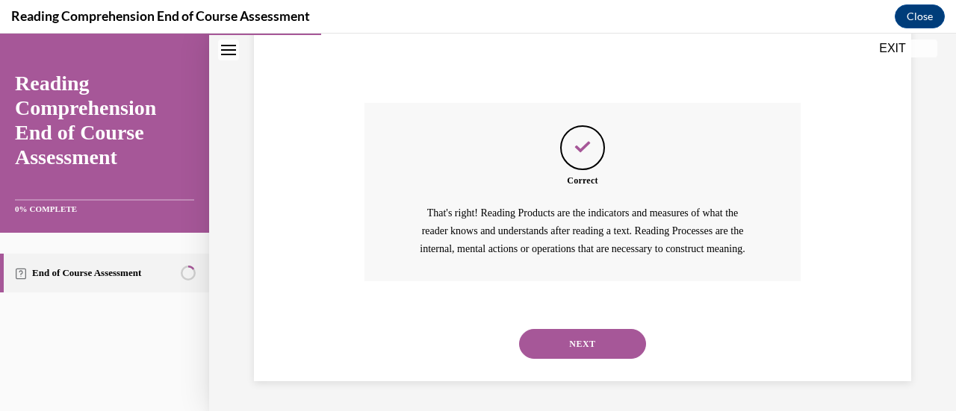
click at [535, 352] on button "NEXT" at bounding box center [582, 344] width 127 height 30
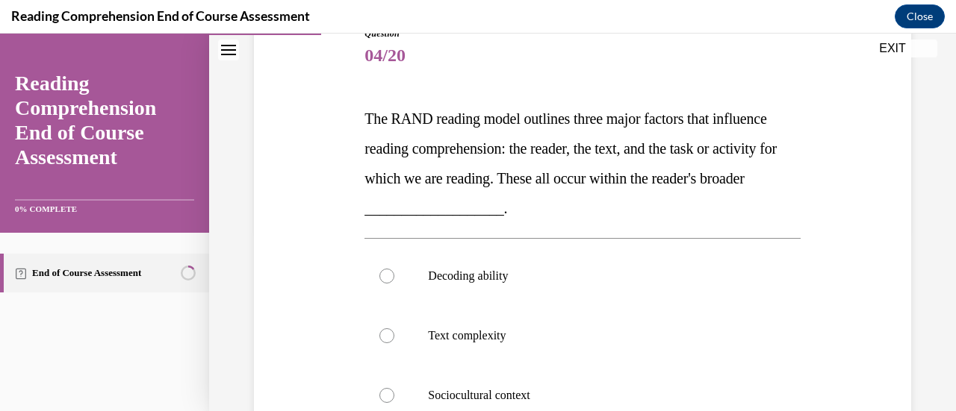
scroll to position [224, 0]
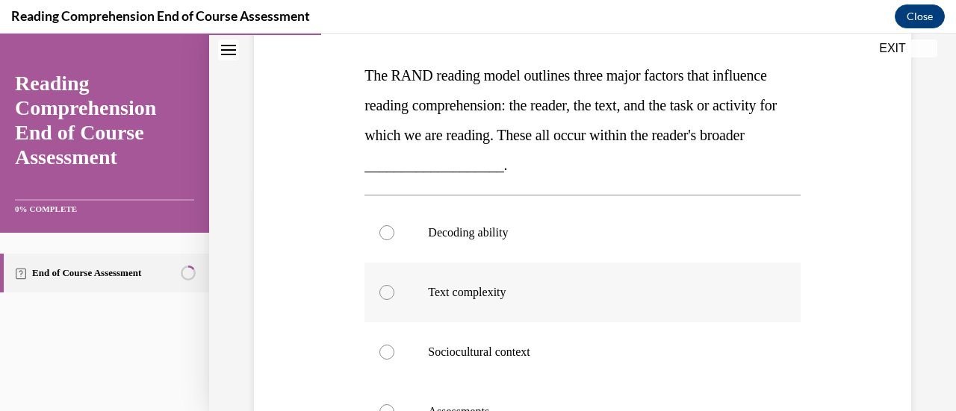
click at [508, 296] on p "Text complexity" at bounding box center [595, 292] width 335 height 15
click at [394, 296] on input "Text complexity" at bounding box center [386, 292] width 15 height 15
radio input "true"
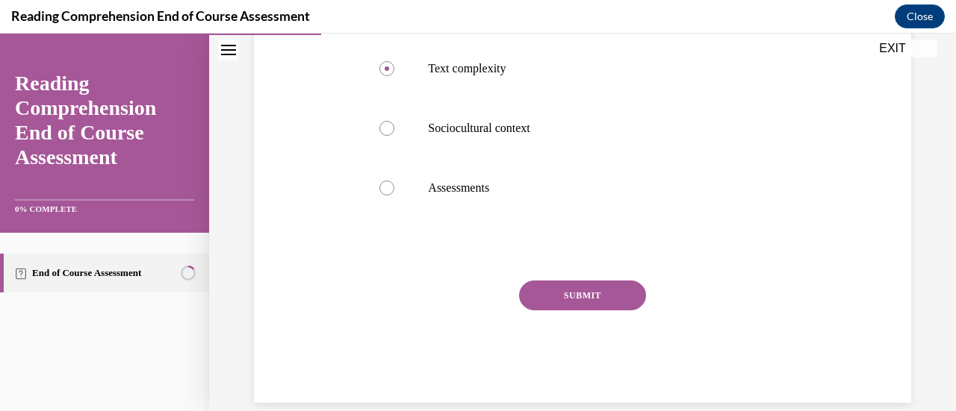
click at [574, 287] on button "SUBMIT" at bounding box center [582, 296] width 127 height 30
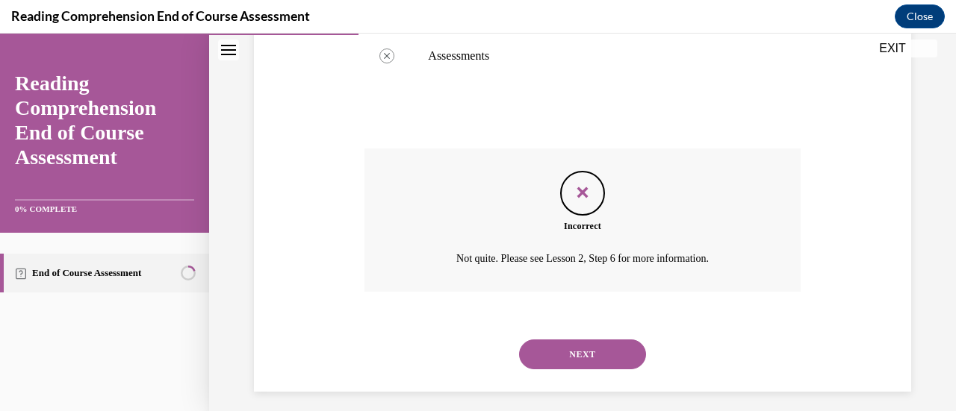
scroll to position [590, 0]
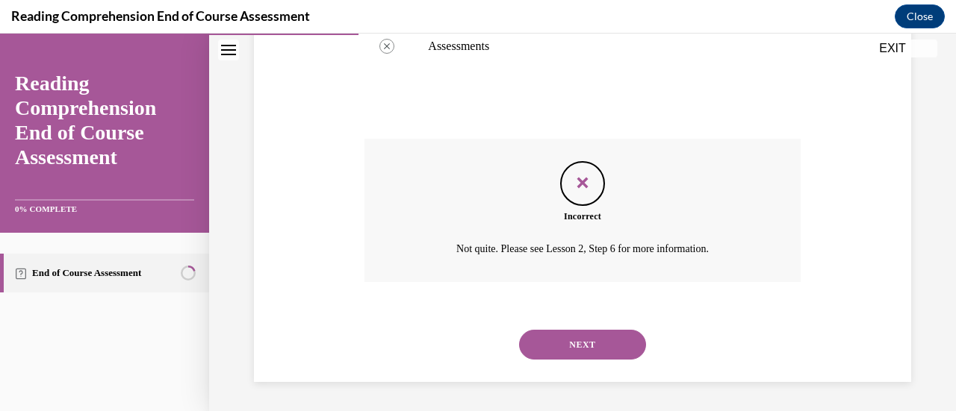
click at [594, 339] on button "NEXT" at bounding box center [582, 345] width 127 height 30
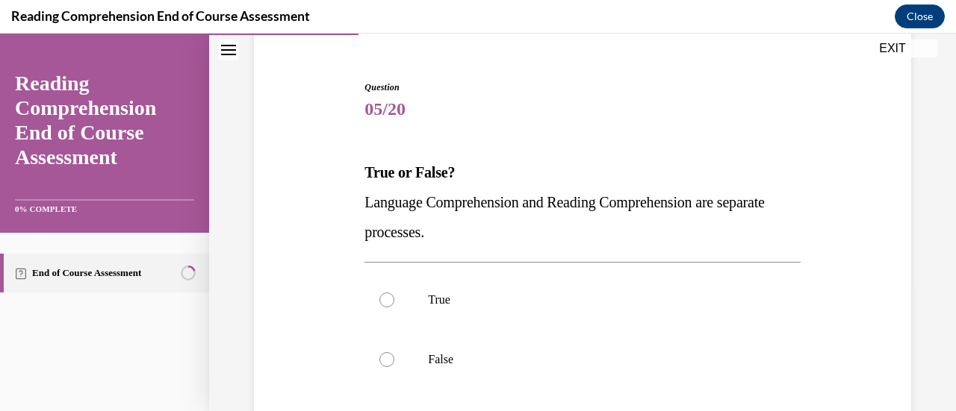
scroll to position [149, 0]
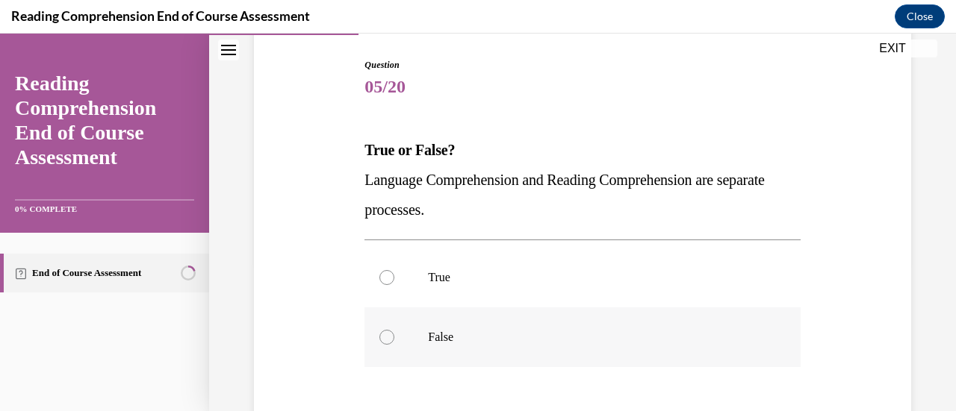
click at [460, 327] on label "False" at bounding box center [581, 338] width 435 height 60
click at [394, 330] on input "False" at bounding box center [386, 337] width 15 height 15
radio input "true"
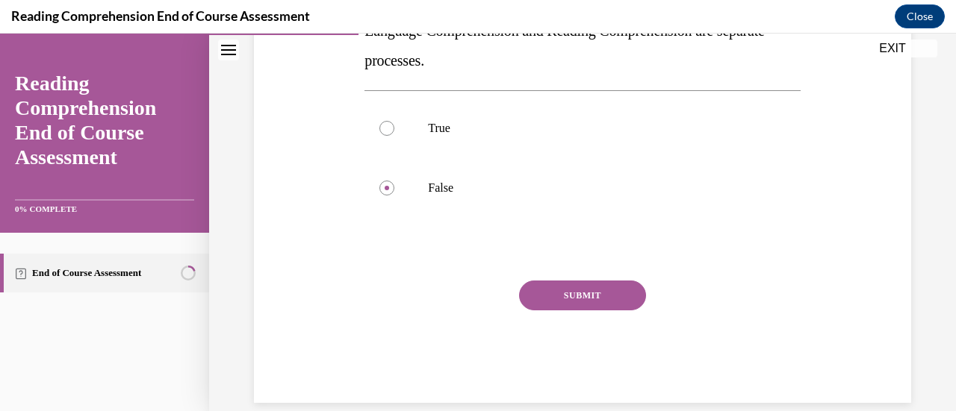
click at [576, 293] on button "SUBMIT" at bounding box center [582, 296] width 127 height 30
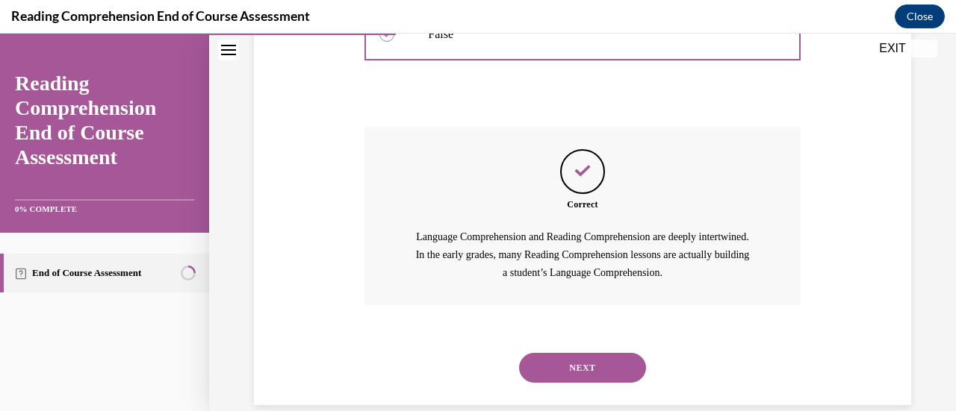
scroll to position [476, 0]
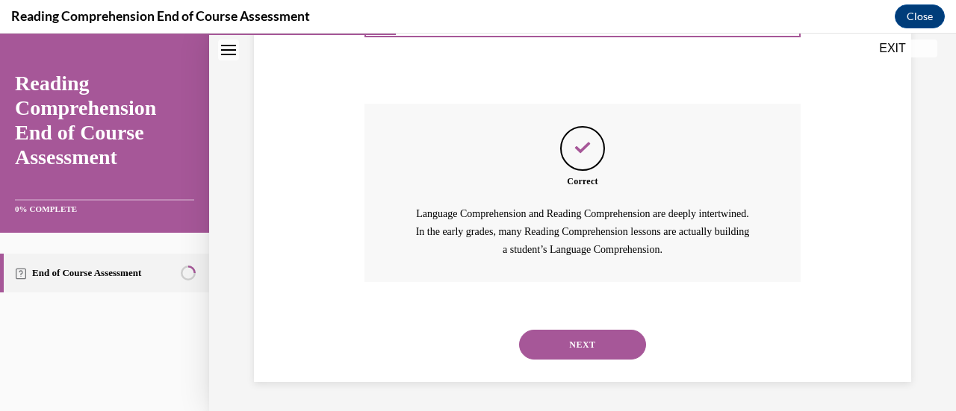
click at [570, 338] on button "NEXT" at bounding box center [582, 345] width 127 height 30
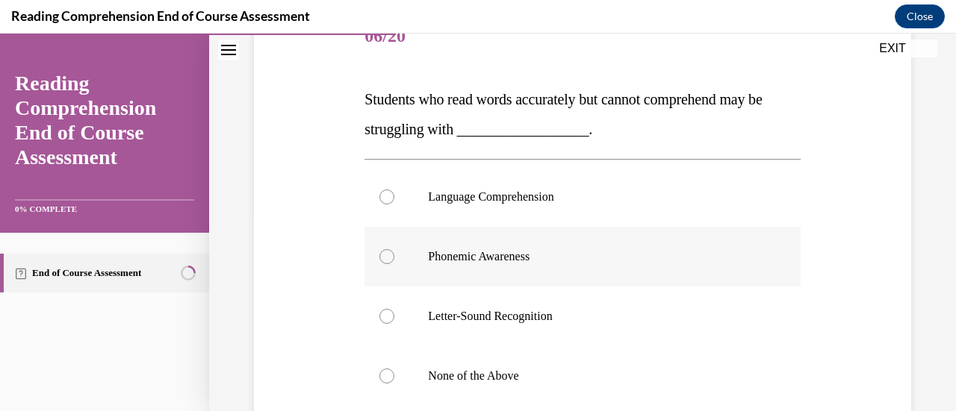
scroll to position [224, 0]
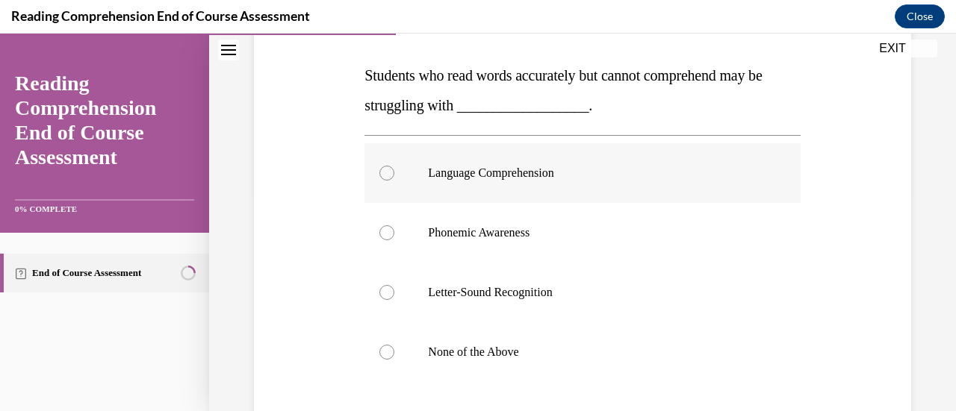
click at [555, 173] on p "Language Comprehension" at bounding box center [595, 173] width 335 height 15
click at [394, 173] on input "Language Comprehension" at bounding box center [386, 173] width 15 height 15
radio input "true"
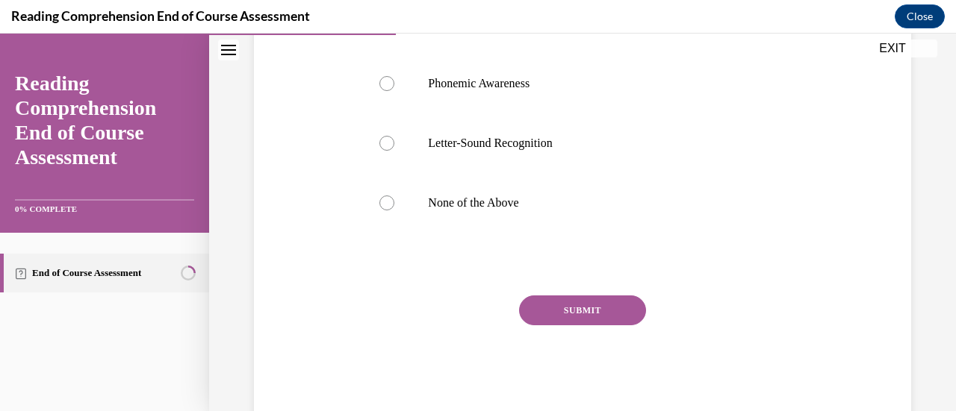
click at [603, 320] on button "SUBMIT" at bounding box center [582, 311] width 127 height 30
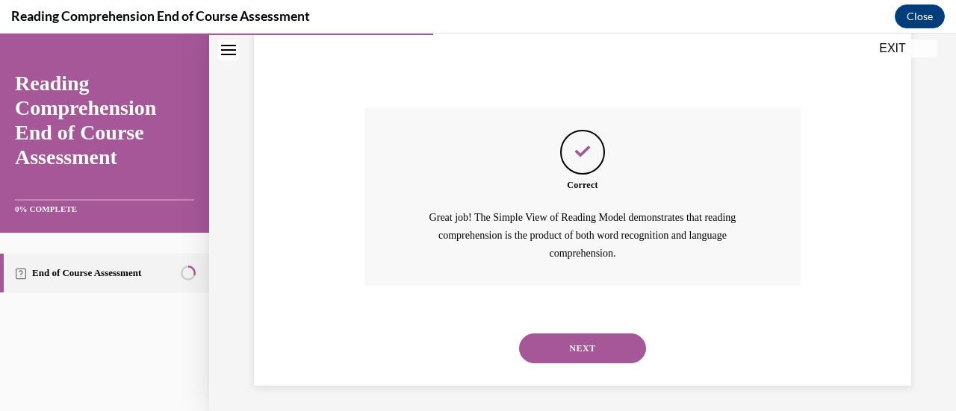
scroll to position [565, 0]
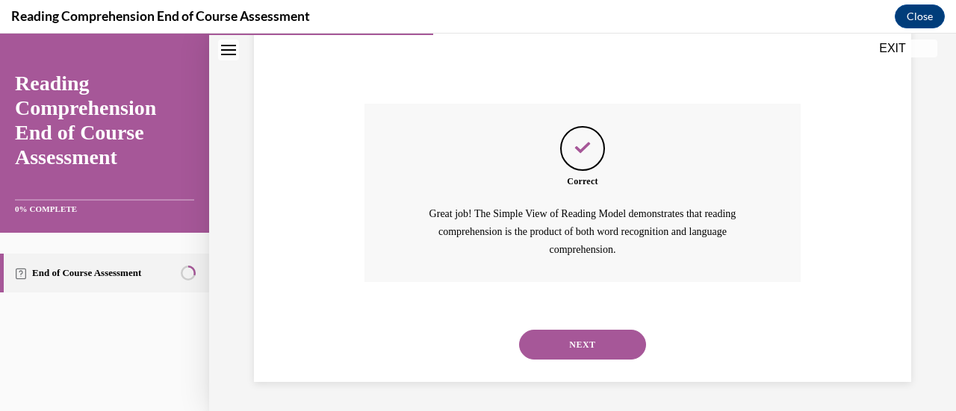
click at [617, 350] on button "NEXT" at bounding box center [582, 345] width 127 height 30
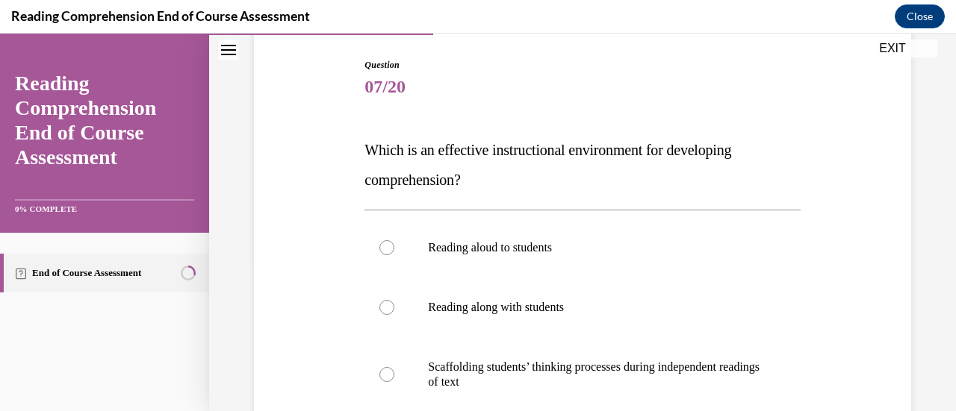
scroll to position [224, 0]
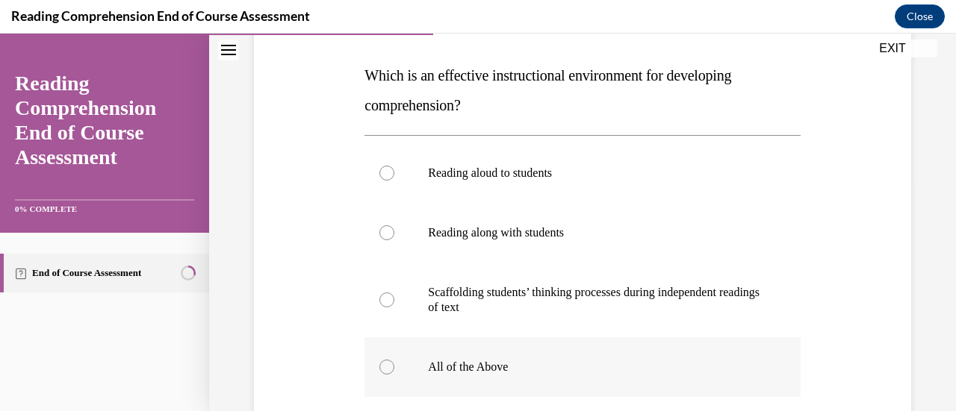
click at [397, 377] on label "All of the Above" at bounding box center [581, 367] width 435 height 60
click at [394, 375] on input "All of the Above" at bounding box center [386, 367] width 15 height 15
radio input "true"
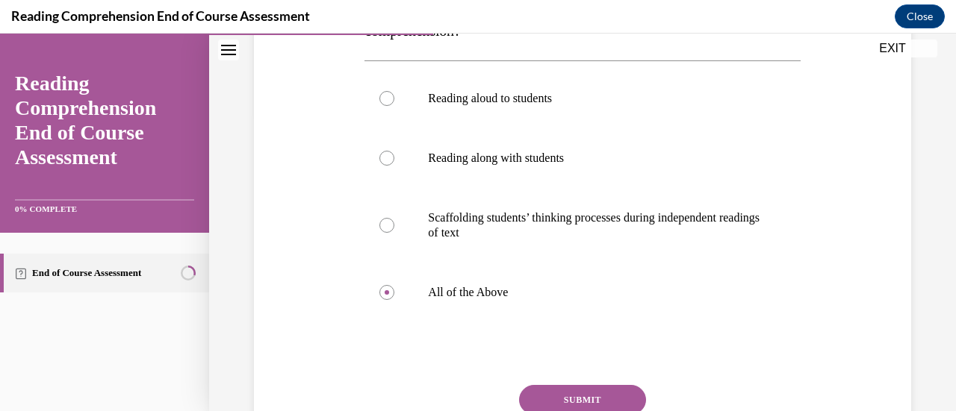
click at [539, 388] on button "SUBMIT" at bounding box center [582, 400] width 127 height 30
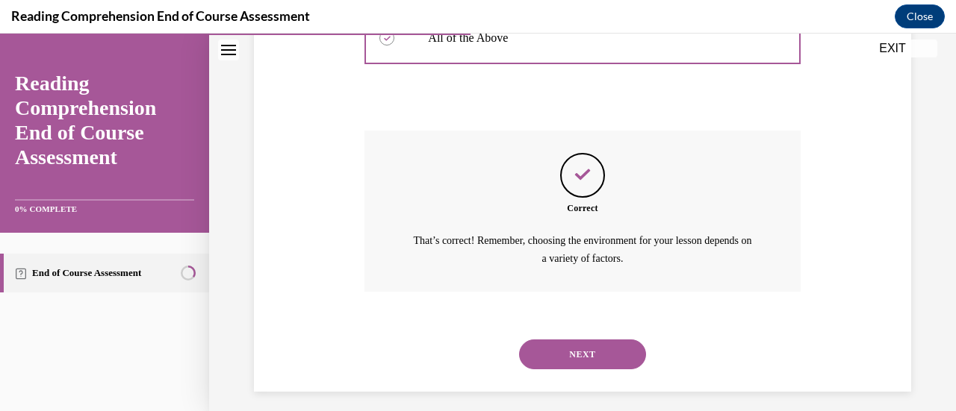
scroll to position [562, 0]
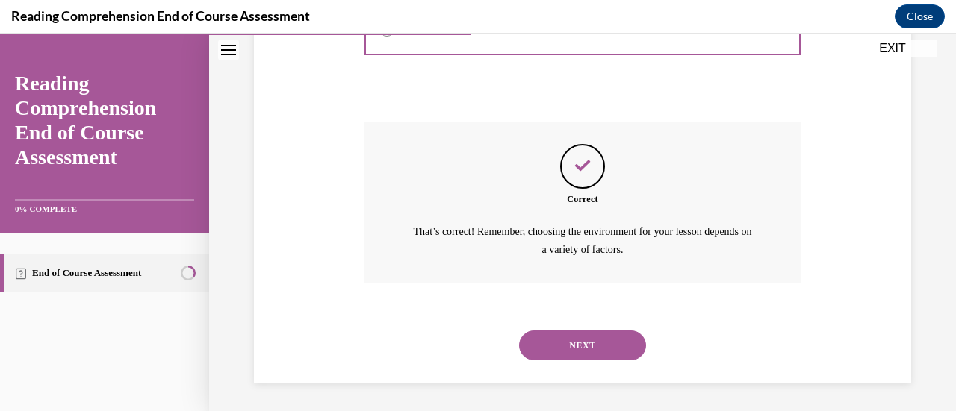
click at [581, 334] on button "NEXT" at bounding box center [582, 346] width 127 height 30
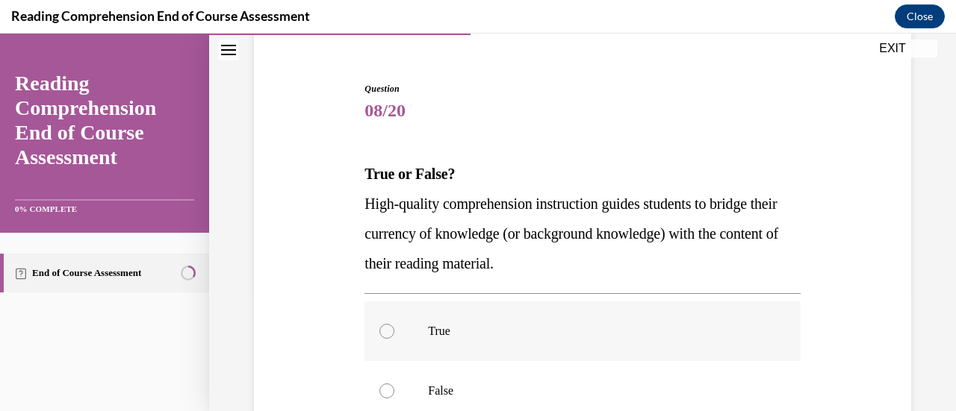
scroll to position [149, 0]
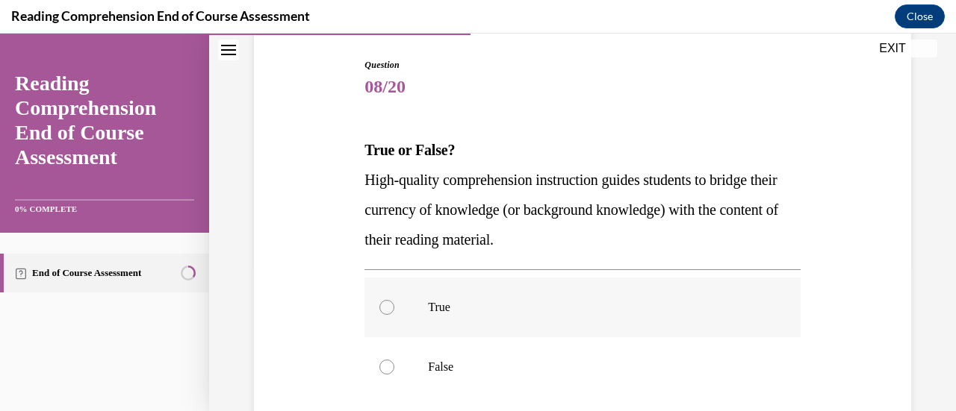
click at [505, 295] on label "True" at bounding box center [581, 308] width 435 height 60
click at [394, 300] on input "True" at bounding box center [386, 307] width 15 height 15
radio input "true"
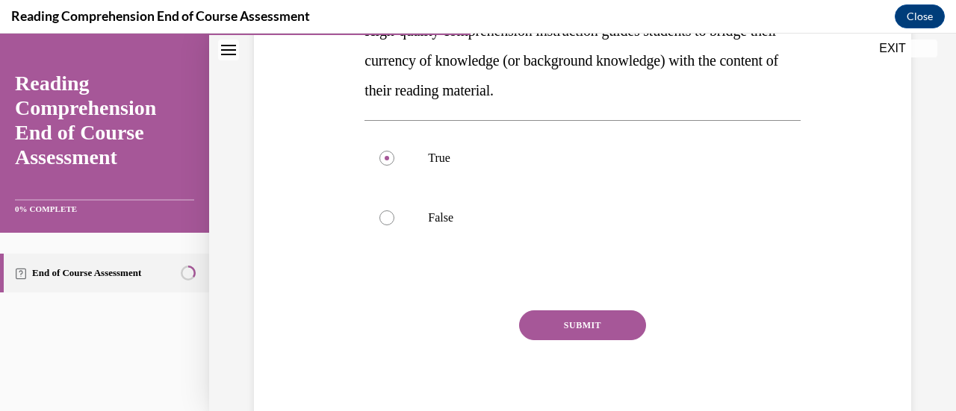
click at [610, 323] on button "SUBMIT" at bounding box center [582, 326] width 127 height 30
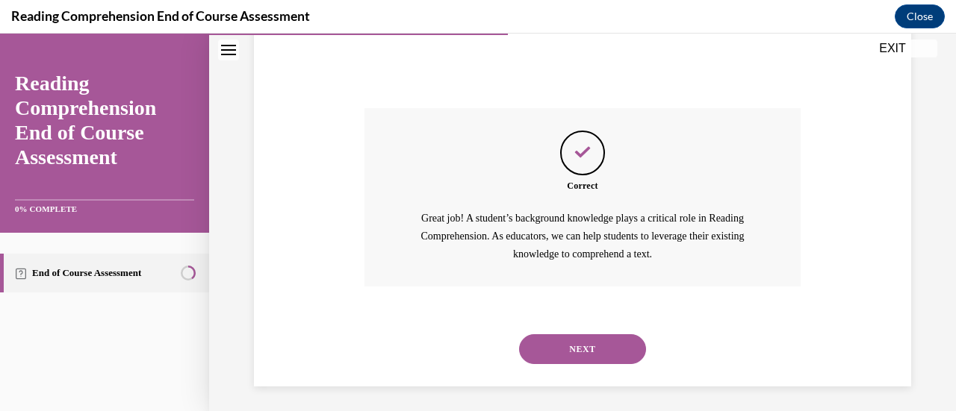
scroll to position [505, 0]
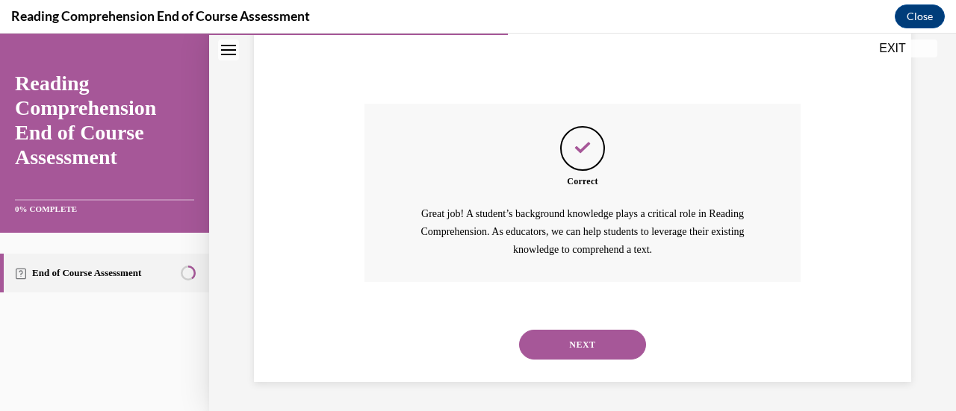
click at [611, 349] on button "NEXT" at bounding box center [582, 345] width 127 height 30
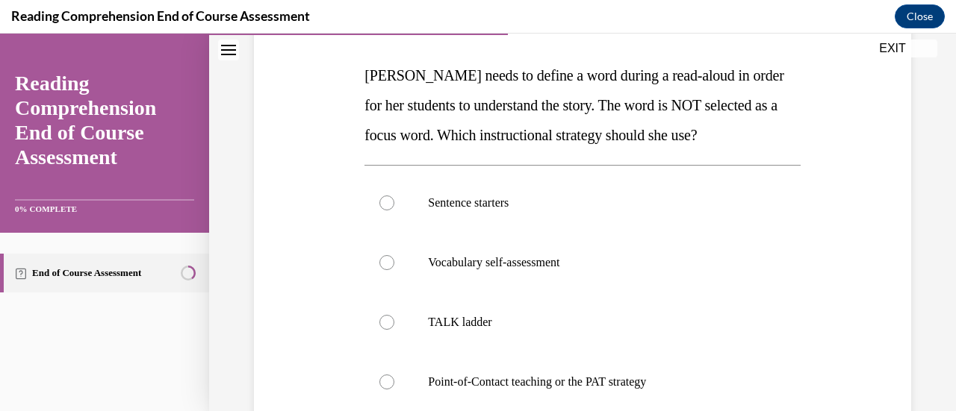
scroll to position [299, 0]
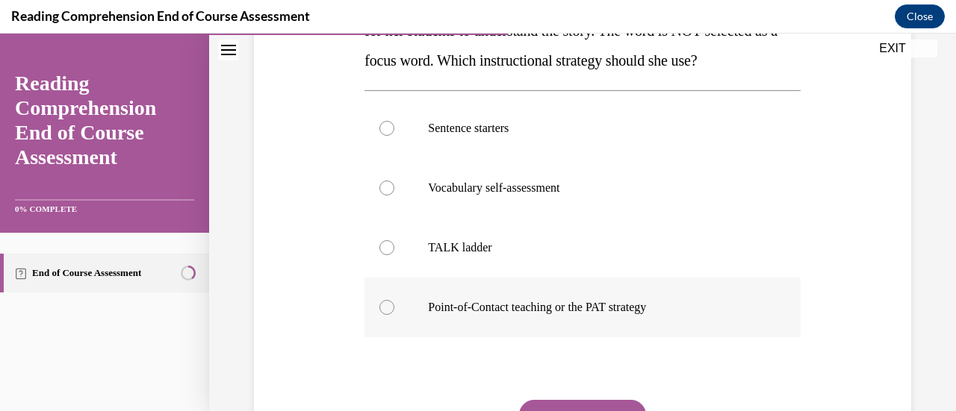
click at [675, 306] on p "Point-of-Contact teaching or the PAT strategy" at bounding box center [595, 307] width 335 height 15
click at [394, 306] on input "Point-of-Contact teaching or the PAT strategy" at bounding box center [386, 307] width 15 height 15
radio input "true"
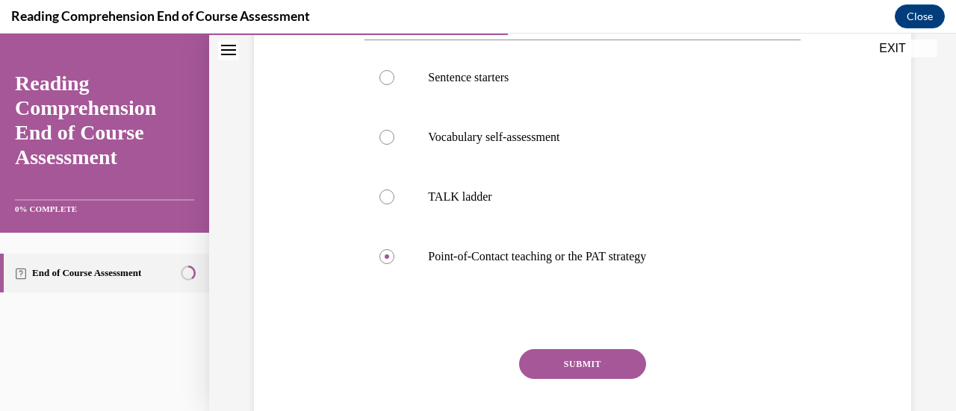
scroll to position [373, 0]
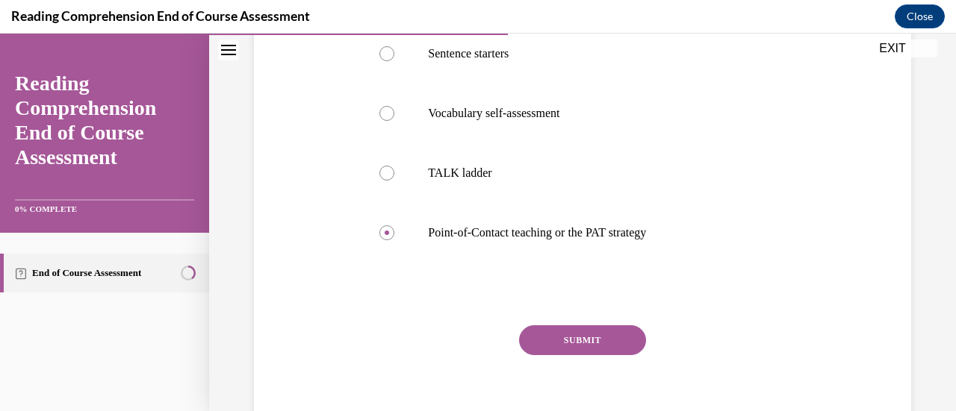
click at [610, 337] on button "SUBMIT" at bounding box center [582, 341] width 127 height 30
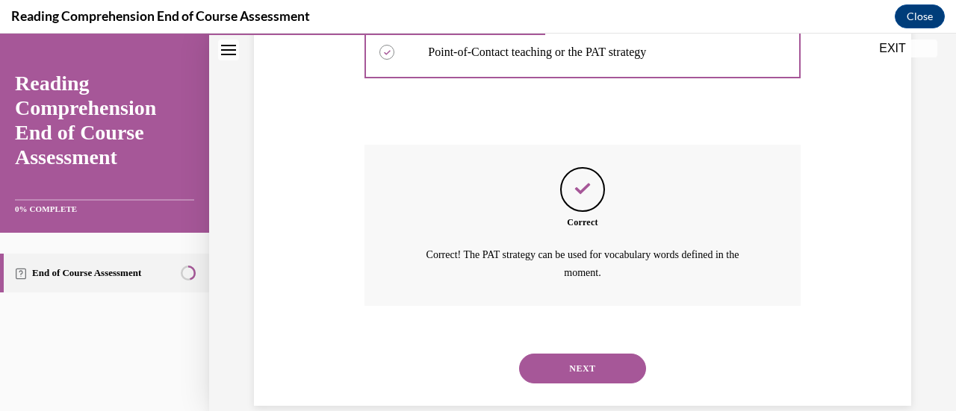
scroll to position [577, 0]
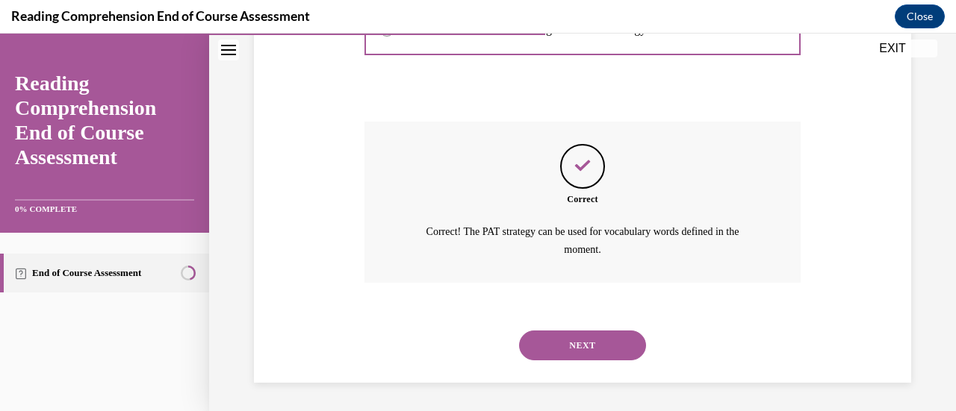
click at [587, 332] on button "NEXT" at bounding box center [582, 346] width 127 height 30
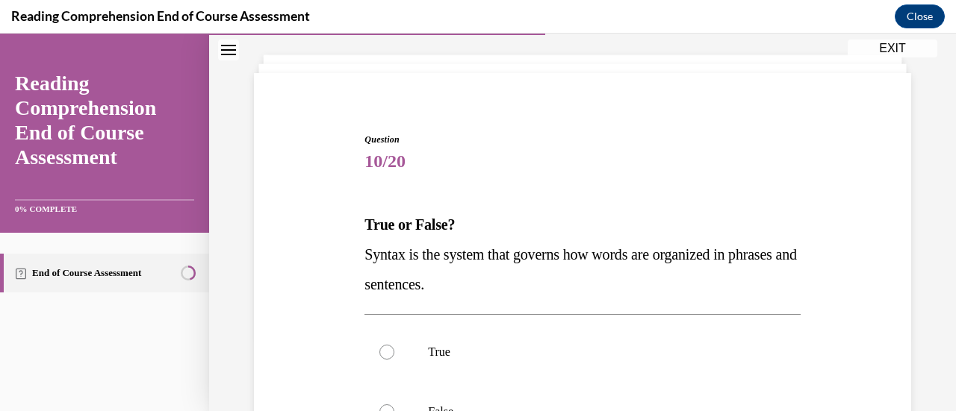
scroll to position [149, 0]
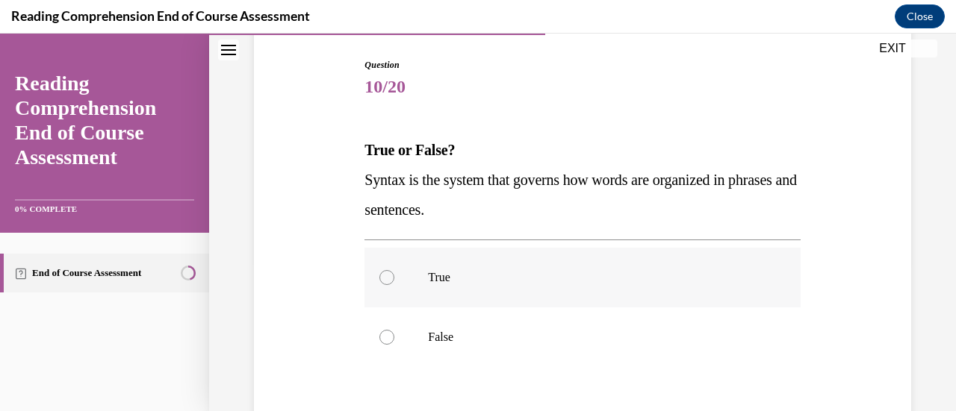
click at [489, 281] on p "True" at bounding box center [595, 277] width 335 height 15
click at [394, 281] on input "True" at bounding box center [386, 277] width 15 height 15
radio input "true"
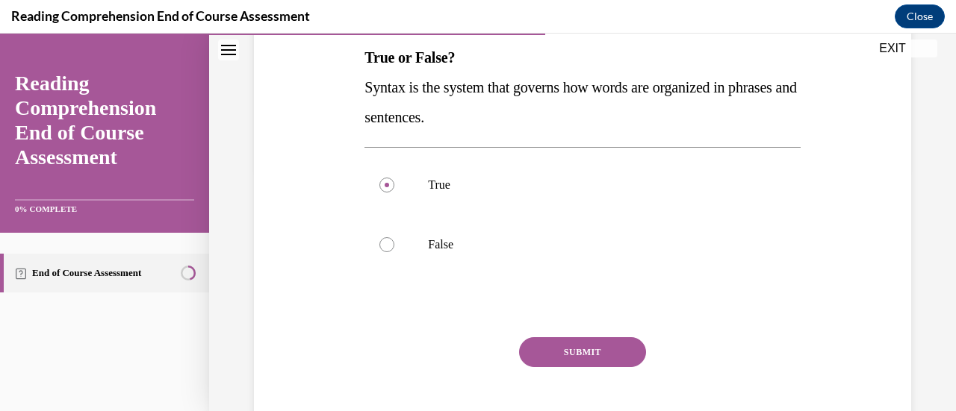
scroll to position [299, 0]
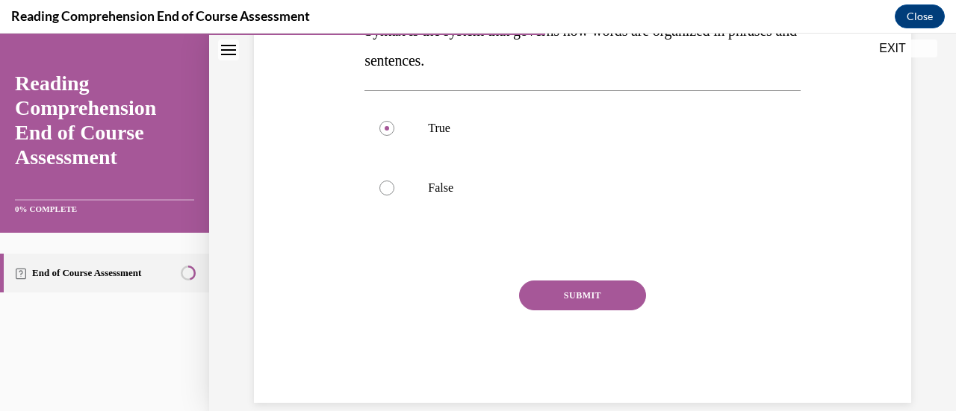
click at [575, 288] on button "SUBMIT" at bounding box center [582, 296] width 127 height 30
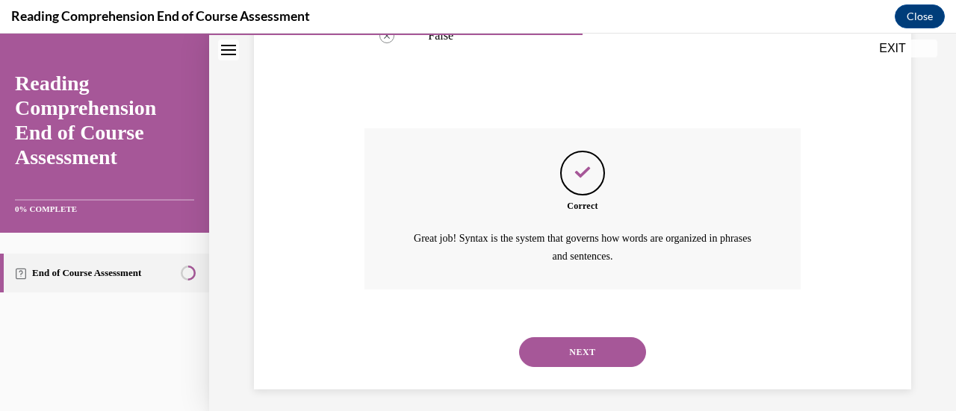
scroll to position [458, 0]
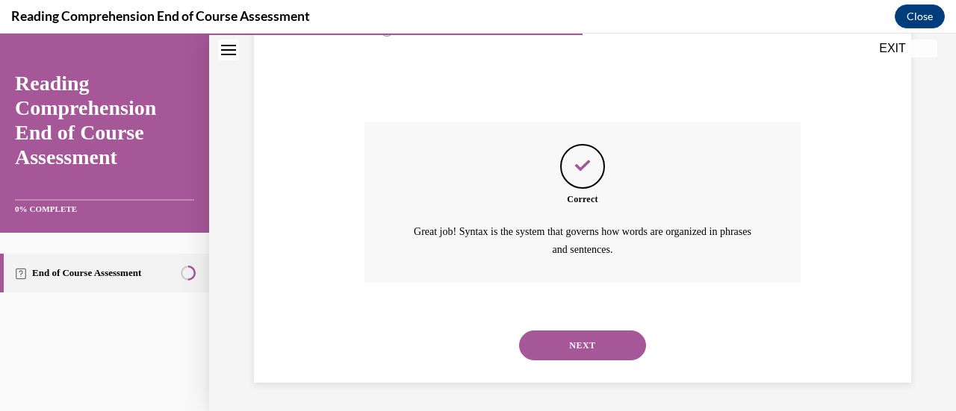
click at [595, 340] on button "NEXT" at bounding box center [582, 346] width 127 height 30
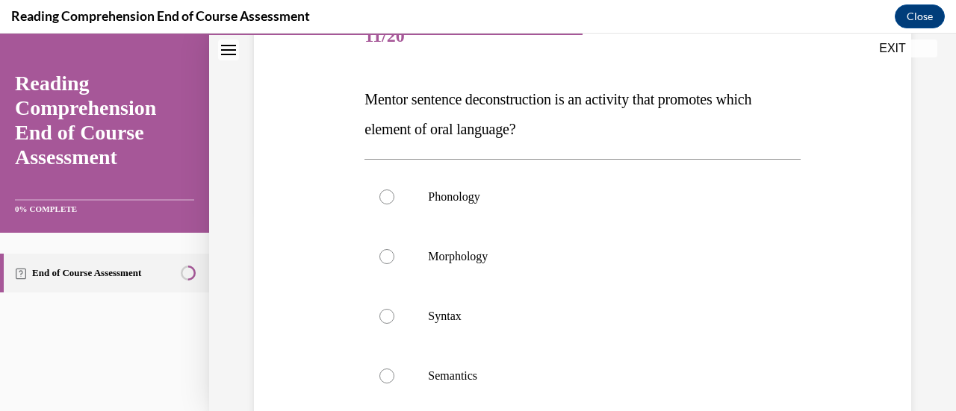
scroll to position [224, 0]
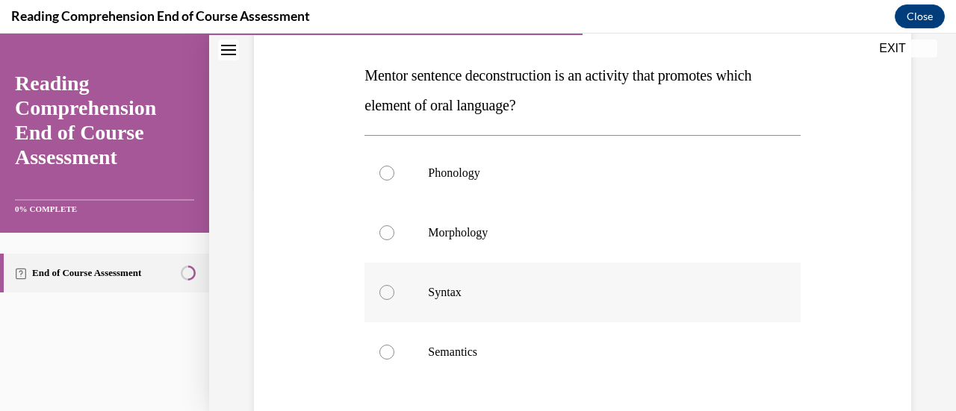
click at [484, 283] on label "Syntax" at bounding box center [581, 293] width 435 height 60
click at [394, 285] on input "Syntax" at bounding box center [386, 292] width 15 height 15
radio input "true"
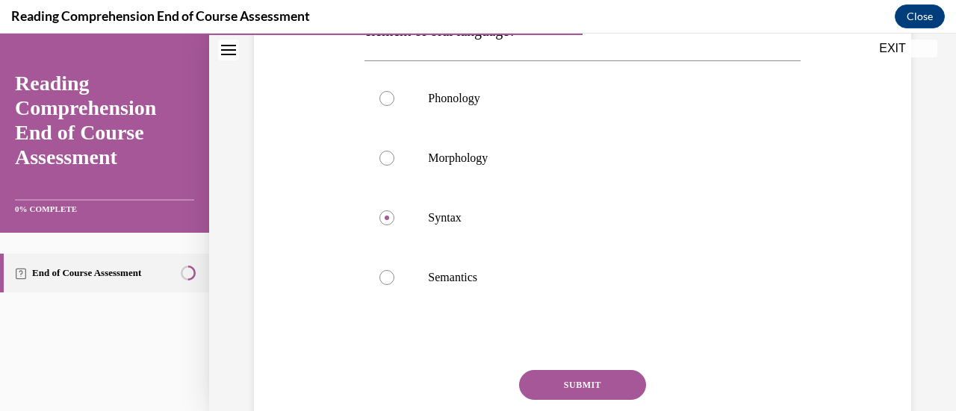
click at [593, 380] on button "SUBMIT" at bounding box center [582, 385] width 127 height 30
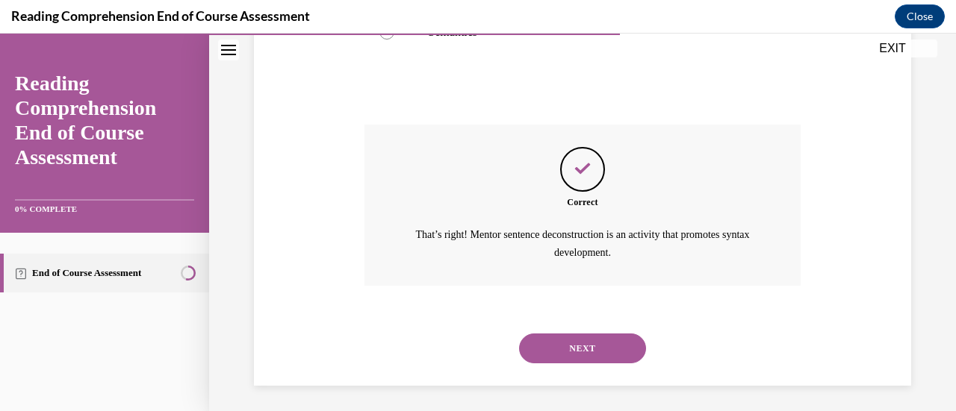
scroll to position [547, 0]
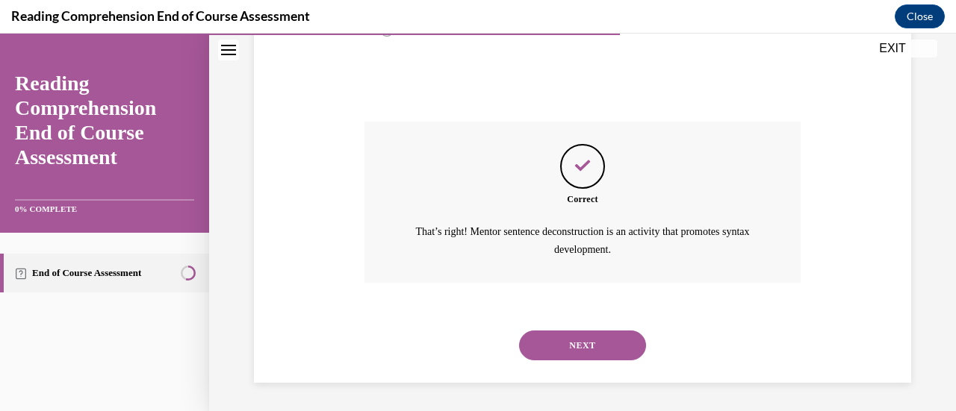
click at [582, 347] on button "NEXT" at bounding box center [582, 346] width 127 height 30
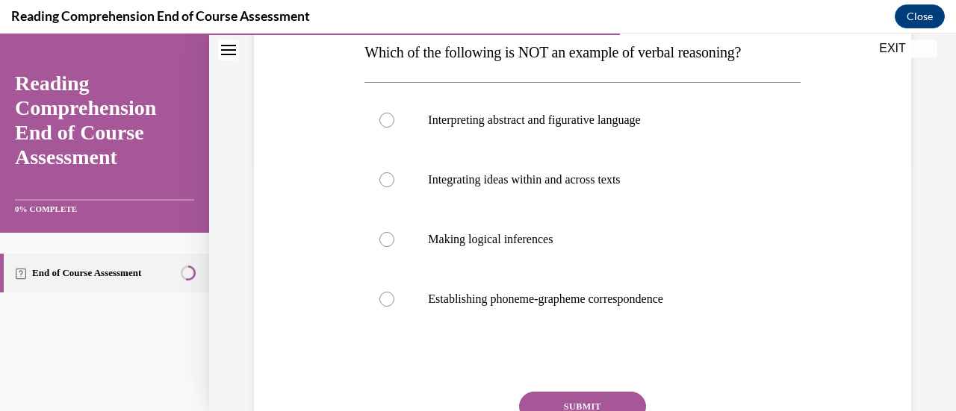
scroll to position [224, 0]
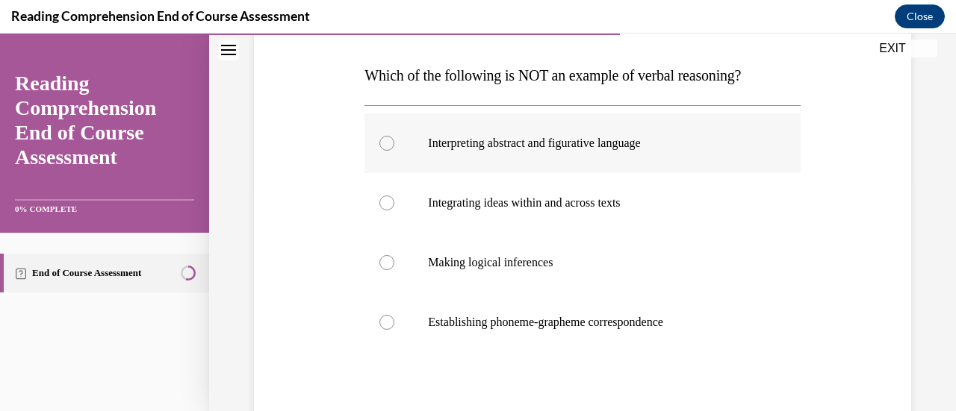
drag, startPoint x: 426, startPoint y: 135, endPoint x: 700, endPoint y: 152, distance: 273.8
click at [700, 152] on label "Interpreting abstract and figurative language" at bounding box center [581, 143] width 435 height 60
copy p "Interpreting abstract and figurative language"
drag, startPoint x: 432, startPoint y: 200, endPoint x: 641, endPoint y: 185, distance: 210.3
click at [641, 185] on label "Integrating ideas within and across texts" at bounding box center [581, 203] width 435 height 60
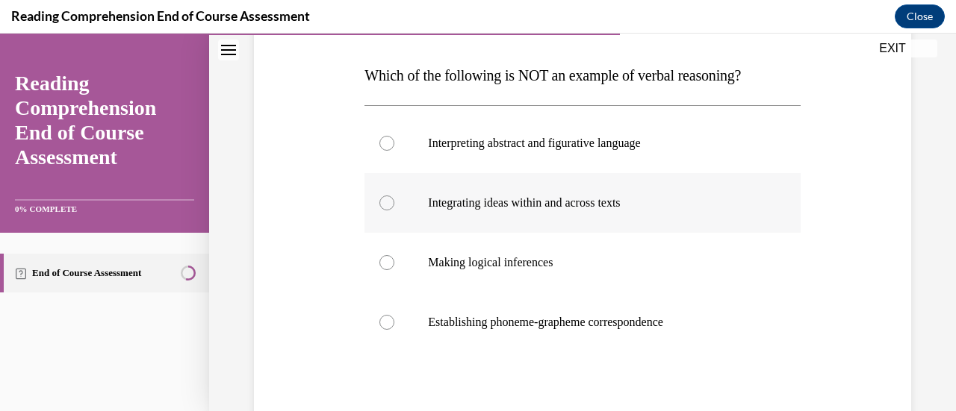
copy p "ntegrating ideas within and across texts"
drag, startPoint x: 423, startPoint y: 264, endPoint x: 556, endPoint y: 262, distance: 132.9
click at [556, 262] on label "Making logical inferences" at bounding box center [581, 263] width 435 height 60
copy p "Making logical inferences"
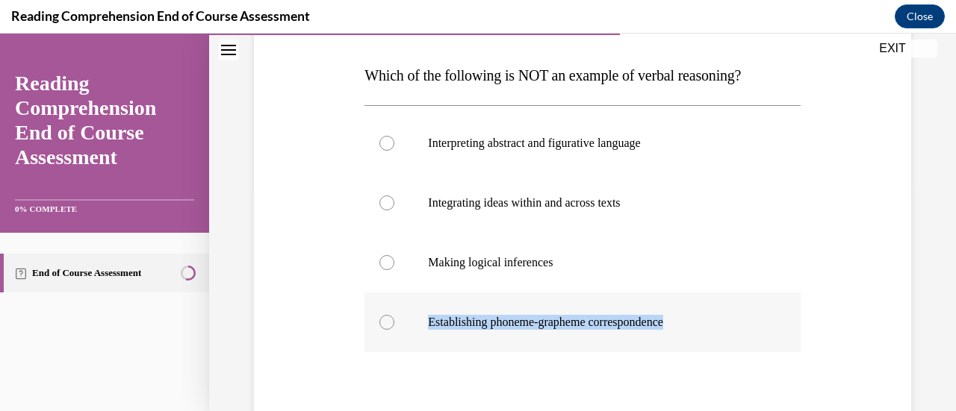
drag, startPoint x: 428, startPoint y: 323, endPoint x: 711, endPoint y: 320, distance: 283.0
click at [711, 320] on p "Establishing phoneme-grapheme correspondence" at bounding box center [595, 322] width 335 height 15
copy p "Establishing phoneme-grapheme correspondence"
click at [395, 320] on label "Establishing phoneme-grapheme correspondence" at bounding box center [581, 323] width 435 height 60
click at [394, 320] on input "Establishing phoneme-grapheme correspondence" at bounding box center [386, 322] width 15 height 15
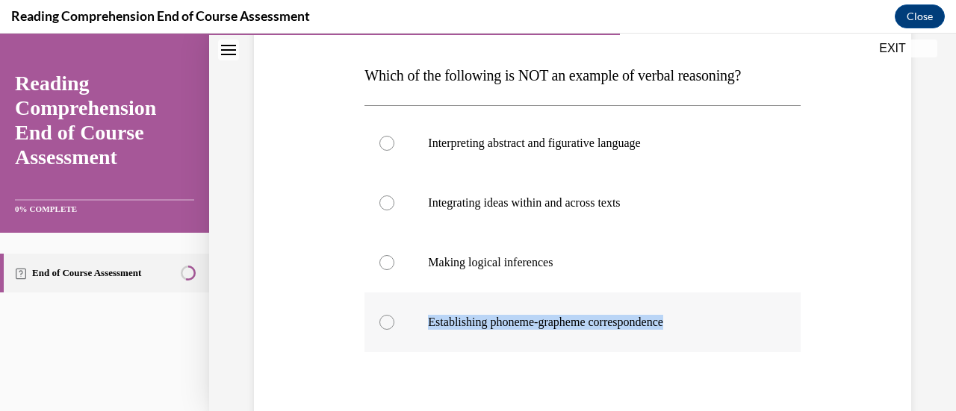
radio input "true"
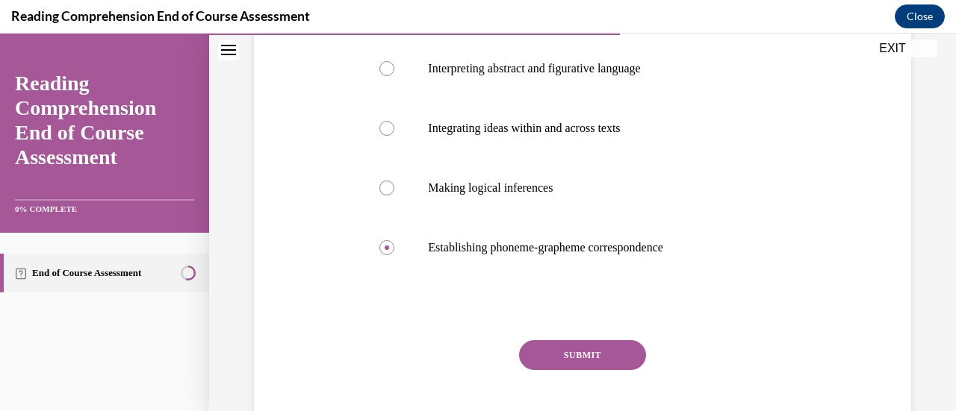
click at [610, 351] on button "SUBMIT" at bounding box center [582, 355] width 127 height 30
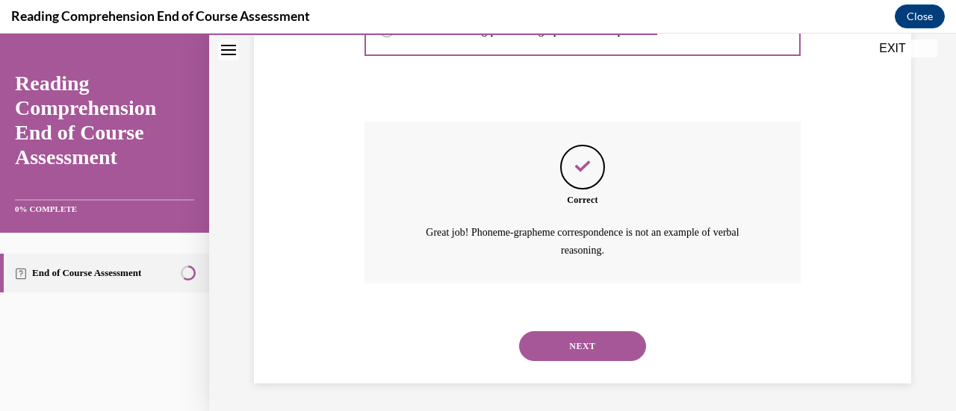
scroll to position [517, 0]
click at [606, 335] on button "NEXT" at bounding box center [582, 346] width 127 height 30
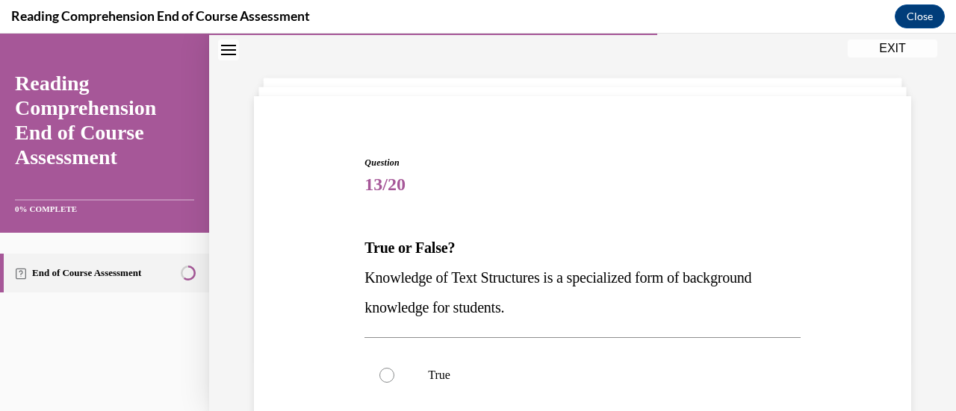
scroll to position [75, 0]
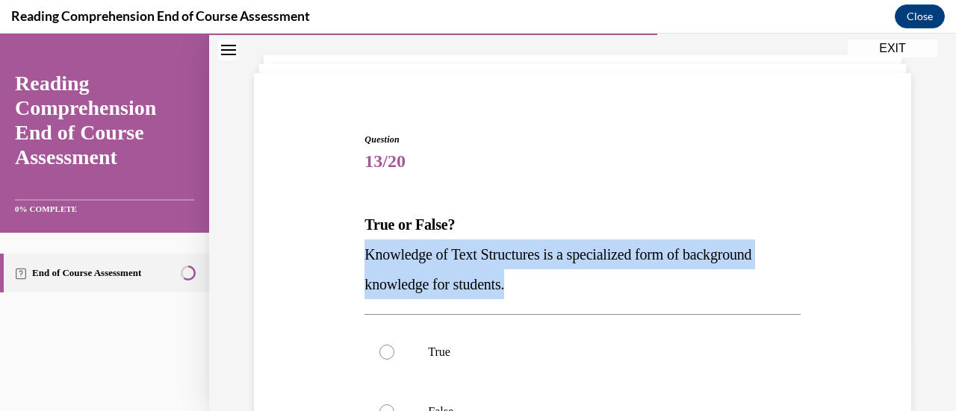
drag, startPoint x: 446, startPoint y: 286, endPoint x: 323, endPoint y: 246, distance: 128.9
click at [323, 246] on div "Question 13/20 True or False? Knowledge of Text Structures is a specialized for…" at bounding box center [582, 357] width 665 height 539
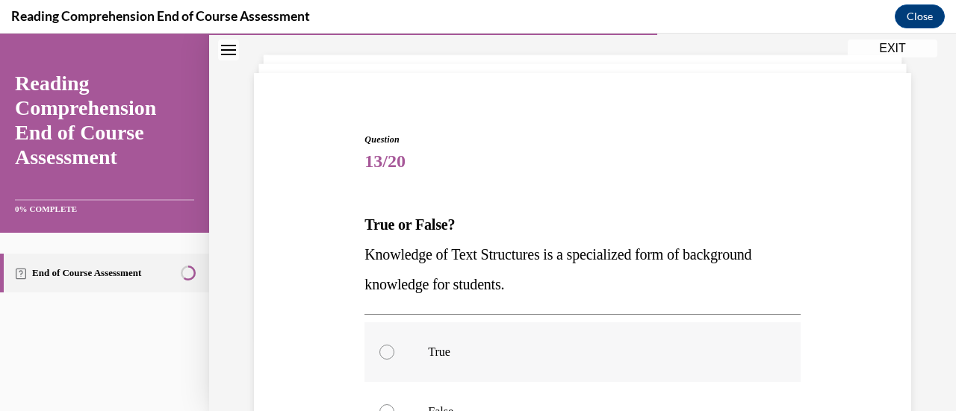
click at [583, 340] on label "True" at bounding box center [581, 353] width 435 height 60
click at [394, 345] on input "True" at bounding box center [386, 352] width 15 height 15
radio input "true"
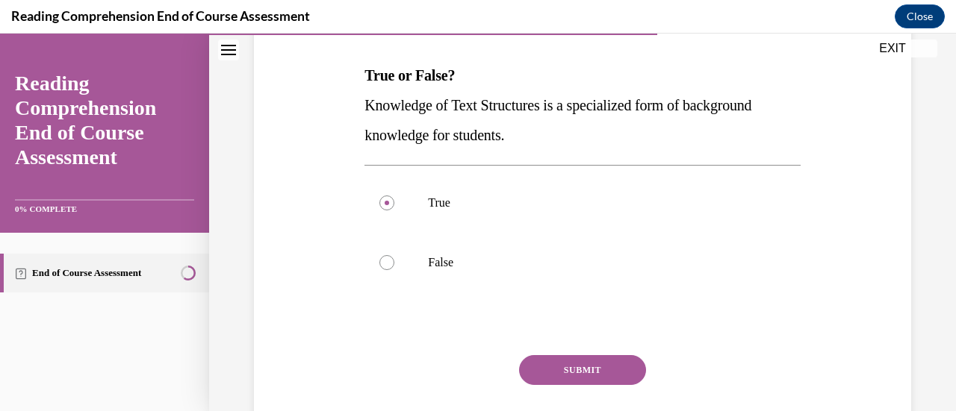
click at [602, 363] on button "SUBMIT" at bounding box center [582, 370] width 127 height 30
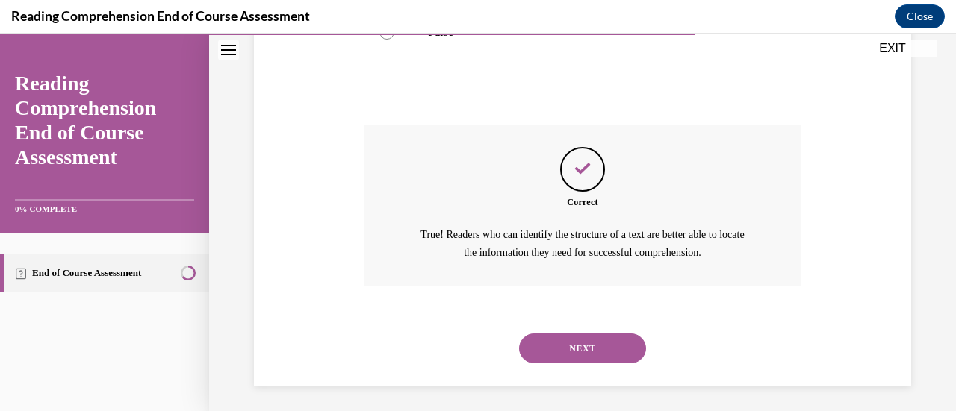
scroll to position [458, 0]
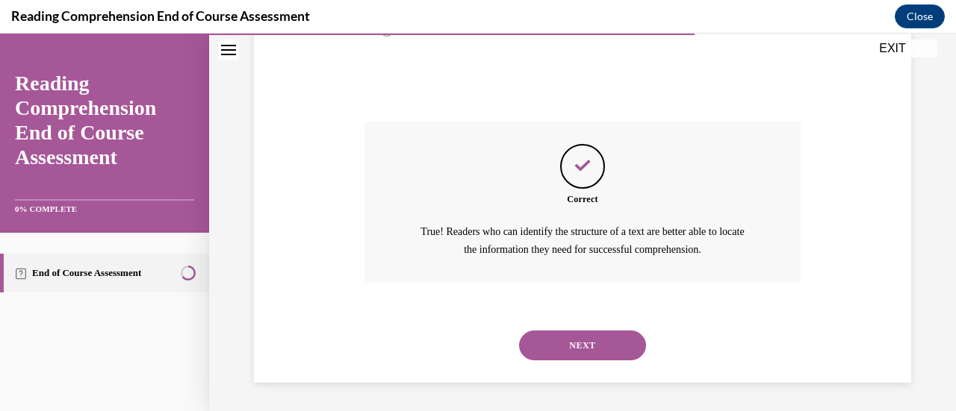
click at [605, 349] on button "NEXT" at bounding box center [582, 346] width 127 height 30
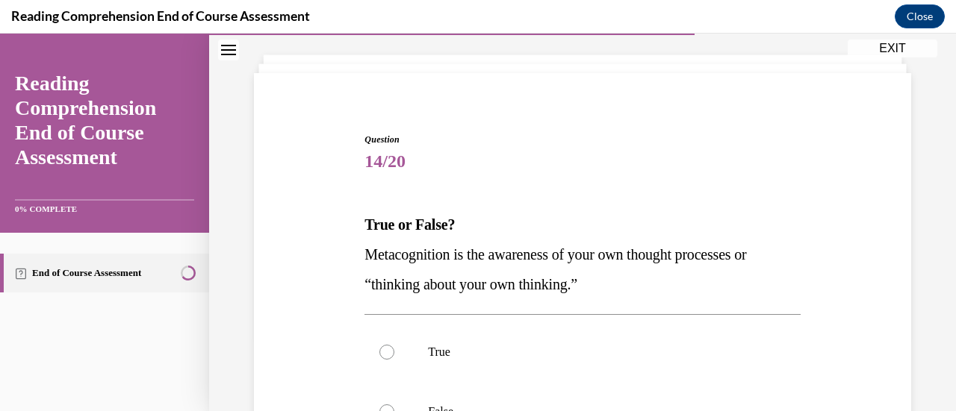
scroll to position [149, 0]
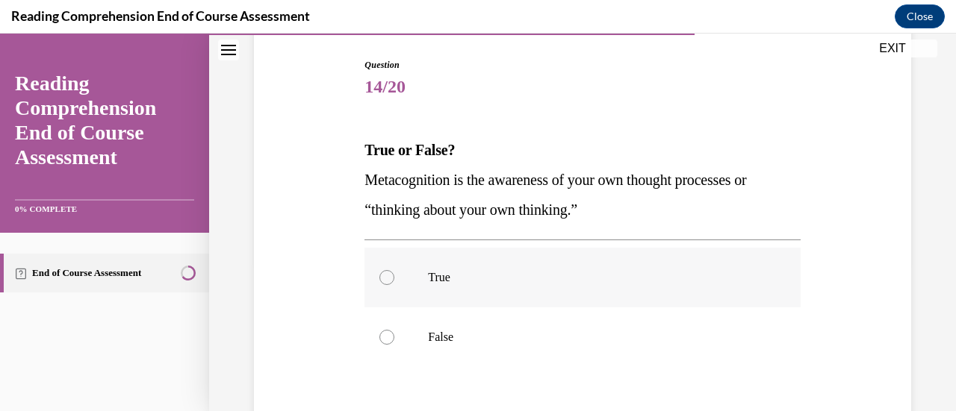
click at [438, 283] on p "True" at bounding box center [595, 277] width 335 height 15
click at [394, 283] on input "True" at bounding box center [386, 277] width 15 height 15
radio input "true"
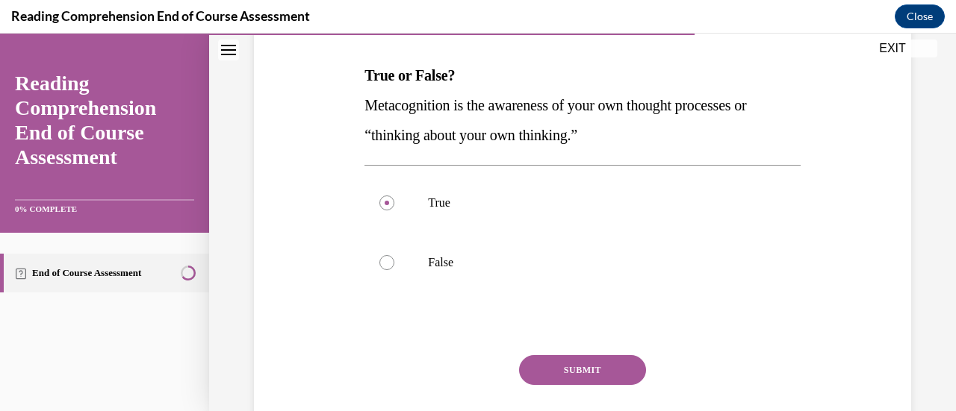
click at [597, 371] on button "SUBMIT" at bounding box center [582, 370] width 127 height 30
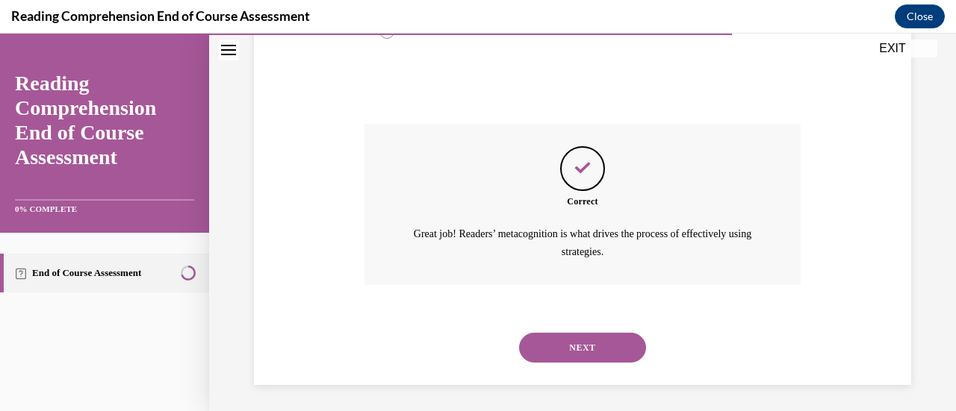
scroll to position [458, 0]
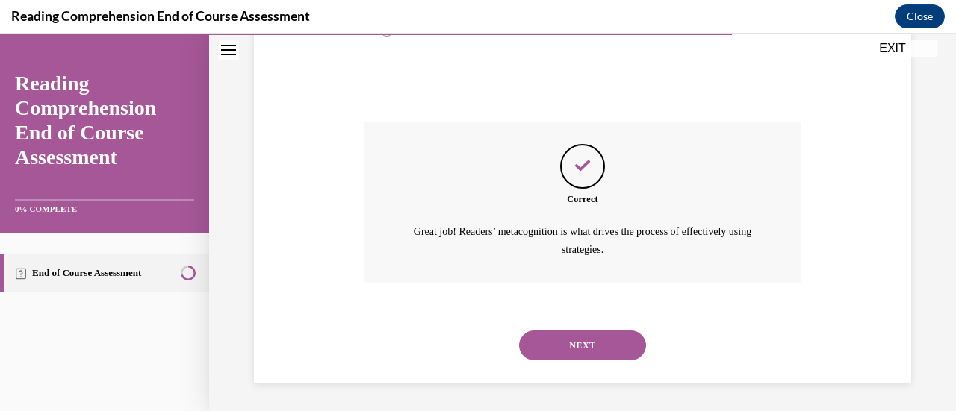
click at [570, 350] on button "NEXT" at bounding box center [582, 346] width 127 height 30
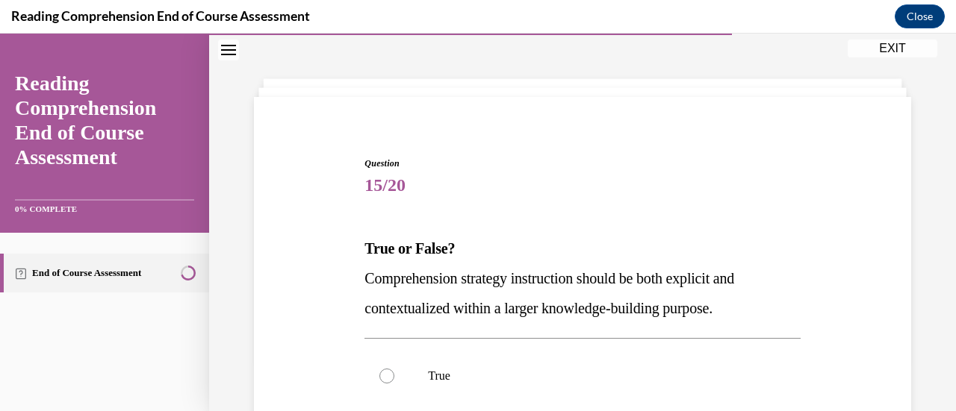
scroll to position [75, 0]
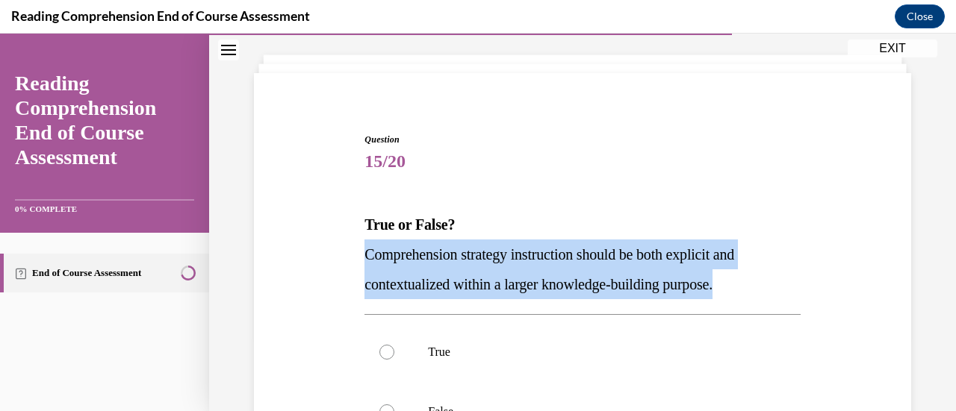
drag, startPoint x: 717, startPoint y: 292, endPoint x: 326, endPoint y: 250, distance: 393.5
click at [326, 250] on div "Question 15/20 True or False? Comprehension strategy instruction should be both…" at bounding box center [582, 357] width 665 height 539
copy span "Comprehension strategy instruction should be both explicit and contextualized w…"
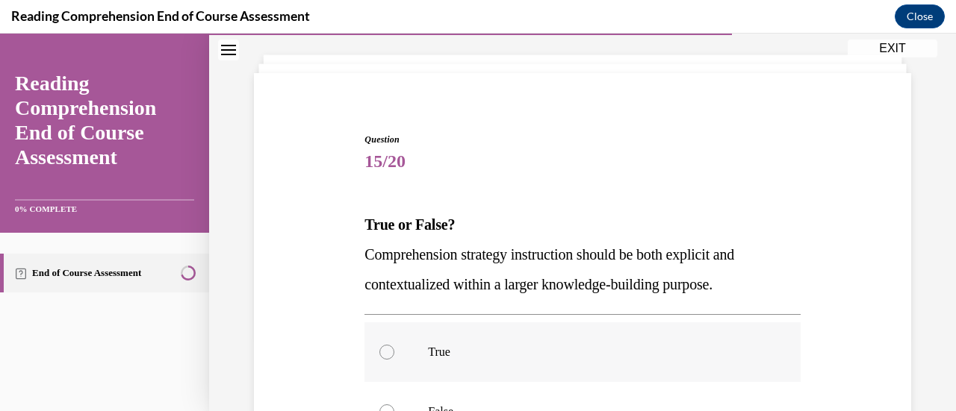
click at [390, 345] on label "True" at bounding box center [581, 353] width 435 height 60
click at [390, 345] on input "True" at bounding box center [386, 352] width 15 height 15
radio input "true"
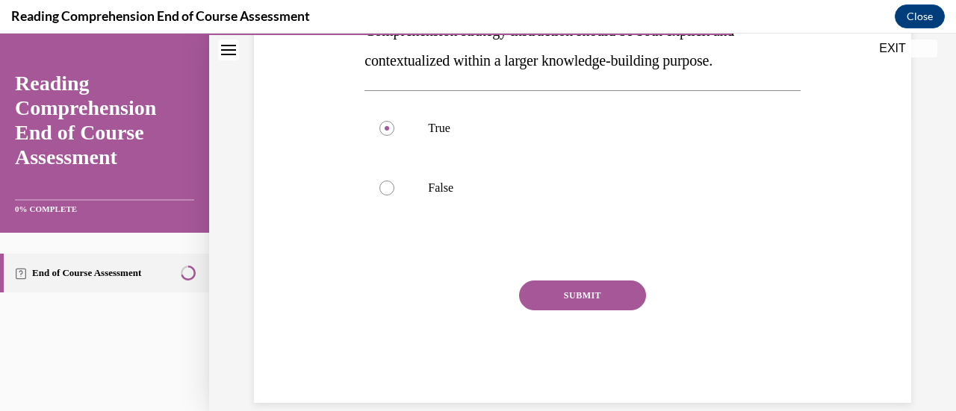
click at [559, 294] on button "SUBMIT" at bounding box center [582, 296] width 127 height 30
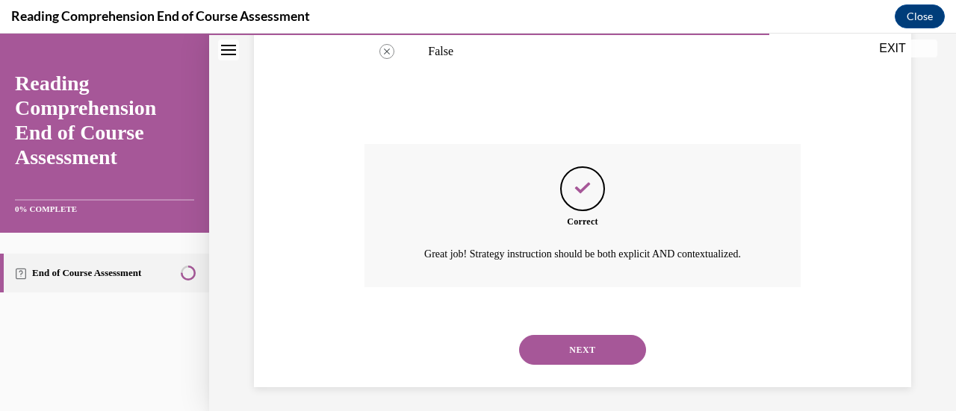
scroll to position [458, 0]
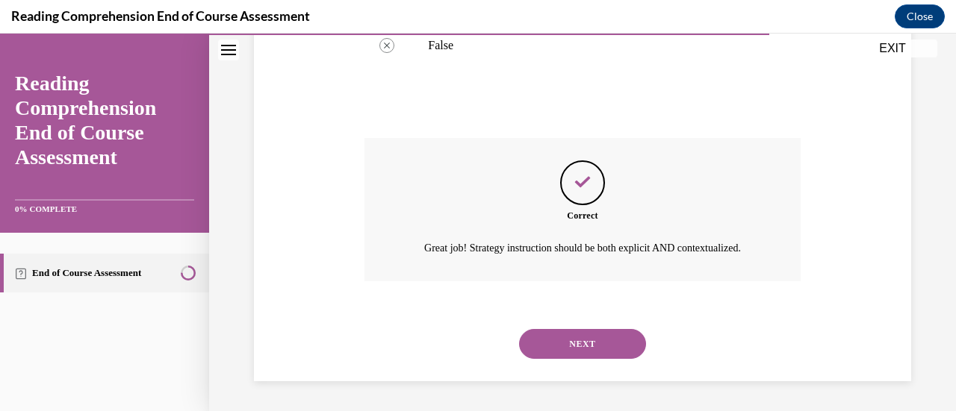
click at [606, 351] on button "NEXT" at bounding box center [582, 344] width 127 height 30
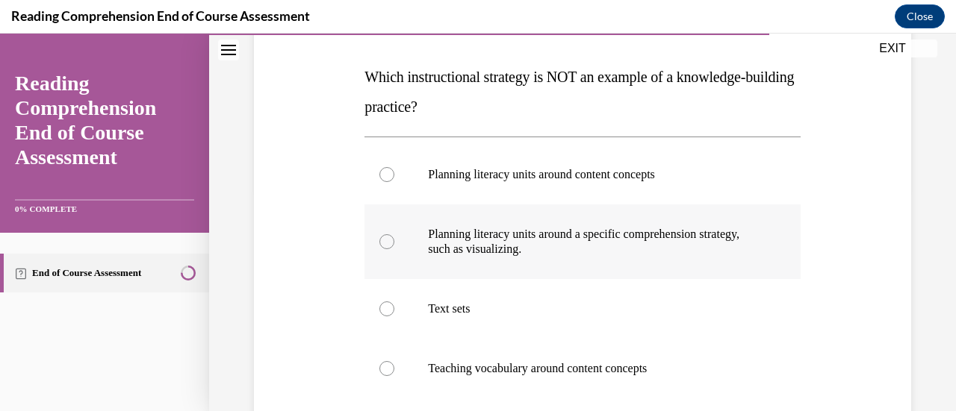
scroll to position [224, 0]
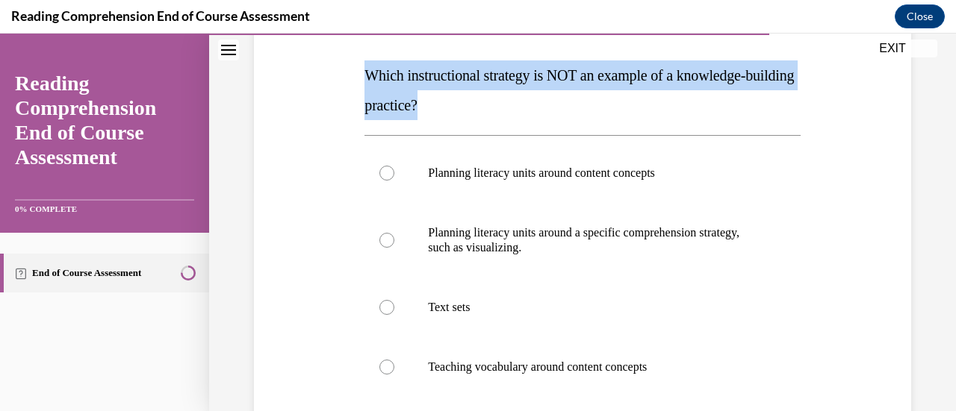
drag, startPoint x: 493, startPoint y: 101, endPoint x: 363, endPoint y: 75, distance: 132.5
click at [364, 75] on p "Which instructional strategy is NOT an example of a knowledge-building practice?" at bounding box center [581, 90] width 435 height 60
copy span "Which instructional strategy is NOT an example of a knowledge-building practice?"
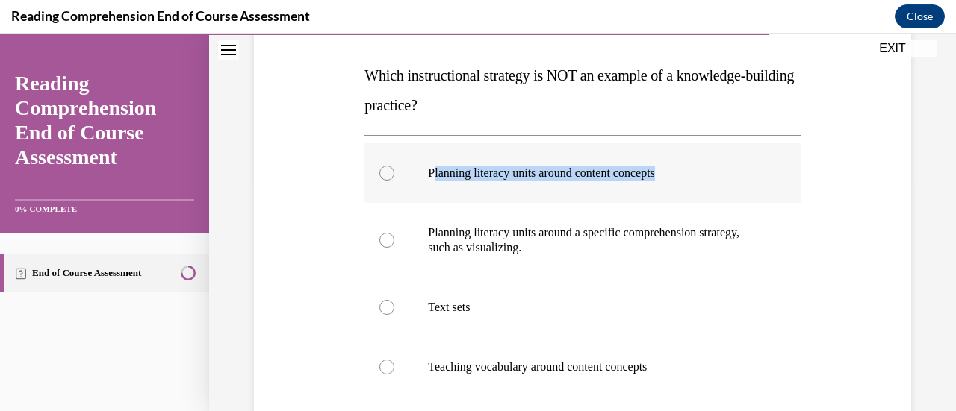
drag, startPoint x: 430, startPoint y: 172, endPoint x: 676, endPoint y: 178, distance: 246.5
click at [676, 178] on p "Planning literacy units around content concepts" at bounding box center [595, 173] width 335 height 15
click at [687, 178] on p "Planning literacy units around content concepts" at bounding box center [595, 173] width 335 height 15
click at [394, 178] on input "Planning literacy units around content concepts" at bounding box center [386, 173] width 15 height 15
radio input "true"
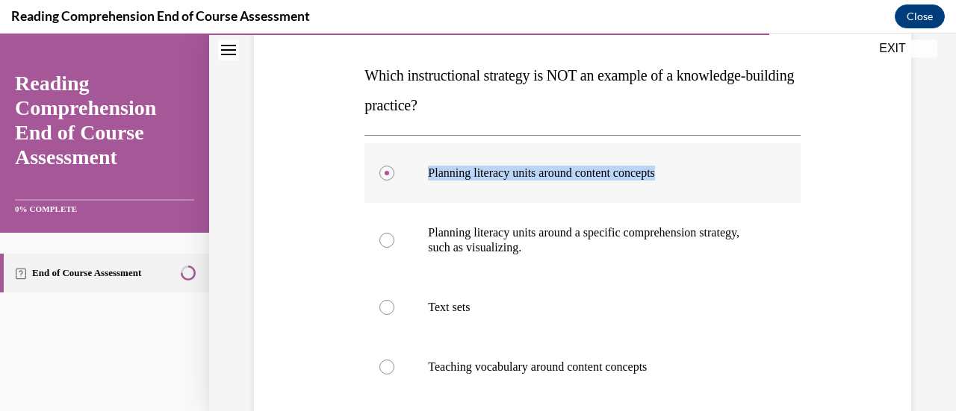
drag, startPoint x: 683, startPoint y: 167, endPoint x: 415, endPoint y: 171, distance: 268.1
click at [415, 171] on label "Planning literacy units around content concepts" at bounding box center [581, 173] width 435 height 60
copy p "Planning literacy units around content concepts"
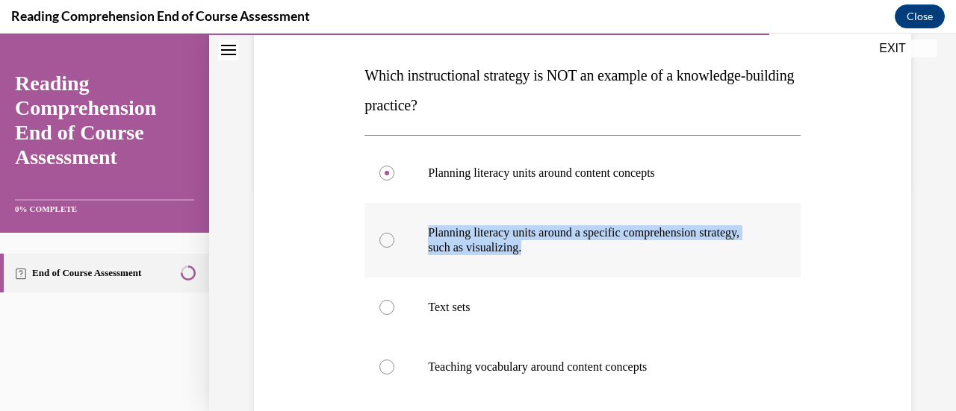
drag, startPoint x: 417, startPoint y: 228, endPoint x: 680, endPoint y: 259, distance: 265.4
click at [680, 259] on label "Planning literacy units around a specific comprehension strategy, such as visua…" at bounding box center [581, 240] width 435 height 75
copy p "Planning literacy units around a specific comprehension strategy, such as visua…"
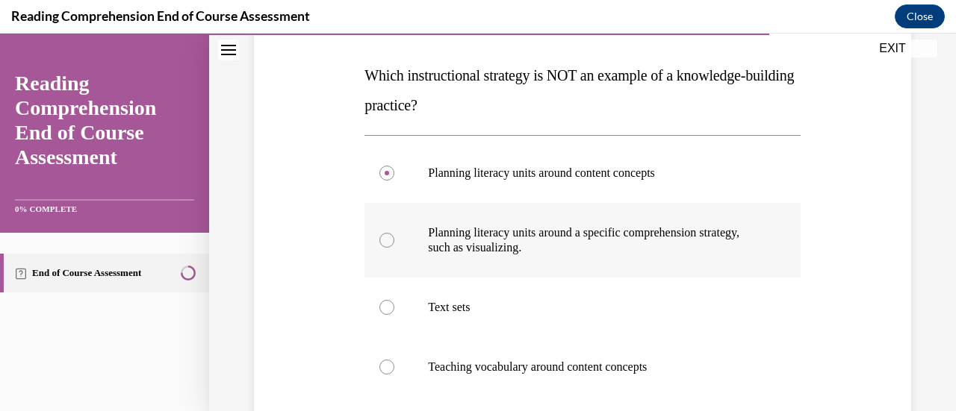
click at [385, 241] on div at bounding box center [386, 240] width 15 height 15
click at [385, 241] on input "Planning literacy units around a specific comprehension strategy, such as visua…" at bounding box center [386, 240] width 15 height 15
radio input "true"
drag, startPoint x: 423, startPoint y: 305, endPoint x: 491, endPoint y: 305, distance: 68.7
click at [491, 305] on label "Text sets" at bounding box center [581, 308] width 435 height 60
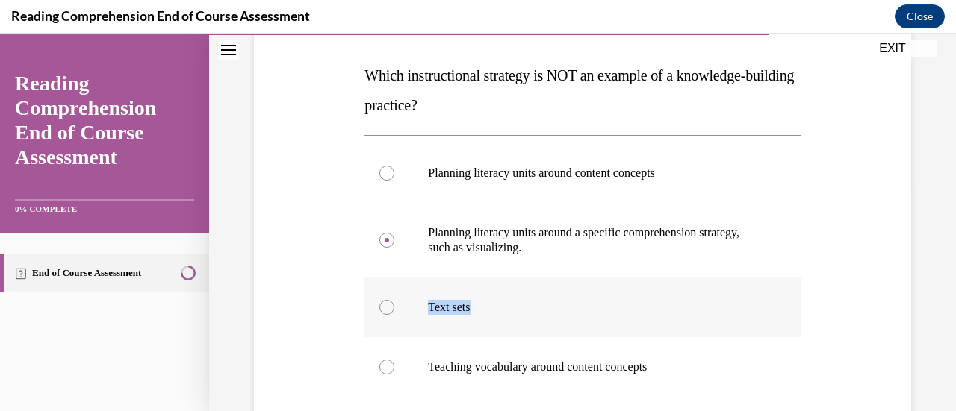
copy p "Text sets"
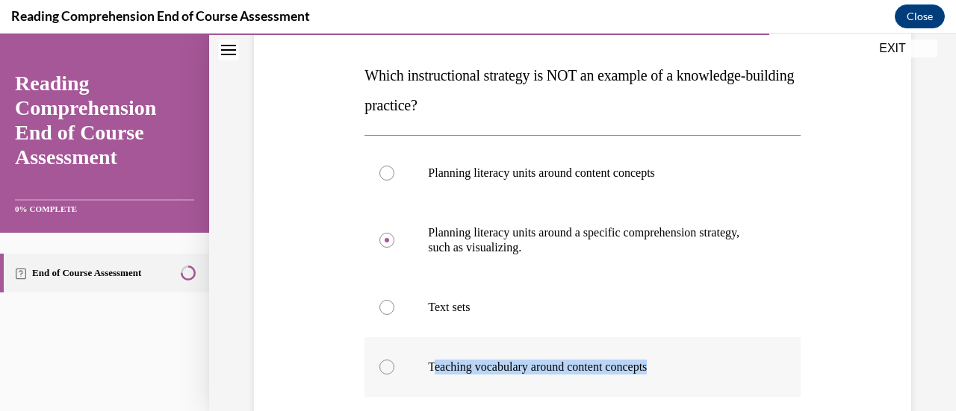
drag, startPoint x: 430, startPoint y: 373, endPoint x: 673, endPoint y: 370, distance: 243.4
click at [673, 370] on p "Teaching vocabulary around content concepts" at bounding box center [595, 367] width 335 height 15
copy p "eaching vocabulary around content concepts"
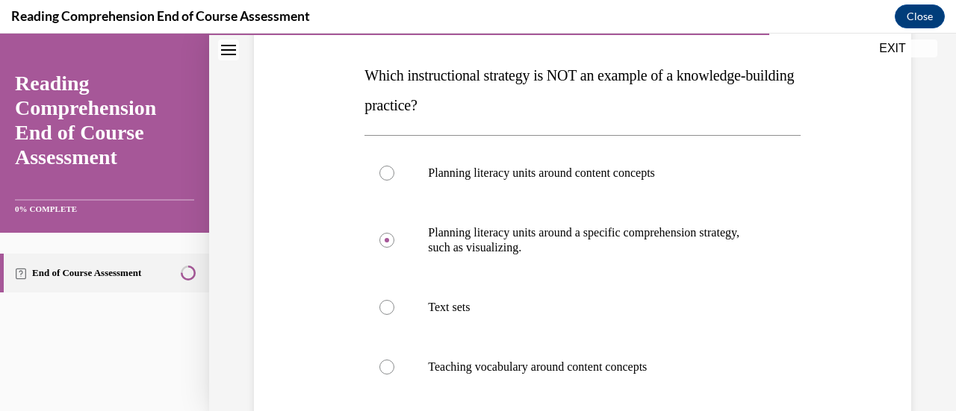
click at [794, 258] on div "Question 16/20 Which instructional strategy is NOT an example of a knowledge-bu…" at bounding box center [582, 261] width 665 height 644
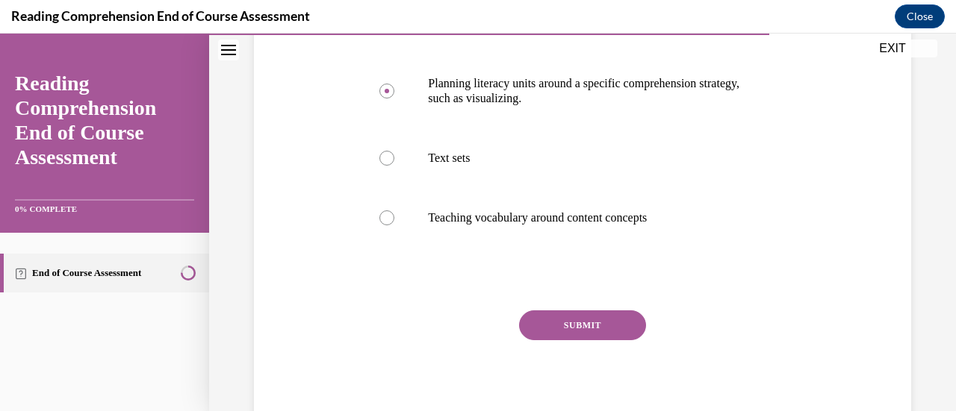
click at [572, 316] on button "SUBMIT" at bounding box center [582, 326] width 127 height 30
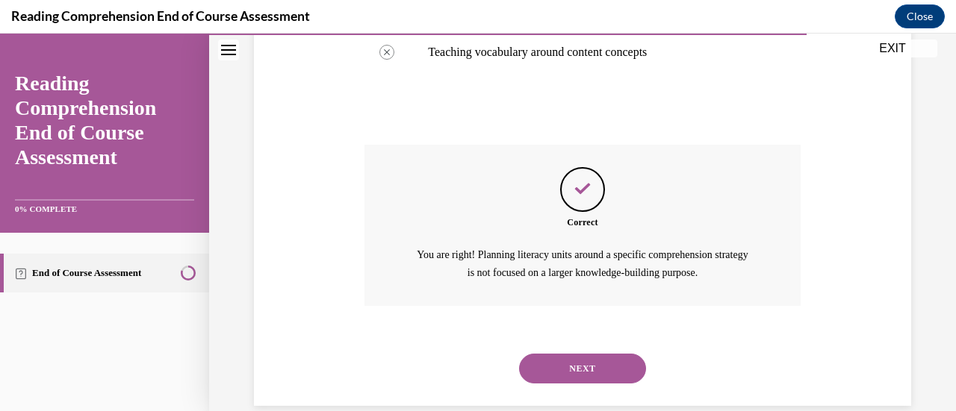
scroll to position [562, 0]
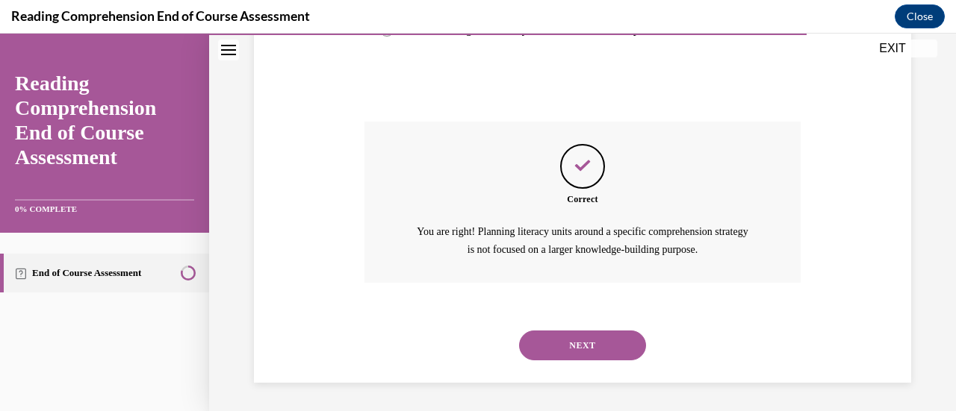
click at [597, 335] on button "NEXT" at bounding box center [582, 346] width 127 height 30
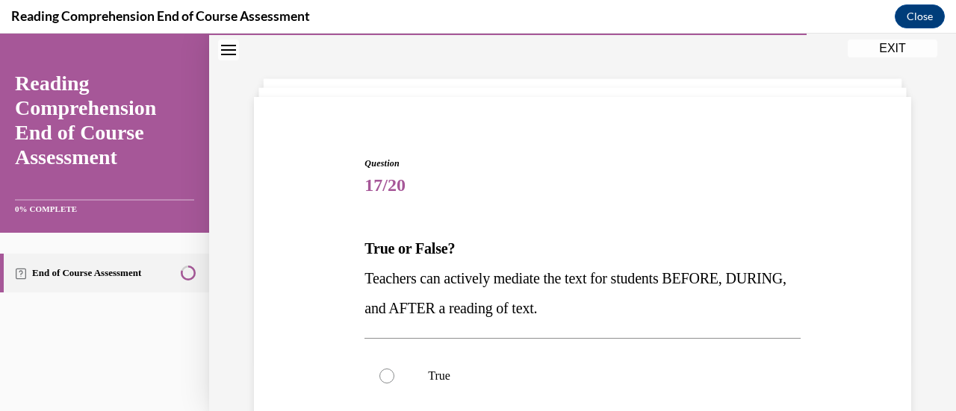
scroll to position [75, 0]
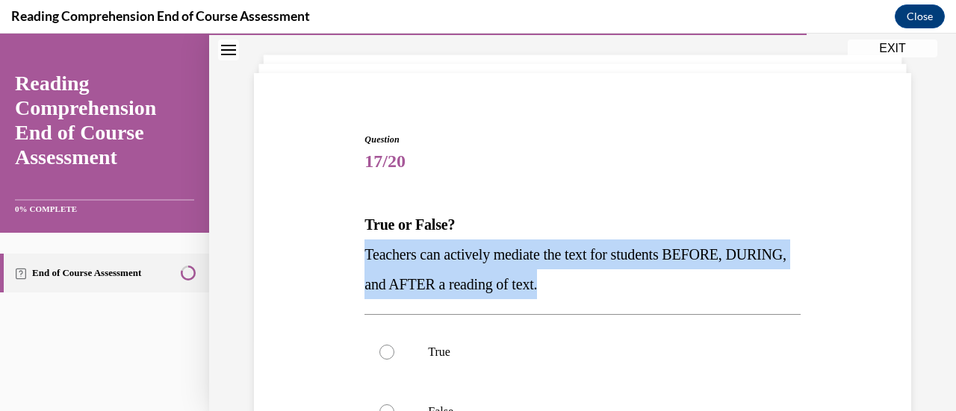
drag, startPoint x: 621, startPoint y: 285, endPoint x: 364, endPoint y: 259, distance: 258.9
click at [364, 259] on p "Teachers can actively mediate the text for students BEFORE, DURING, and AFTER a…" at bounding box center [581, 270] width 435 height 60
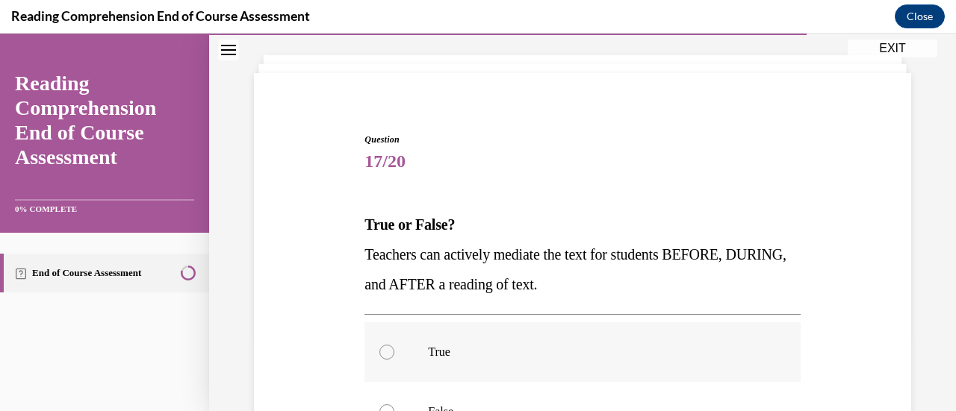
click at [465, 361] on label "True" at bounding box center [581, 353] width 435 height 60
click at [394, 360] on input "True" at bounding box center [386, 352] width 15 height 15
radio input "true"
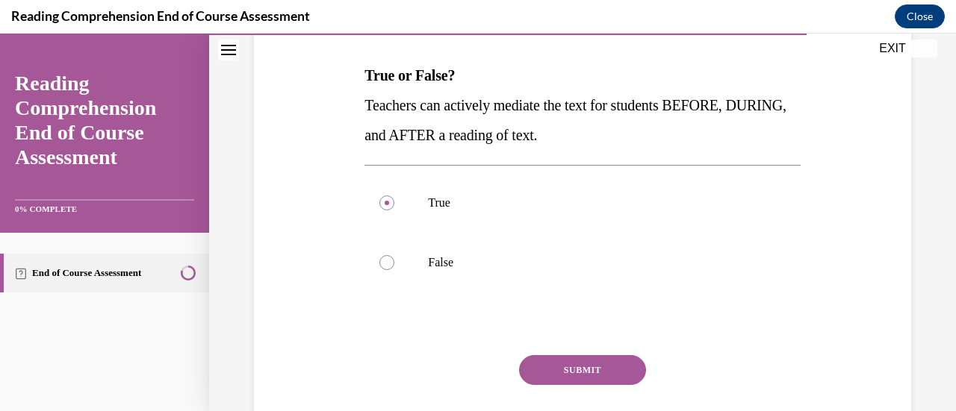
click at [635, 373] on button "SUBMIT" at bounding box center [582, 370] width 127 height 30
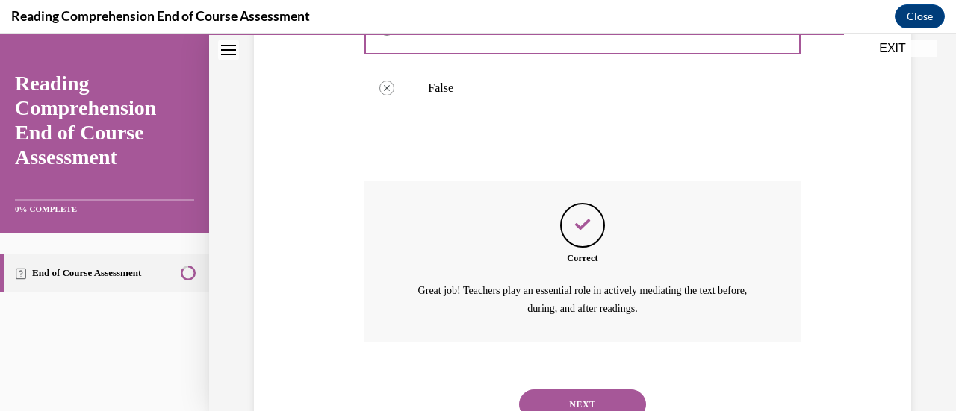
scroll to position [458, 0]
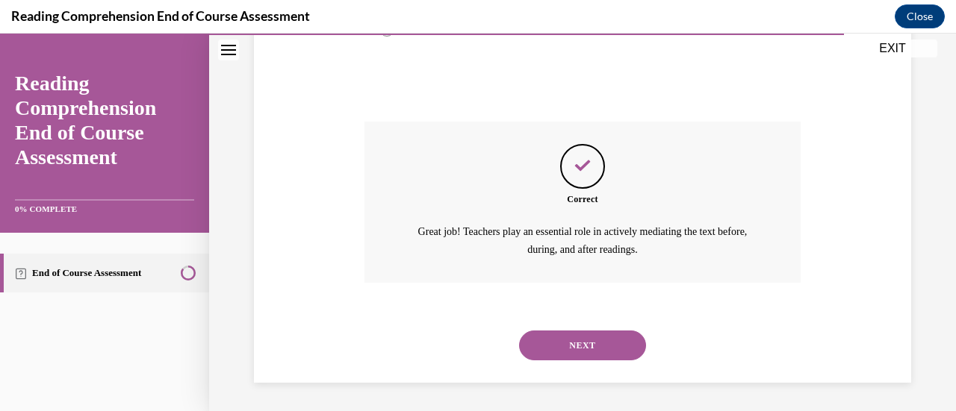
click at [615, 344] on button "NEXT" at bounding box center [582, 346] width 127 height 30
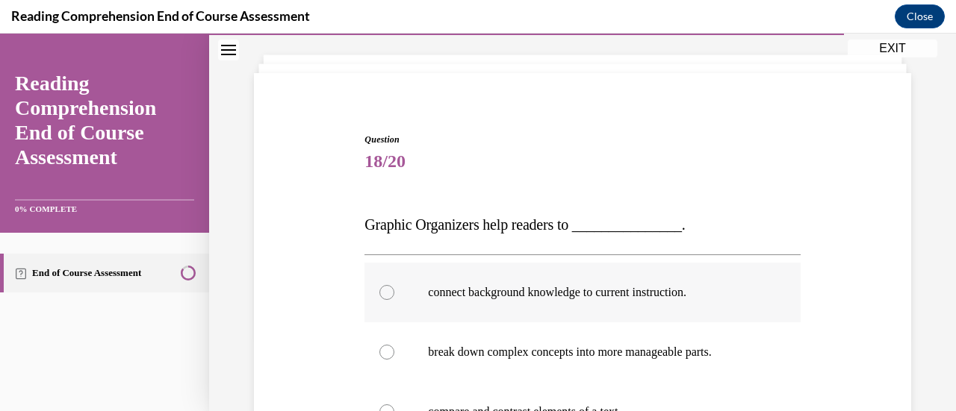
scroll to position [149, 0]
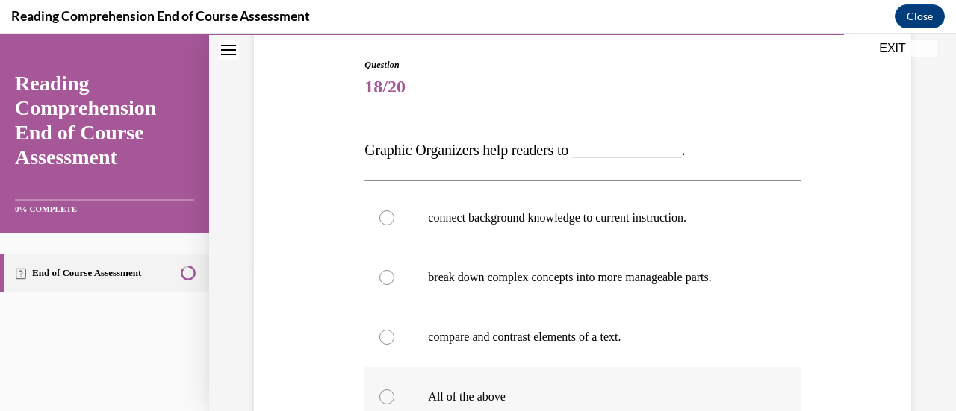
click at [545, 393] on p "All of the above" at bounding box center [595, 397] width 335 height 15
click at [394, 393] on input "All of the above" at bounding box center [386, 397] width 15 height 15
radio input "true"
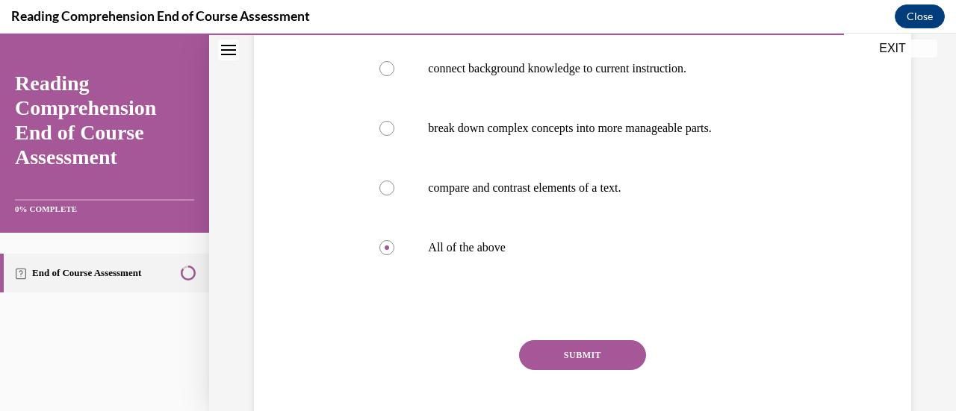
click at [575, 344] on button "SUBMIT" at bounding box center [582, 355] width 127 height 30
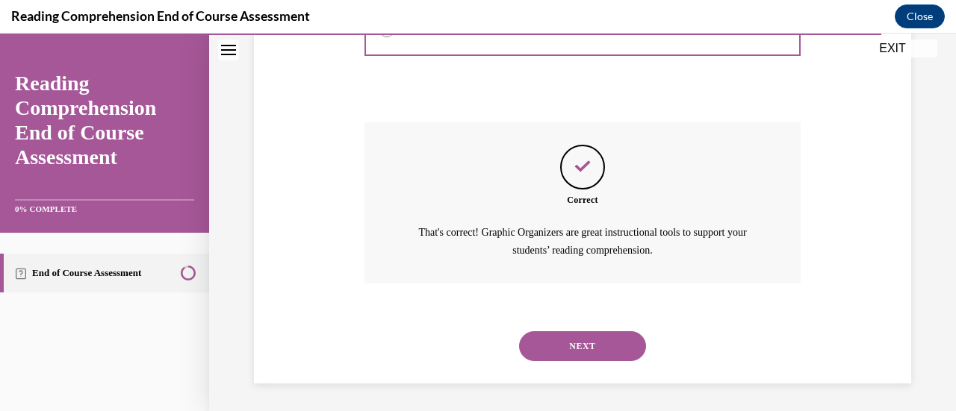
scroll to position [517, 0]
click at [550, 342] on button "NEXT" at bounding box center [582, 346] width 127 height 30
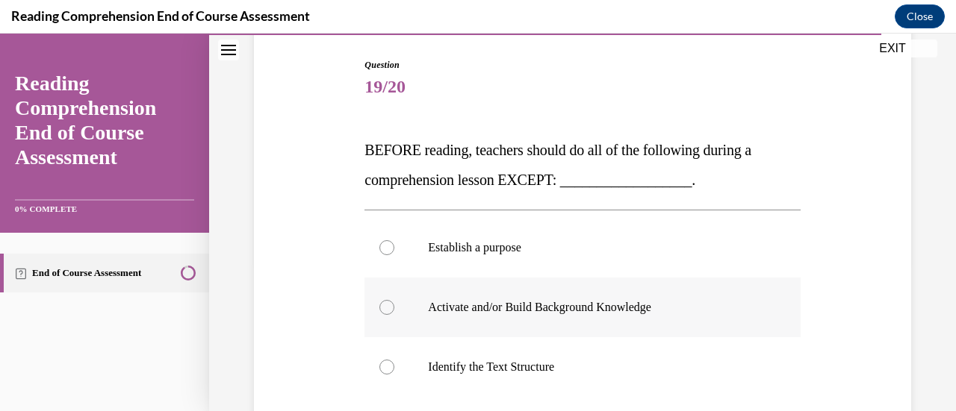
scroll to position [224, 0]
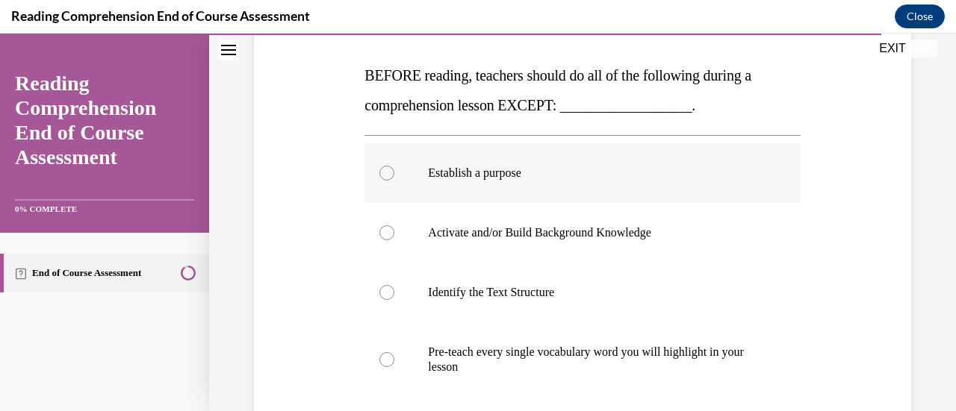
drag, startPoint x: 609, startPoint y: 135, endPoint x: 594, endPoint y: 170, distance: 38.1
click at [598, 140] on div "Establish a purpose Activate and/or Build Background Knowledge Identify the Tex…" at bounding box center [581, 270] width 435 height 270
click at [536, 373] on p "Pre-teach every single vocabulary word you will highlight in your lesson" at bounding box center [595, 360] width 335 height 30
click at [394, 367] on input "Pre-teach every single vocabulary word you will highlight in your lesson" at bounding box center [386, 359] width 15 height 15
radio input "true"
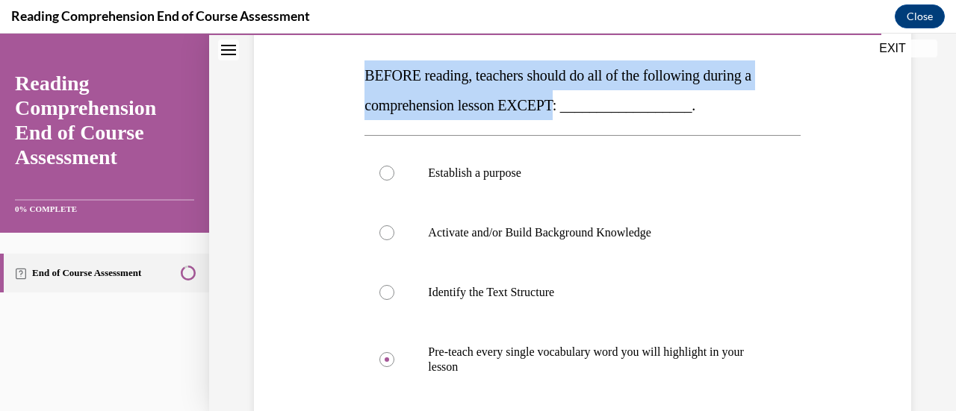
drag, startPoint x: 497, startPoint y: 100, endPoint x: 327, endPoint y: 74, distance: 172.2
click at [327, 74] on div "Question 19/20 BEFORE reading, teachers should do all of the following during a…" at bounding box center [582, 261] width 665 height 644
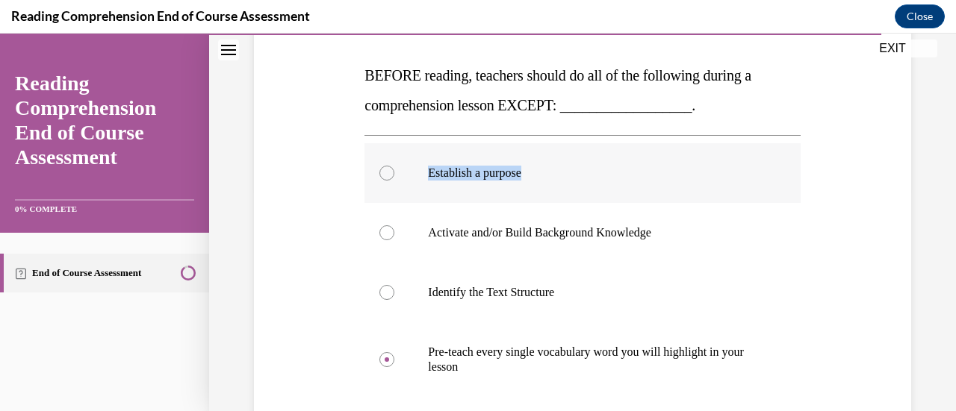
drag, startPoint x: 421, startPoint y: 167, endPoint x: 527, endPoint y: 176, distance: 106.5
click at [527, 176] on label "Establish a purpose" at bounding box center [581, 173] width 435 height 60
drag, startPoint x: 429, startPoint y: 232, endPoint x: 704, endPoint y: 237, distance: 275.6
click at [704, 237] on p "Activate and/or Build Background Knowledge" at bounding box center [595, 232] width 335 height 15
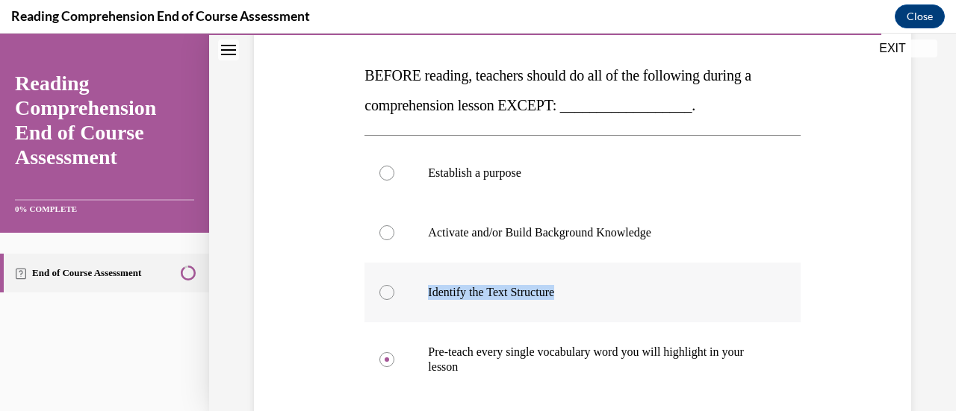
drag, startPoint x: 426, startPoint y: 290, endPoint x: 567, endPoint y: 290, distance: 141.9
click at [567, 290] on label "Identify the Text Structure" at bounding box center [581, 293] width 435 height 60
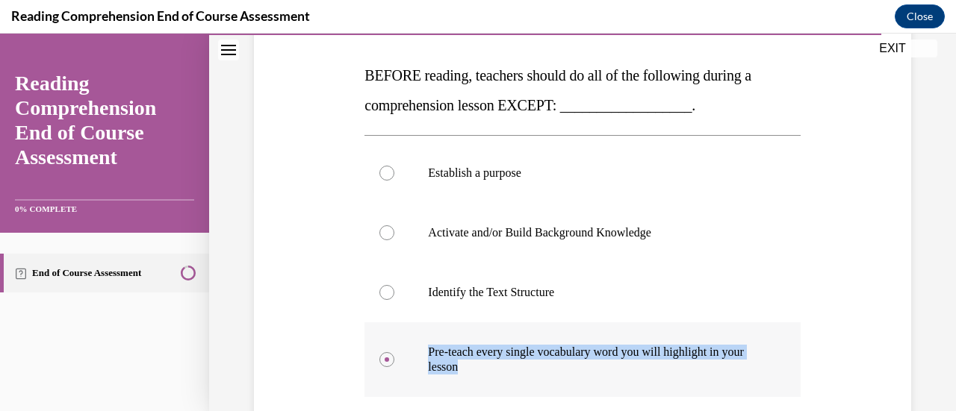
drag, startPoint x: 423, startPoint y: 347, endPoint x: 548, endPoint y: 368, distance: 127.2
click at [548, 368] on label "Pre-teach every single vocabulary word you will highlight in your lesson" at bounding box center [581, 360] width 435 height 75
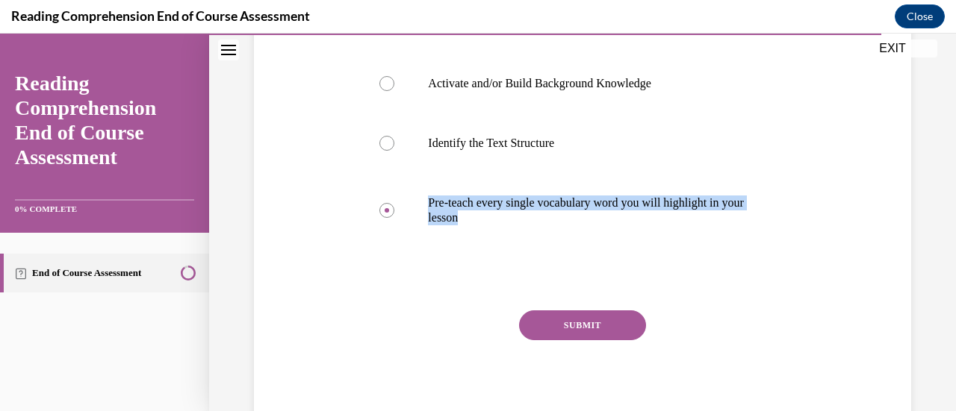
click at [582, 330] on button "SUBMIT" at bounding box center [582, 326] width 127 height 30
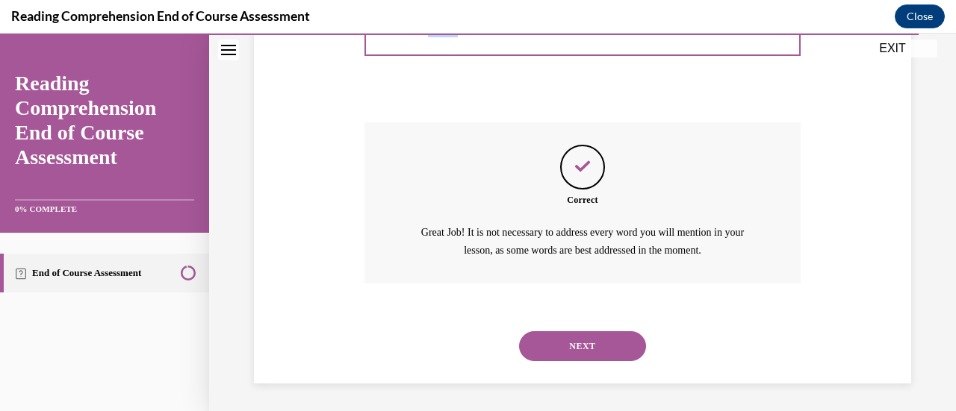
scroll to position [562, 0]
click at [596, 343] on button "NEXT" at bounding box center [582, 346] width 127 height 30
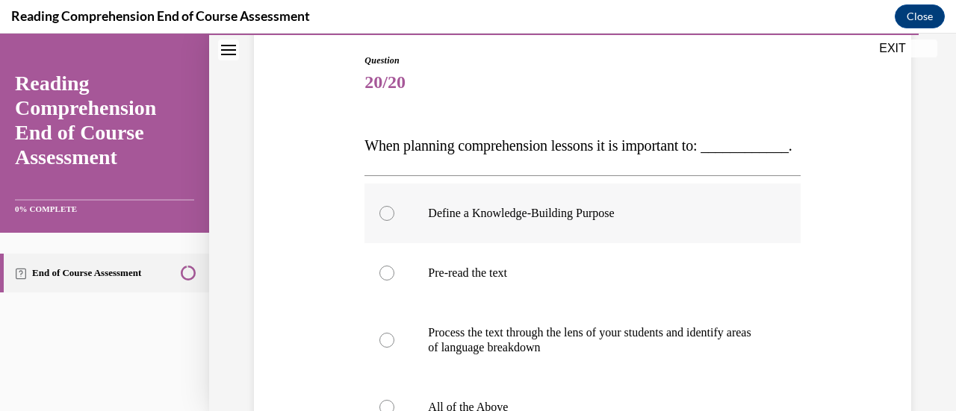
scroll to position [224, 0]
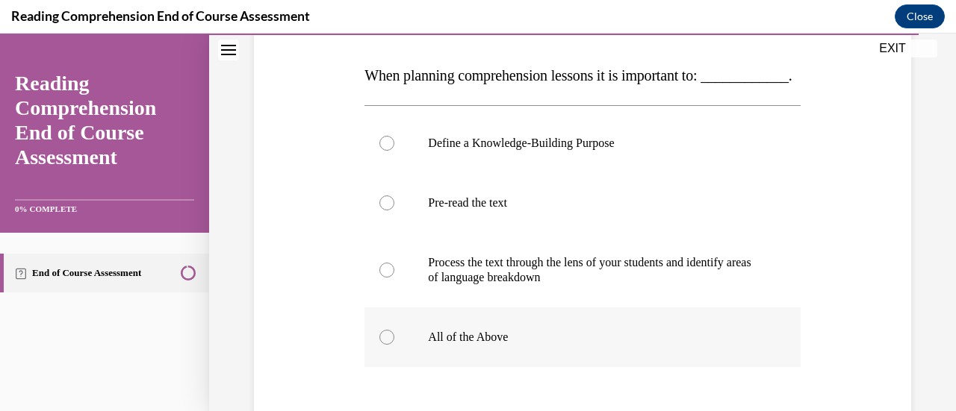
click at [509, 345] on p "All of the Above" at bounding box center [595, 337] width 335 height 15
click at [394, 345] on input "All of the Above" at bounding box center [386, 337] width 15 height 15
radio input "true"
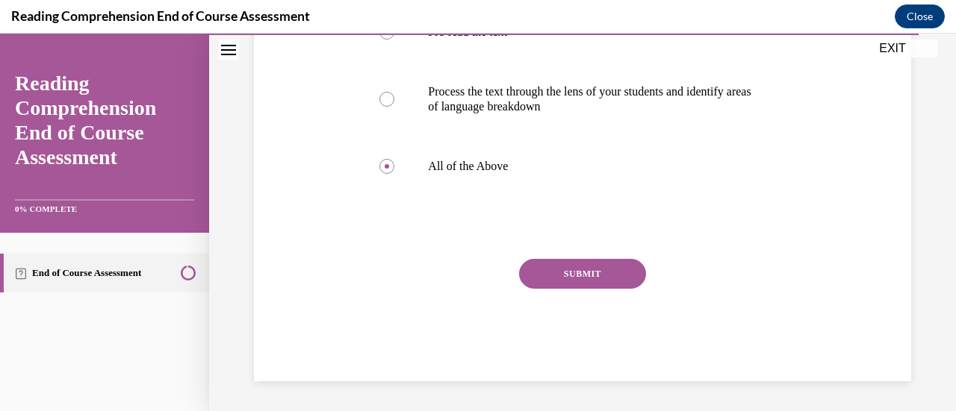
click at [604, 276] on button "SUBMIT" at bounding box center [582, 274] width 127 height 30
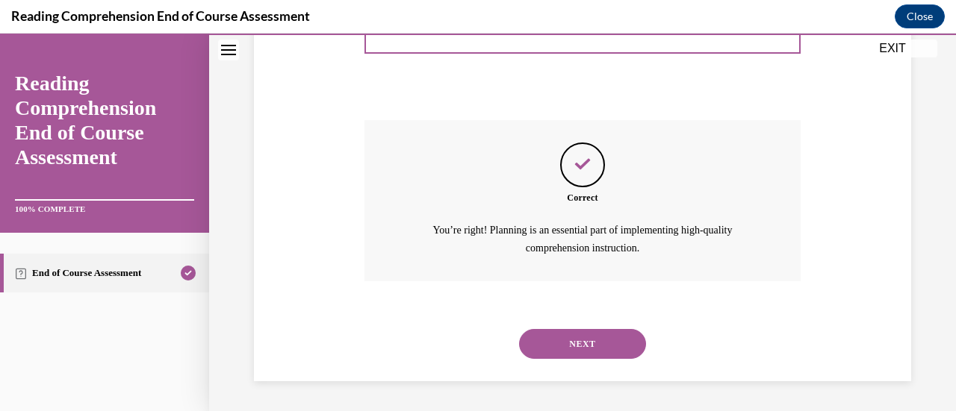
scroll to position [562, 0]
click at [620, 347] on button "NEXT" at bounding box center [582, 344] width 127 height 30
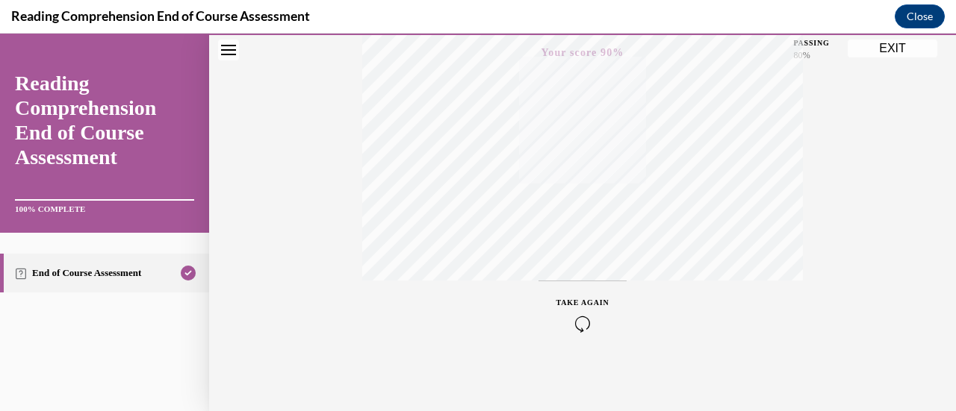
scroll to position [387, 0]
click at [884, 46] on button "EXIT" at bounding box center [892, 49] width 90 height 18
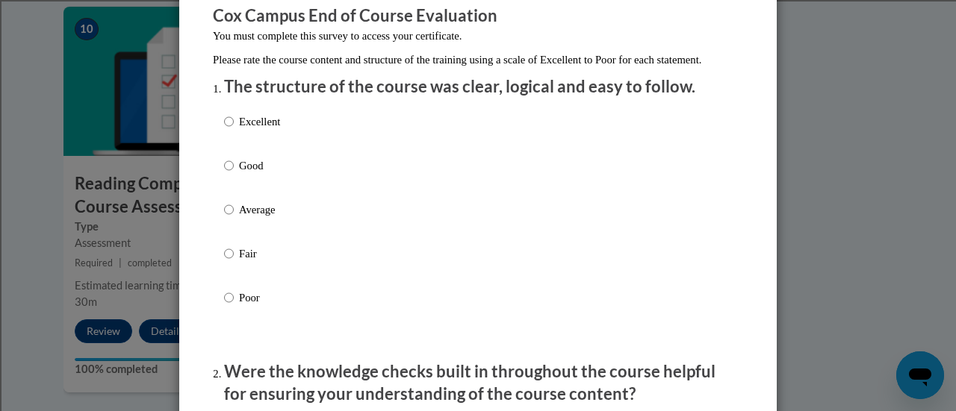
scroll to position [149, 0]
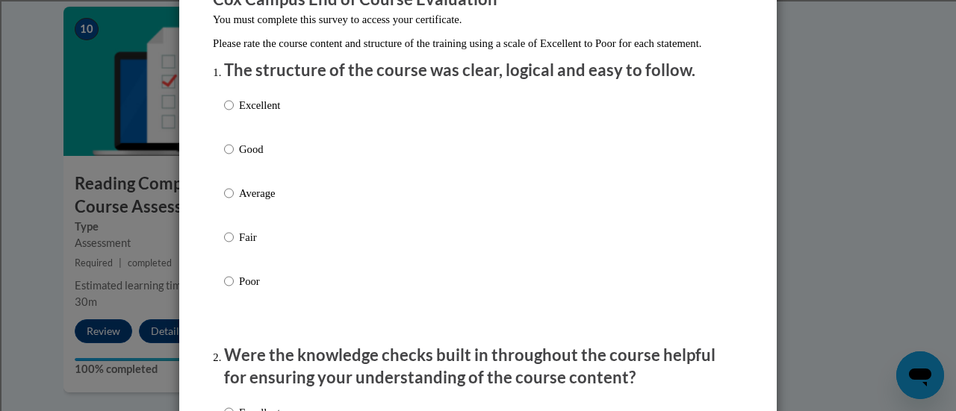
click at [241, 158] on p "Good" at bounding box center [259, 149] width 41 height 16
click at [234, 158] on input "Good" at bounding box center [229, 149] width 10 height 16
radio input "true"
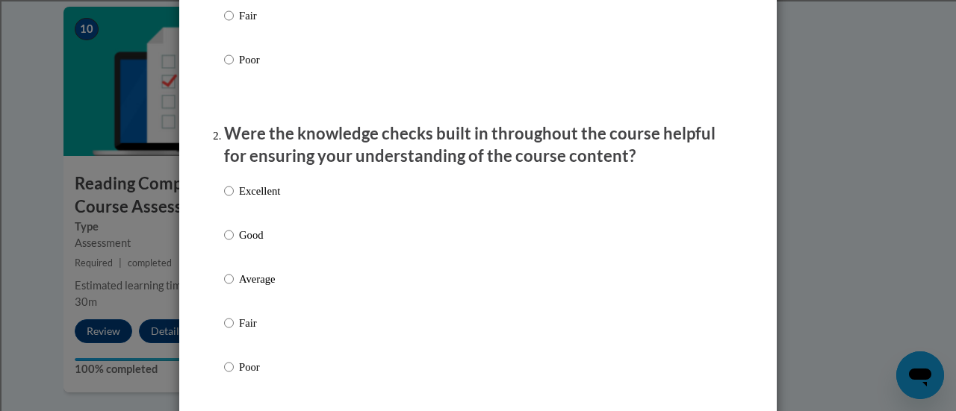
scroll to position [373, 0]
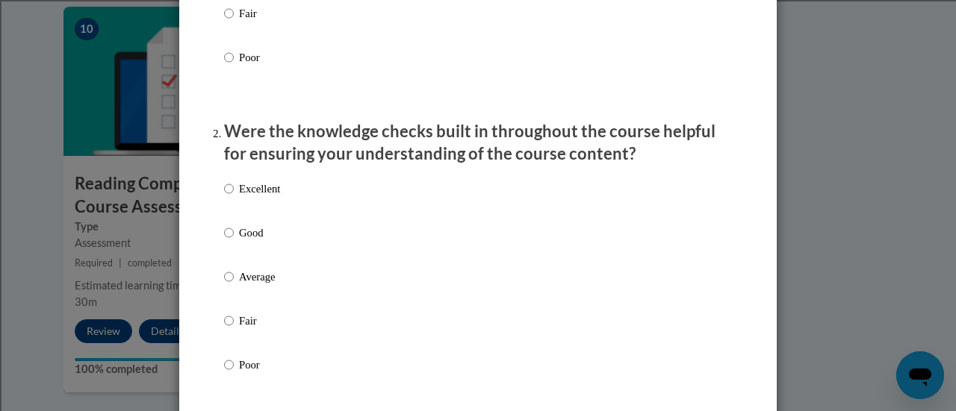
click at [246, 285] on p "Average" at bounding box center [259, 277] width 41 height 16
click at [234, 285] on input "Average" at bounding box center [229, 277] width 10 height 16
radio input "true"
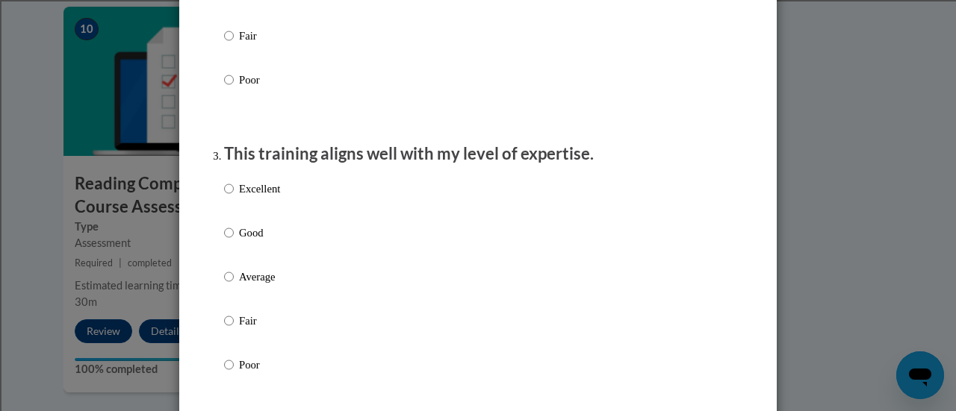
scroll to position [672, 0]
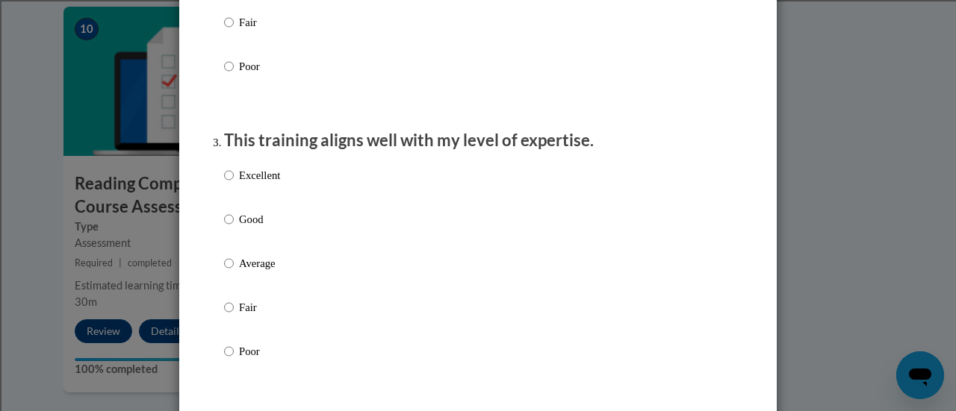
click at [248, 245] on label "Good" at bounding box center [252, 231] width 56 height 40
click at [234, 228] on input "Good" at bounding box center [229, 219] width 10 height 16
radio input "true"
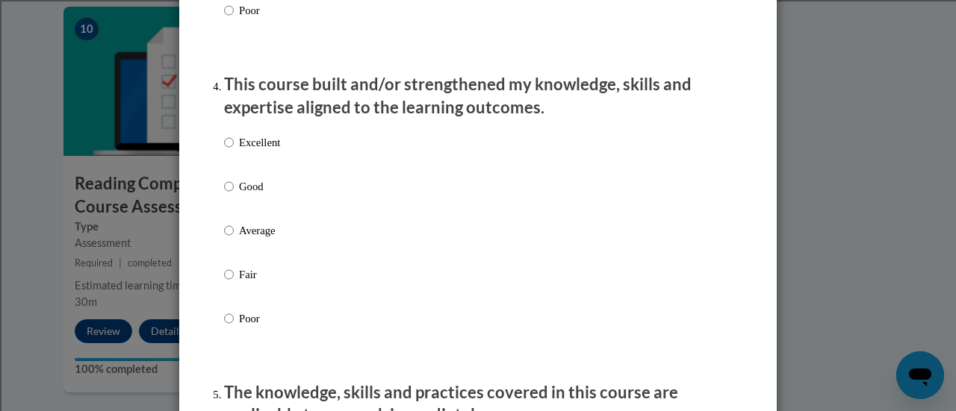
scroll to position [1045, 0]
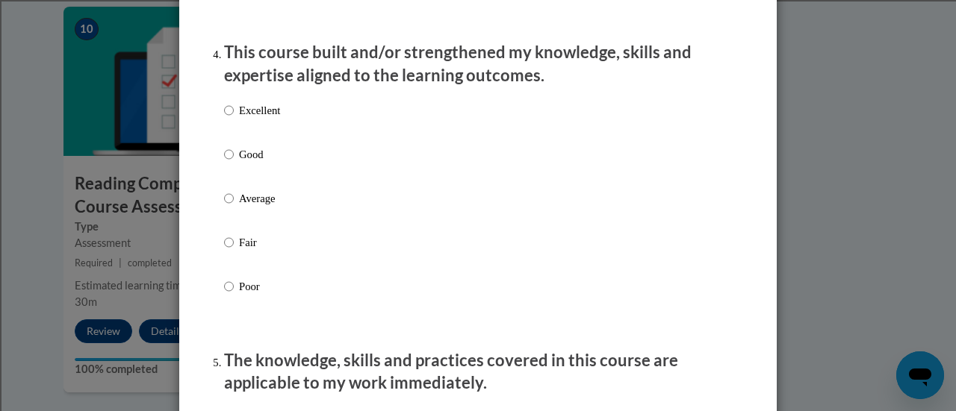
click at [249, 207] on p "Average" at bounding box center [259, 198] width 41 height 16
click at [234, 207] on input "Average" at bounding box center [229, 198] width 10 height 16
radio input "true"
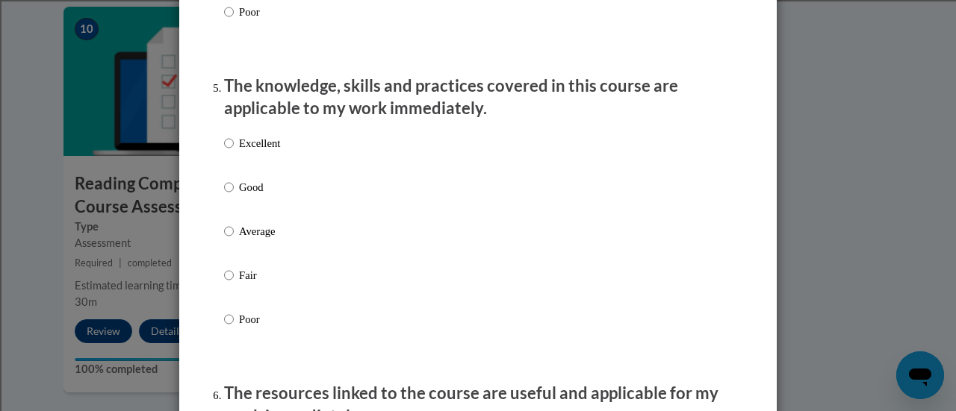
scroll to position [1344, 0]
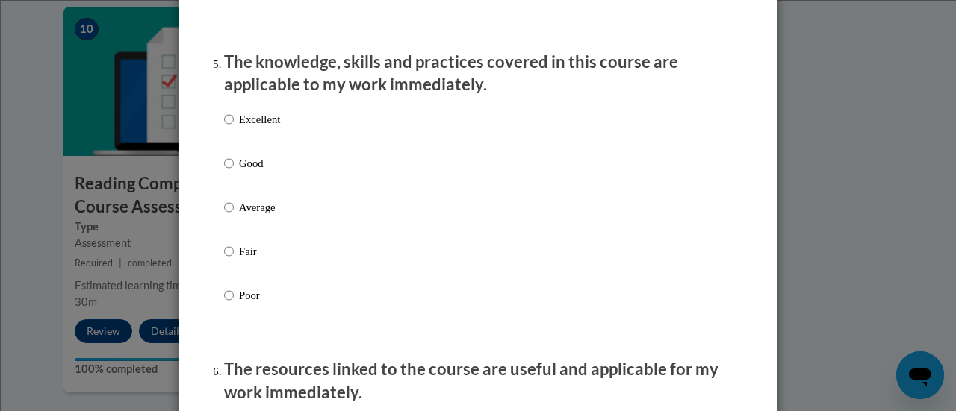
click at [249, 216] on p "Average" at bounding box center [259, 207] width 41 height 16
click at [234, 216] on input "Average" at bounding box center [229, 207] width 10 height 16
radio input "true"
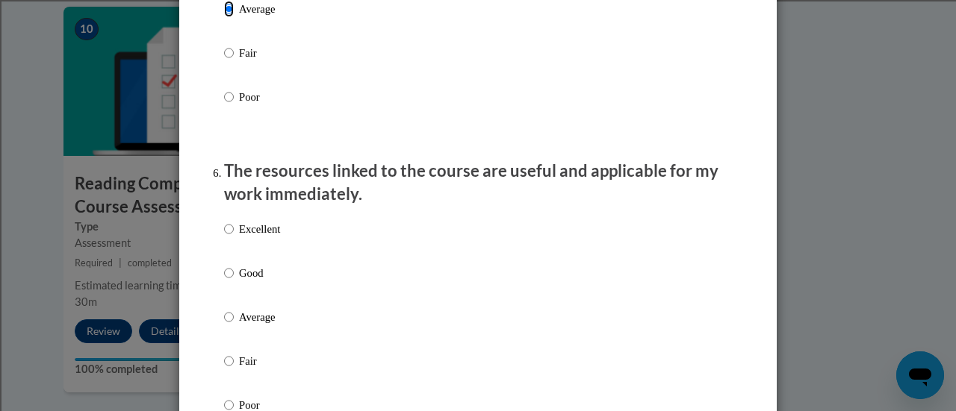
scroll to position [1568, 0]
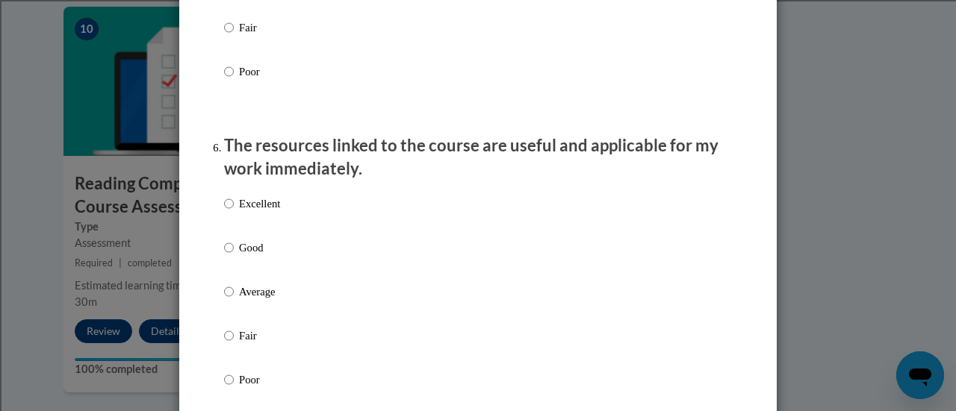
click at [253, 280] on label "Good" at bounding box center [252, 260] width 56 height 40
click at [234, 256] on input "Good" at bounding box center [229, 248] width 10 height 16
radio input "true"
click at [248, 299] on p "Average" at bounding box center [259, 292] width 41 height 16
click at [234, 299] on input "Average" at bounding box center [229, 292] width 10 height 16
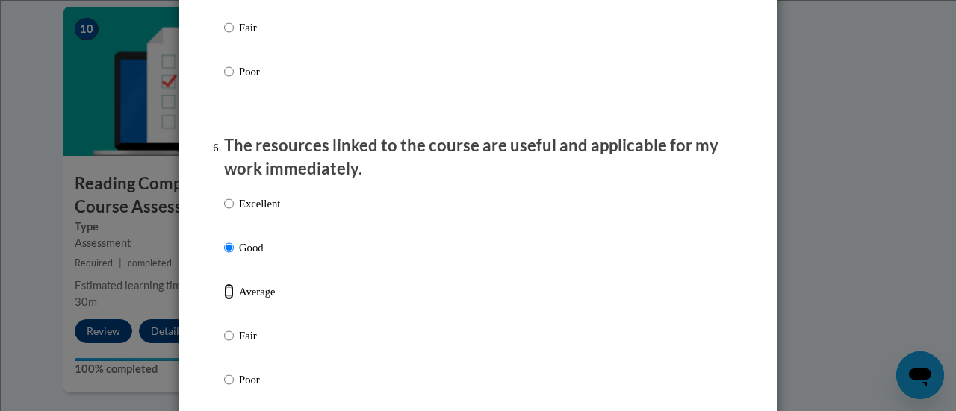
radio input "true"
click at [224, 256] on input "Good" at bounding box center [229, 248] width 10 height 16
radio input "true"
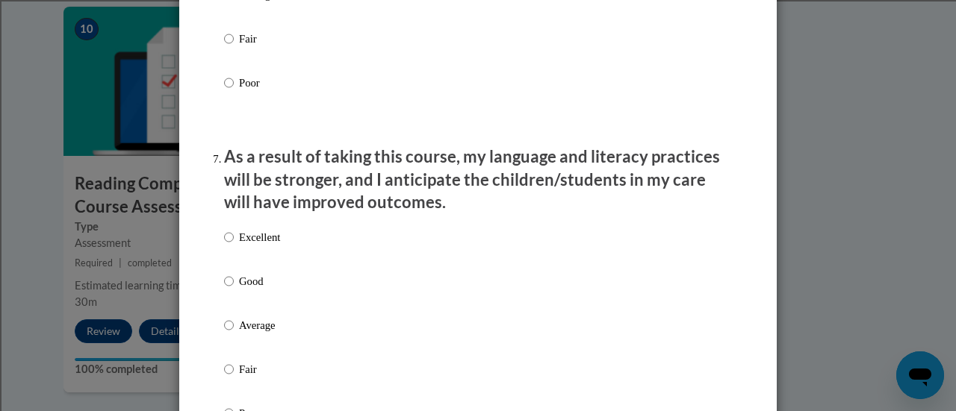
scroll to position [1867, 0]
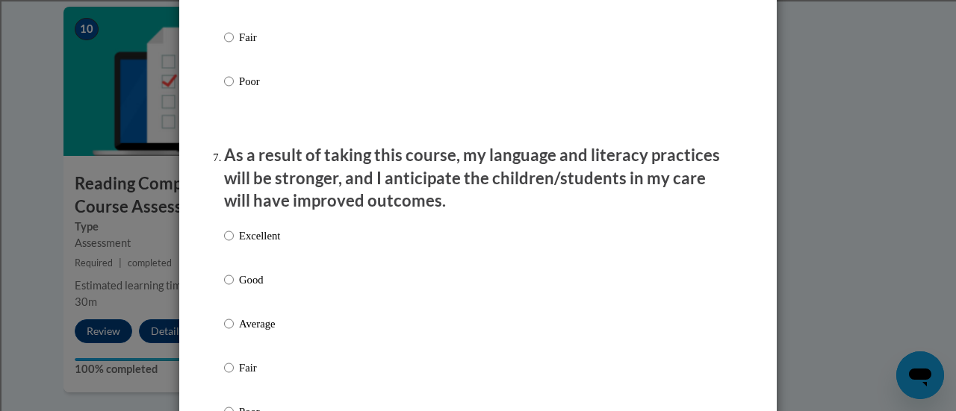
click at [239, 332] on p "Average" at bounding box center [259, 324] width 41 height 16
click at [234, 332] on input "Average" at bounding box center [229, 324] width 10 height 16
radio input "true"
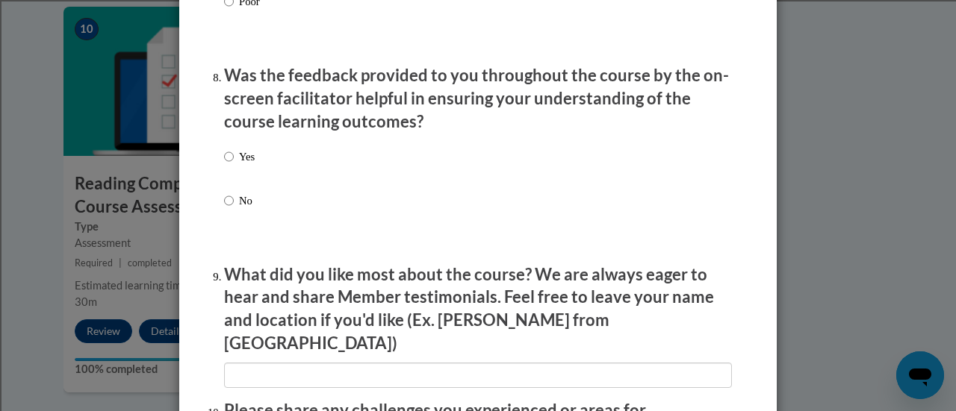
scroll to position [2315, 0]
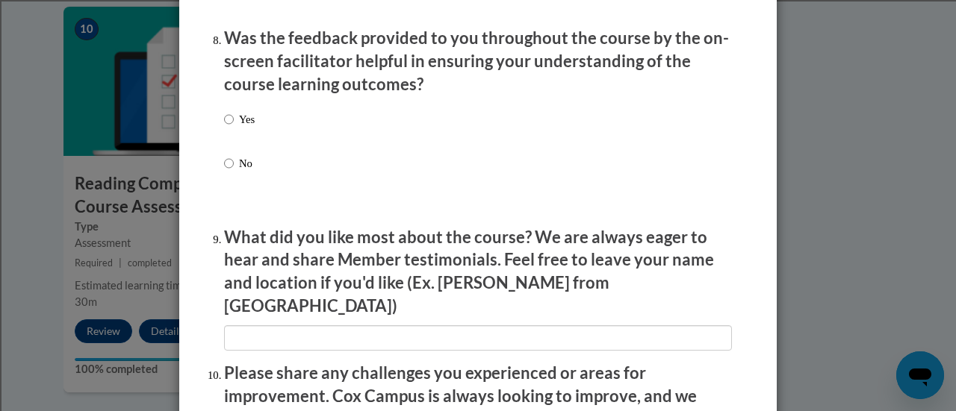
click at [247, 128] on p "Yes" at bounding box center [247, 119] width 16 height 16
click at [234, 128] on input "Yes" at bounding box center [229, 119] width 10 height 16
radio input "true"
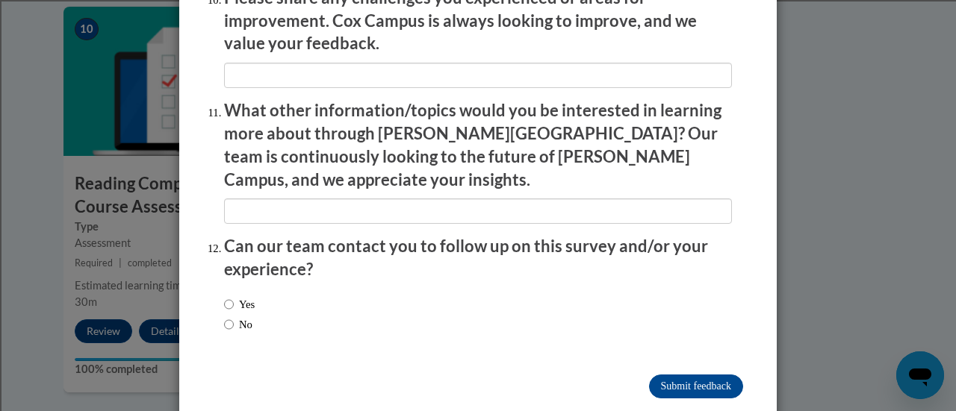
scroll to position [2693, 0]
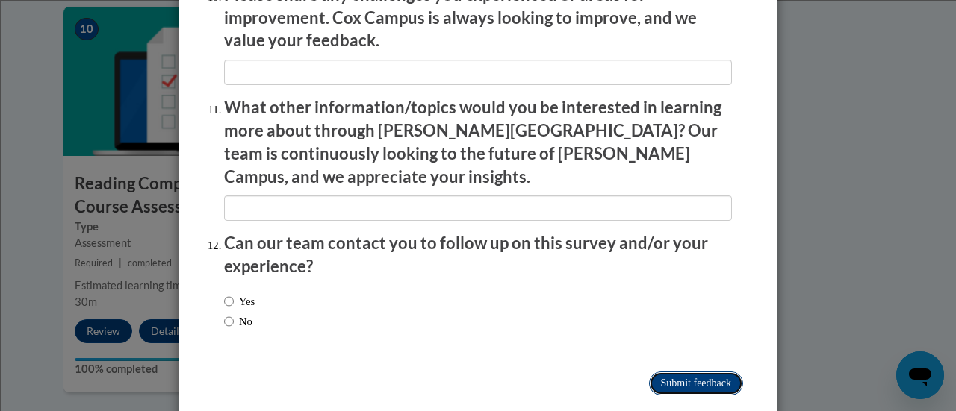
click at [668, 372] on input "Submit feedback" at bounding box center [696, 384] width 94 height 24
